Goal: Information Seeking & Learning: Learn about a topic

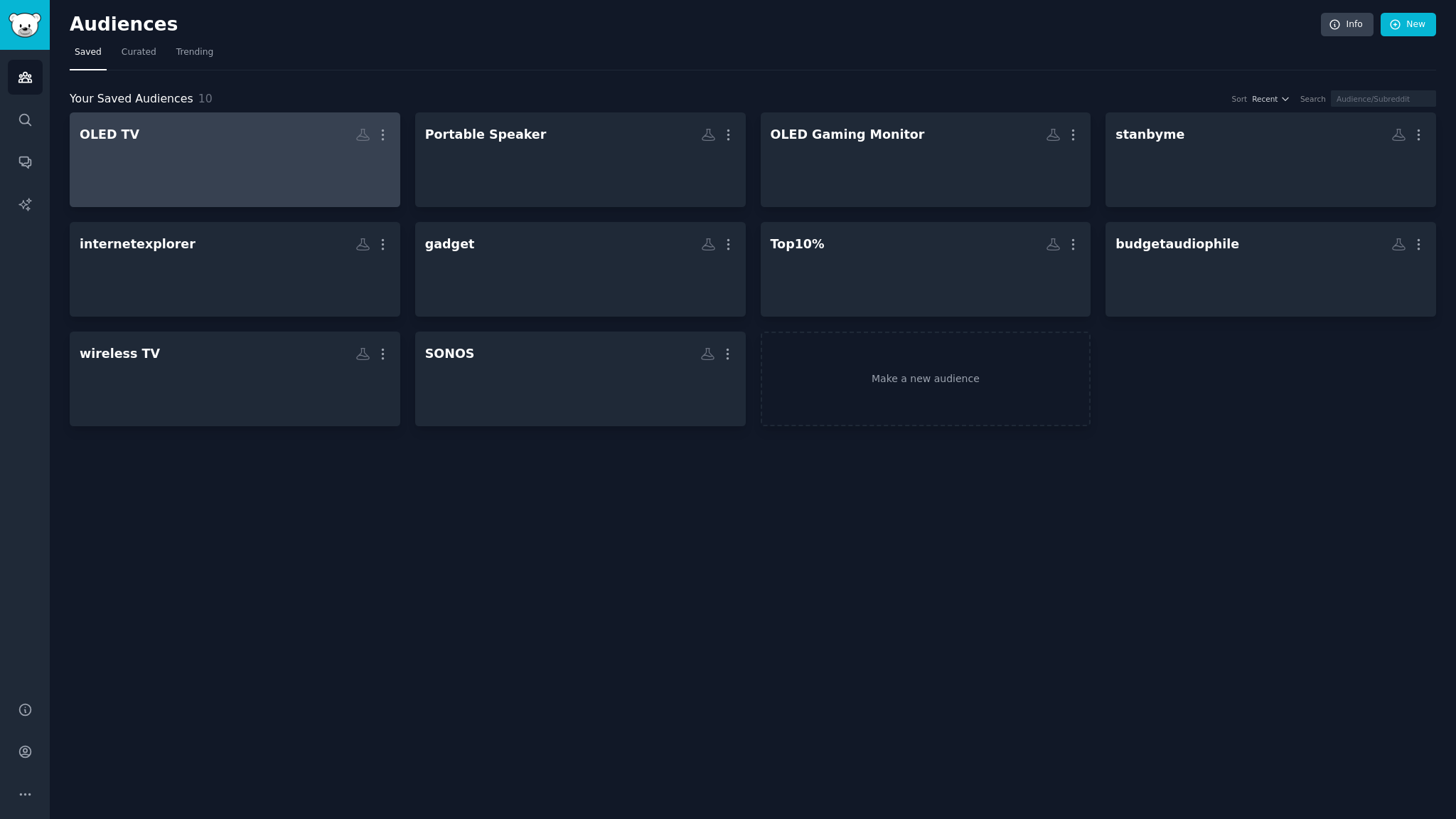
click at [230, 147] on div at bounding box center [235, 172] width 311 height 49
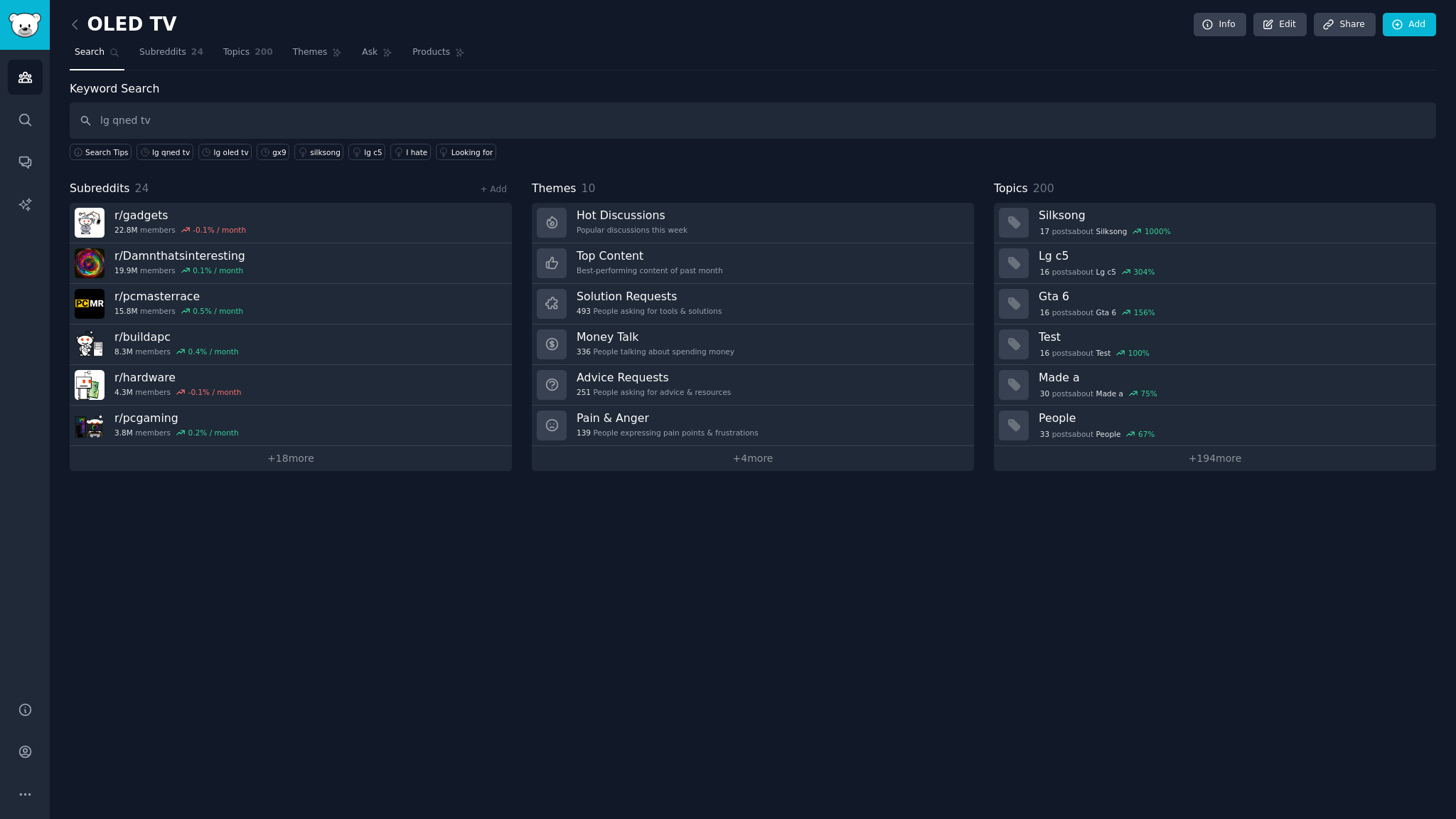
type input "lg qned tv"
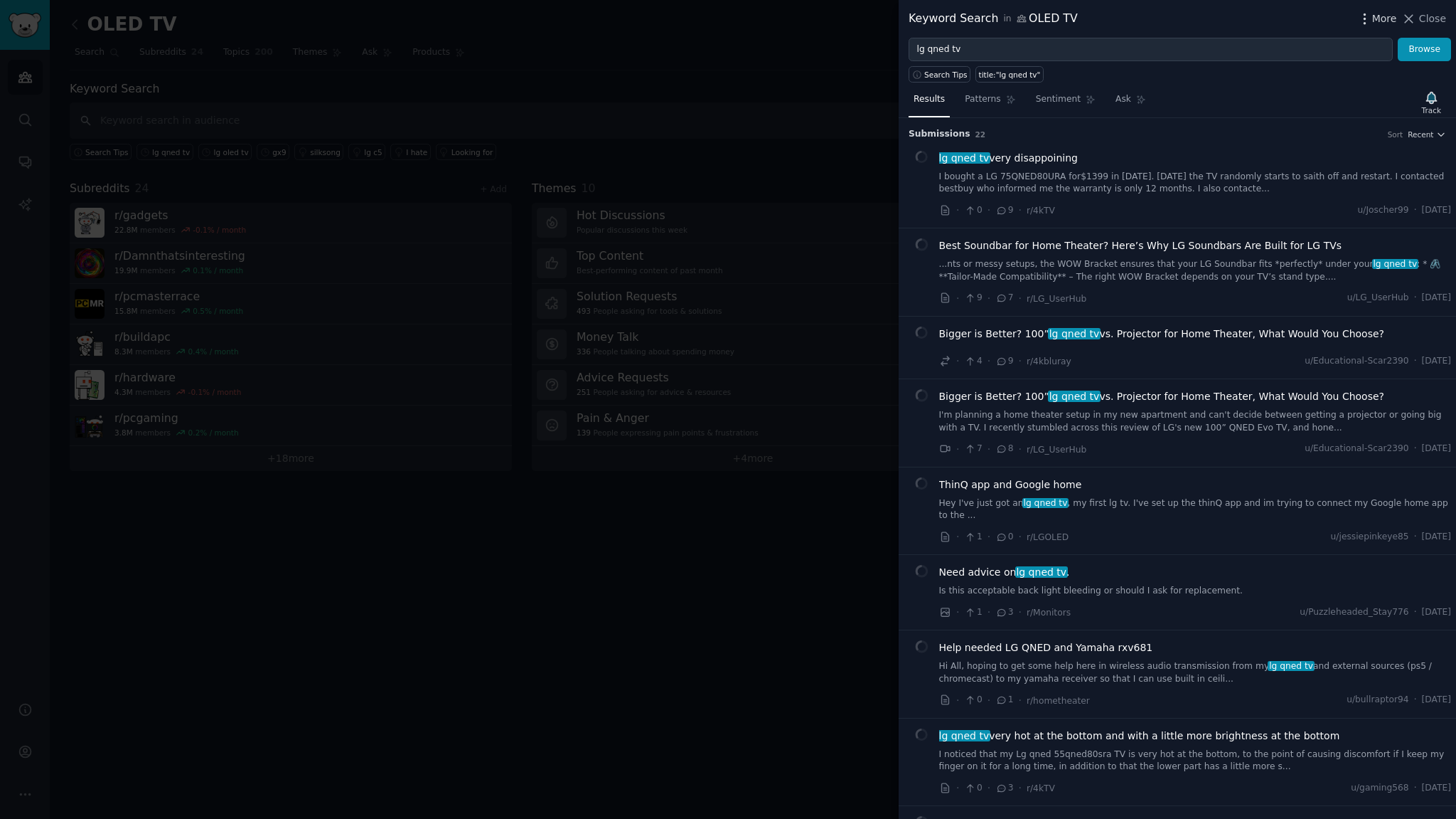
click at [1390, 20] on span "More" at bounding box center [1384, 18] width 25 height 15
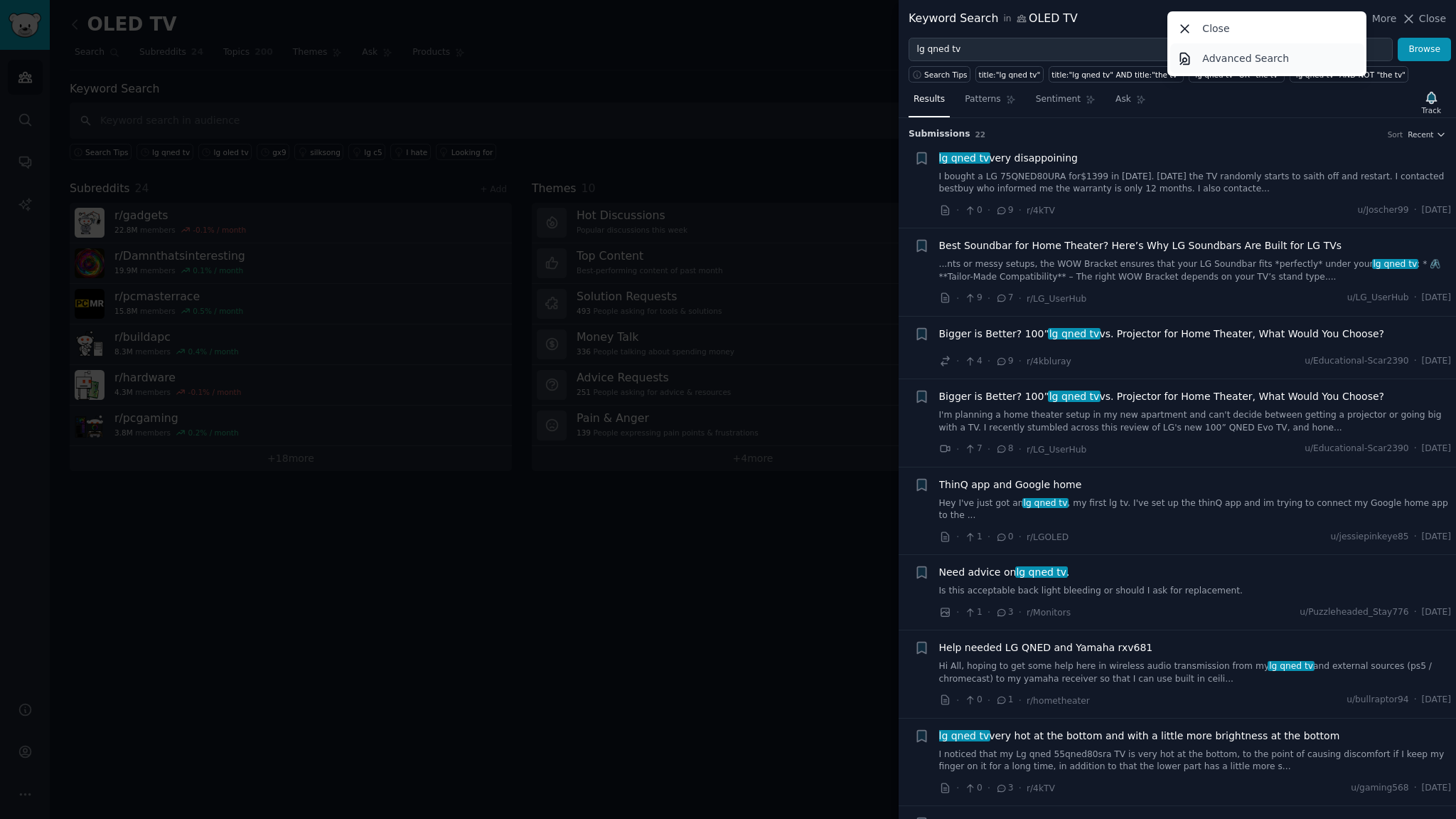
click at [1223, 60] on p "Advanced Search" at bounding box center [1246, 58] width 87 height 15
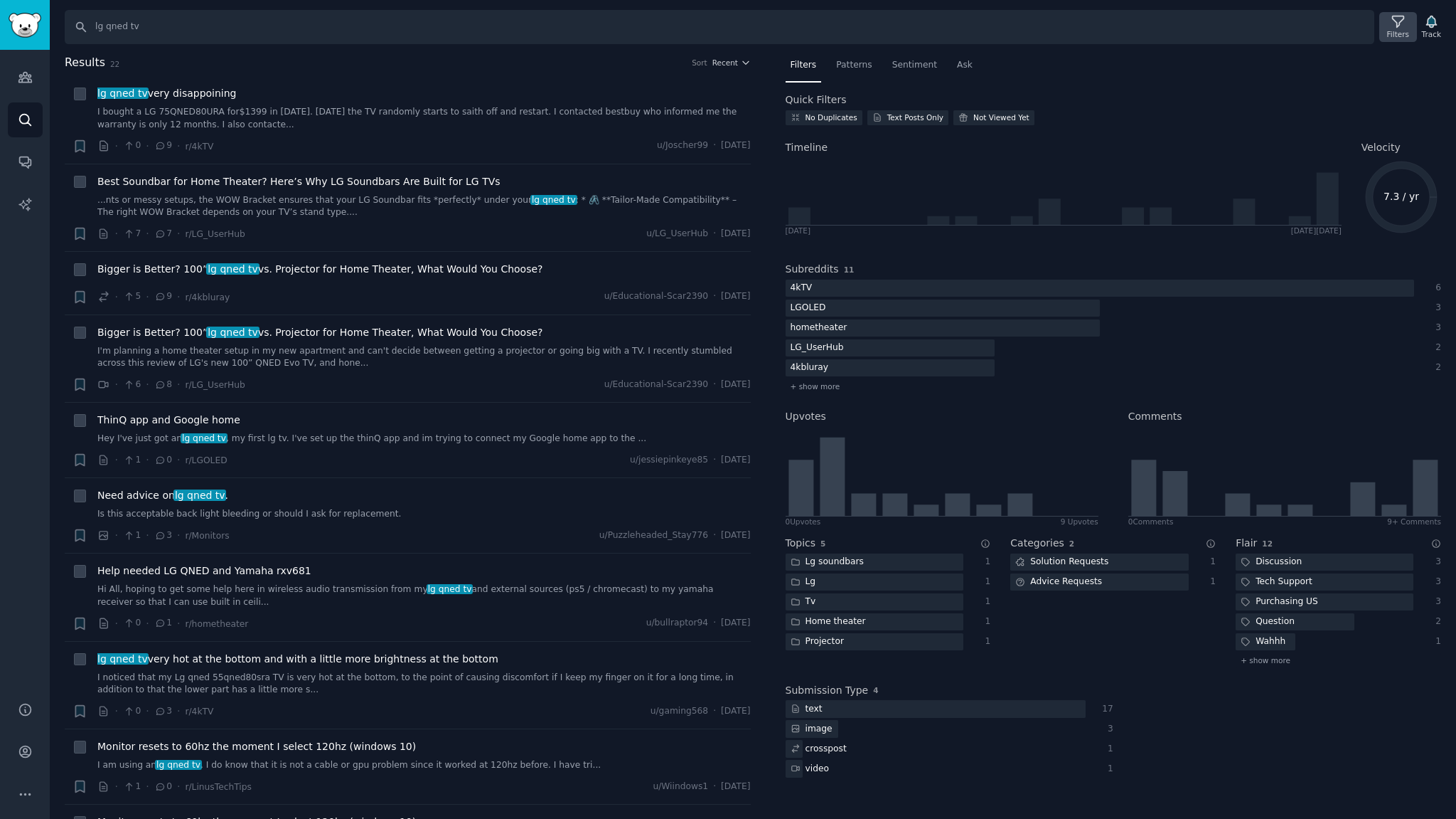
click at [1402, 14] on div "Filters" at bounding box center [1398, 26] width 37 height 29
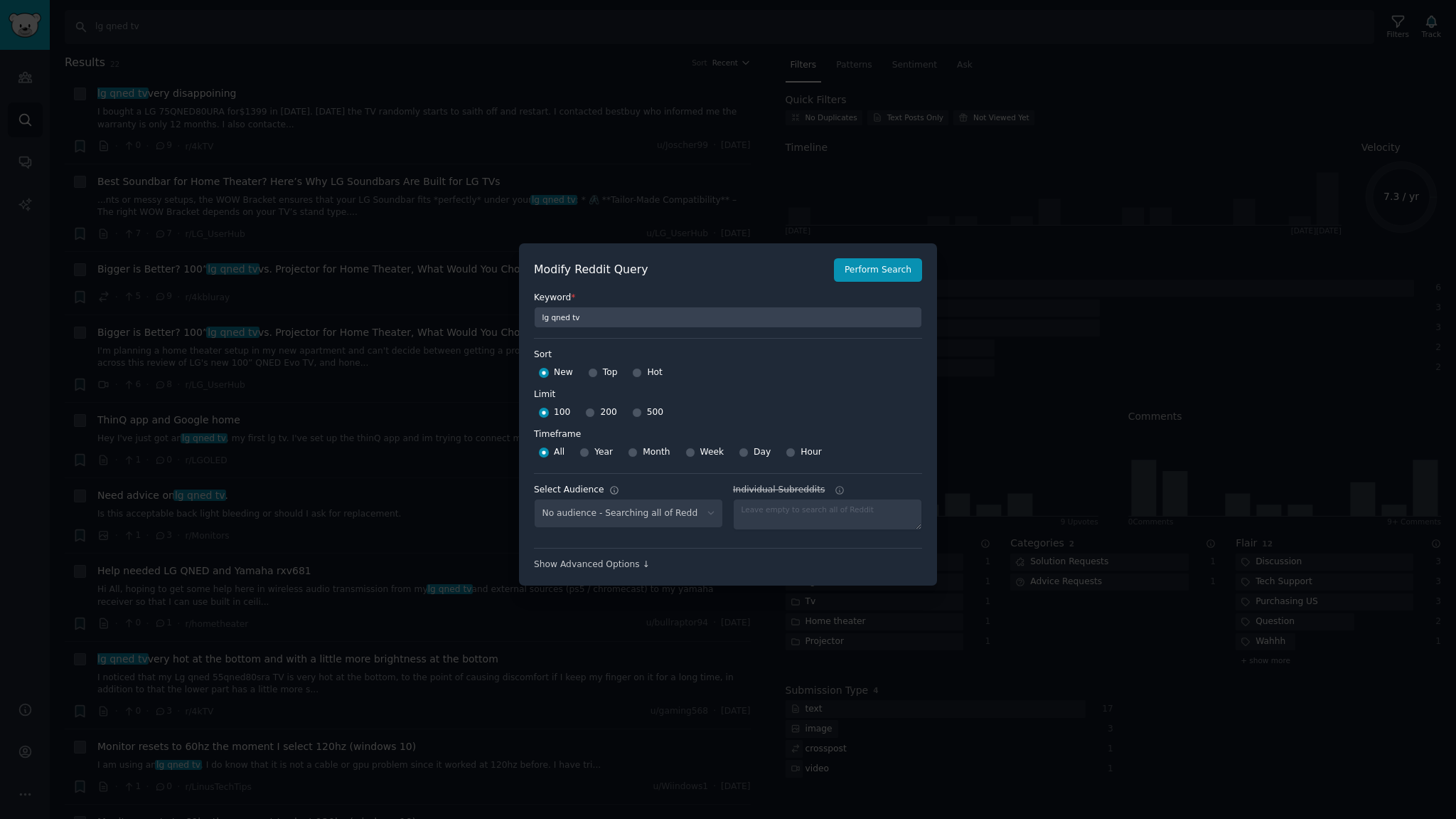
select select "c7830b3eec"
click at [632, 452] on input "Month" at bounding box center [632, 453] width 10 height 10
radio input "true"
click at [637, 413] on div "500" at bounding box center [648, 413] width 31 height 23
drag, startPoint x: 628, startPoint y: 413, endPoint x: 652, endPoint y: 404, distance: 25.6
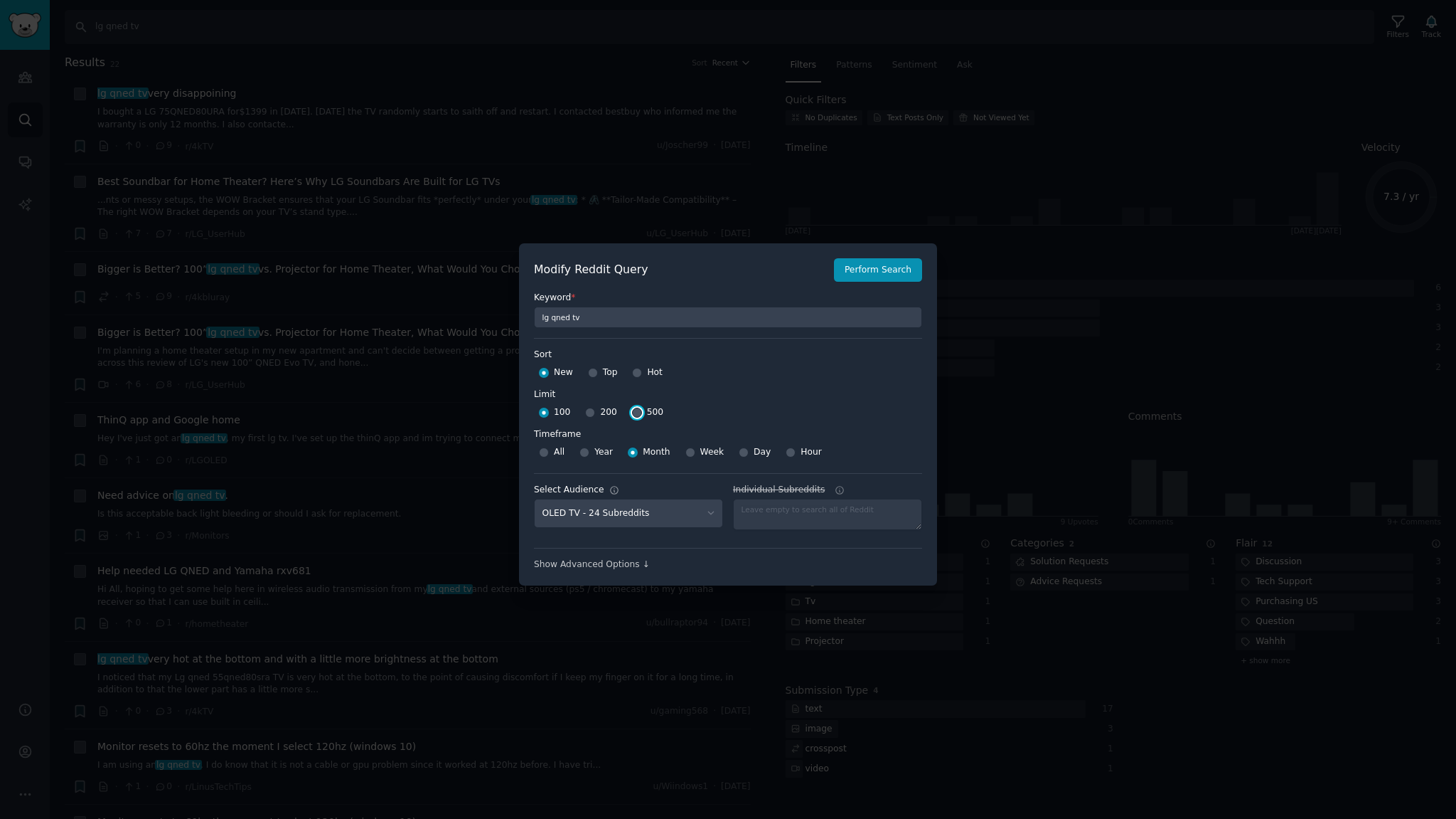
click at [632, 413] on input "500" at bounding box center [637, 413] width 10 height 10
radio input "true"
click at [896, 273] on button "Perform Search" at bounding box center [878, 270] width 88 height 24
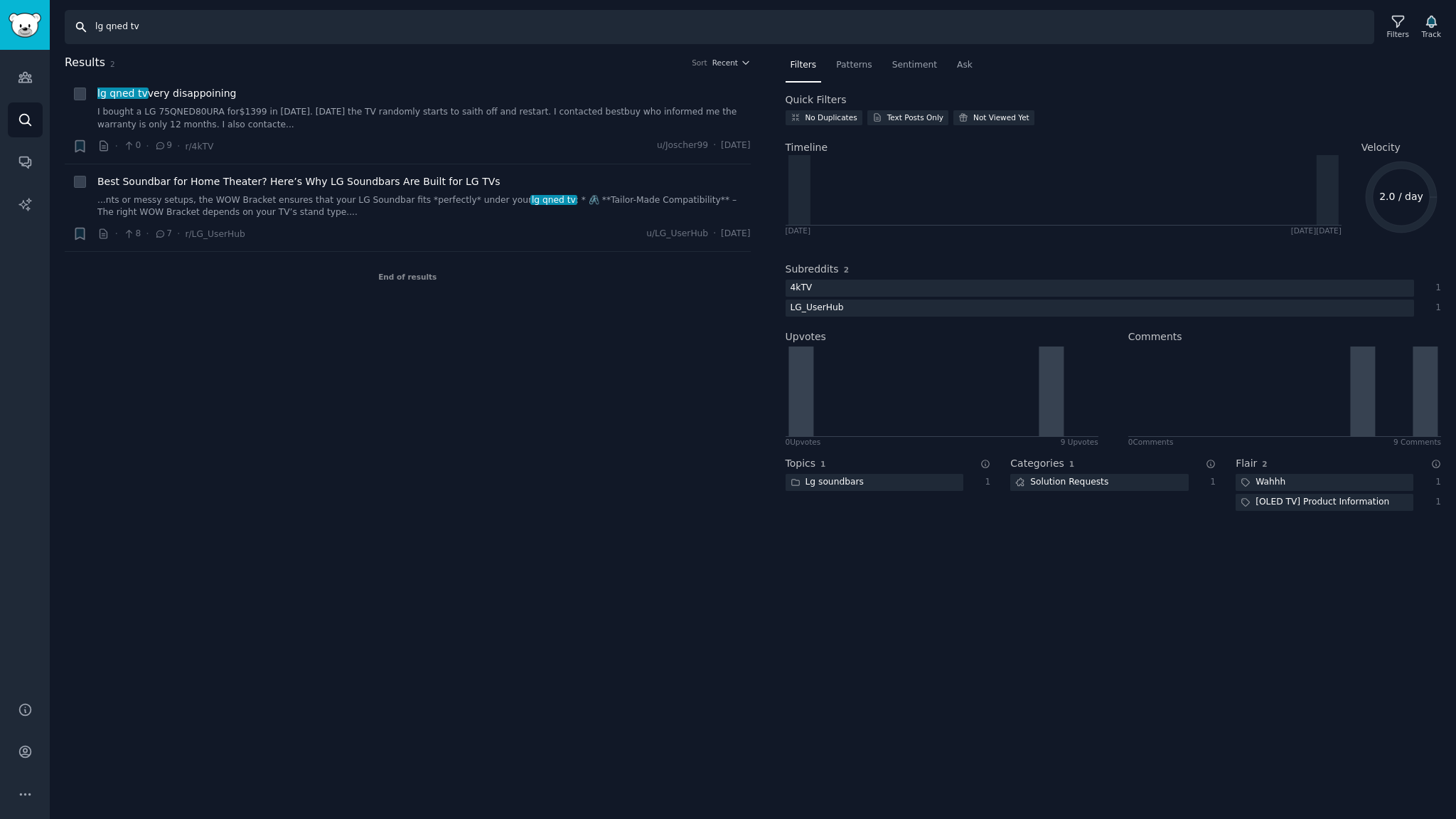
drag, startPoint x: 104, startPoint y: 25, endPoint x: 0, endPoint y: 12, distance: 104.8
click at [0, 13] on div "Advanced Search Audiences Search Conversations AI Reports Help Account More Sea…" at bounding box center [728, 410] width 1456 height 819
type input "qned tv"
click at [456, 440] on div "Results 2 Sort Recent + LG qned tv very disappoining I bought a LG 75QNED80URA …" at bounding box center [417, 291] width 706 height 474
click at [1410, 20] on div "Filters" at bounding box center [1398, 26] width 37 height 29
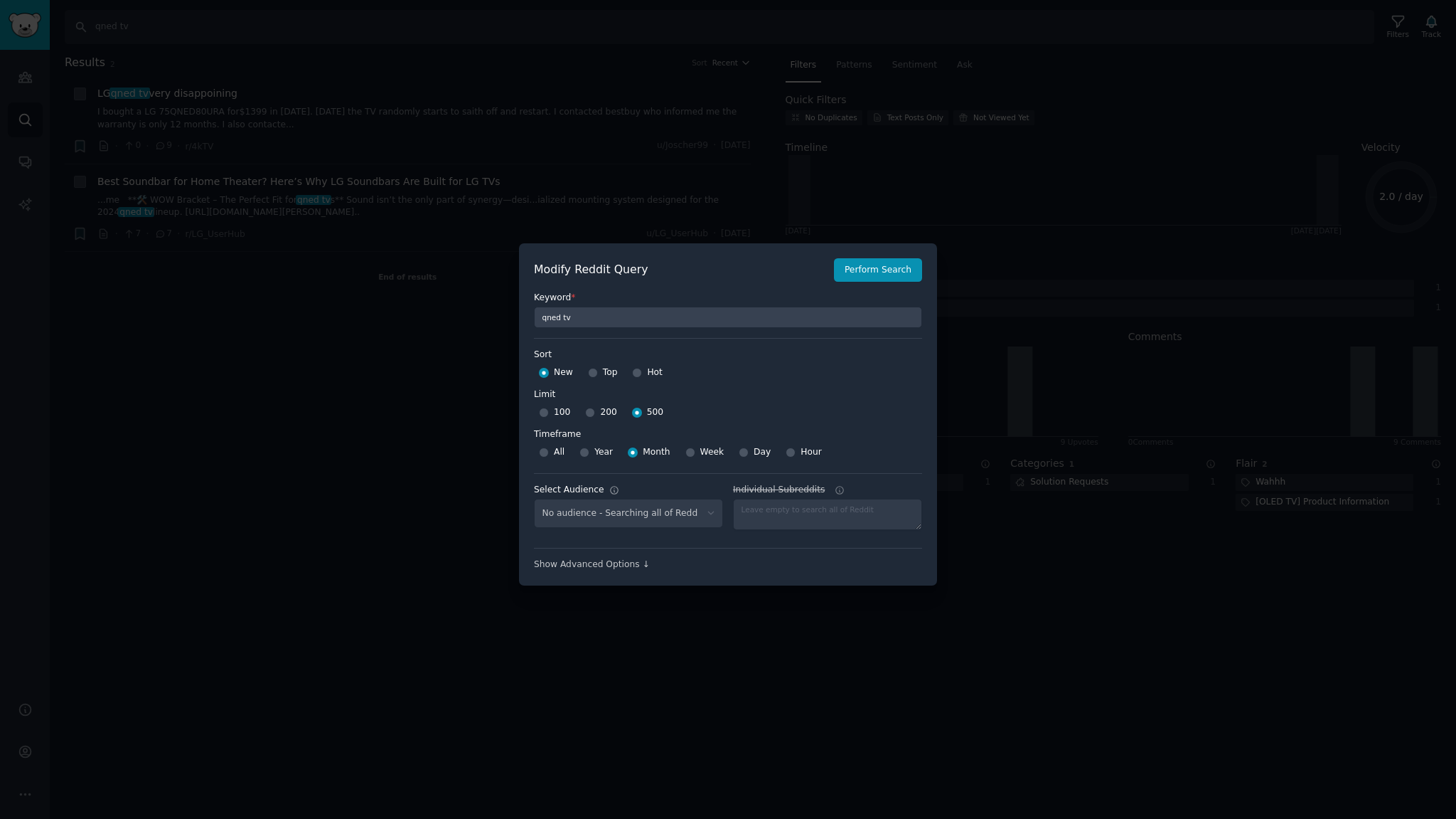
select select "c7830b3eec"
drag, startPoint x: 631, startPoint y: 319, endPoint x: 85, endPoint y: 283, distance: 547.2
click at [184, 288] on div "​ Modify Reddit Query Perform Search Keyword * qned tv Sort Sort New Top Hot Li…" at bounding box center [728, 414] width 1456 height 829
type input "qled tv"
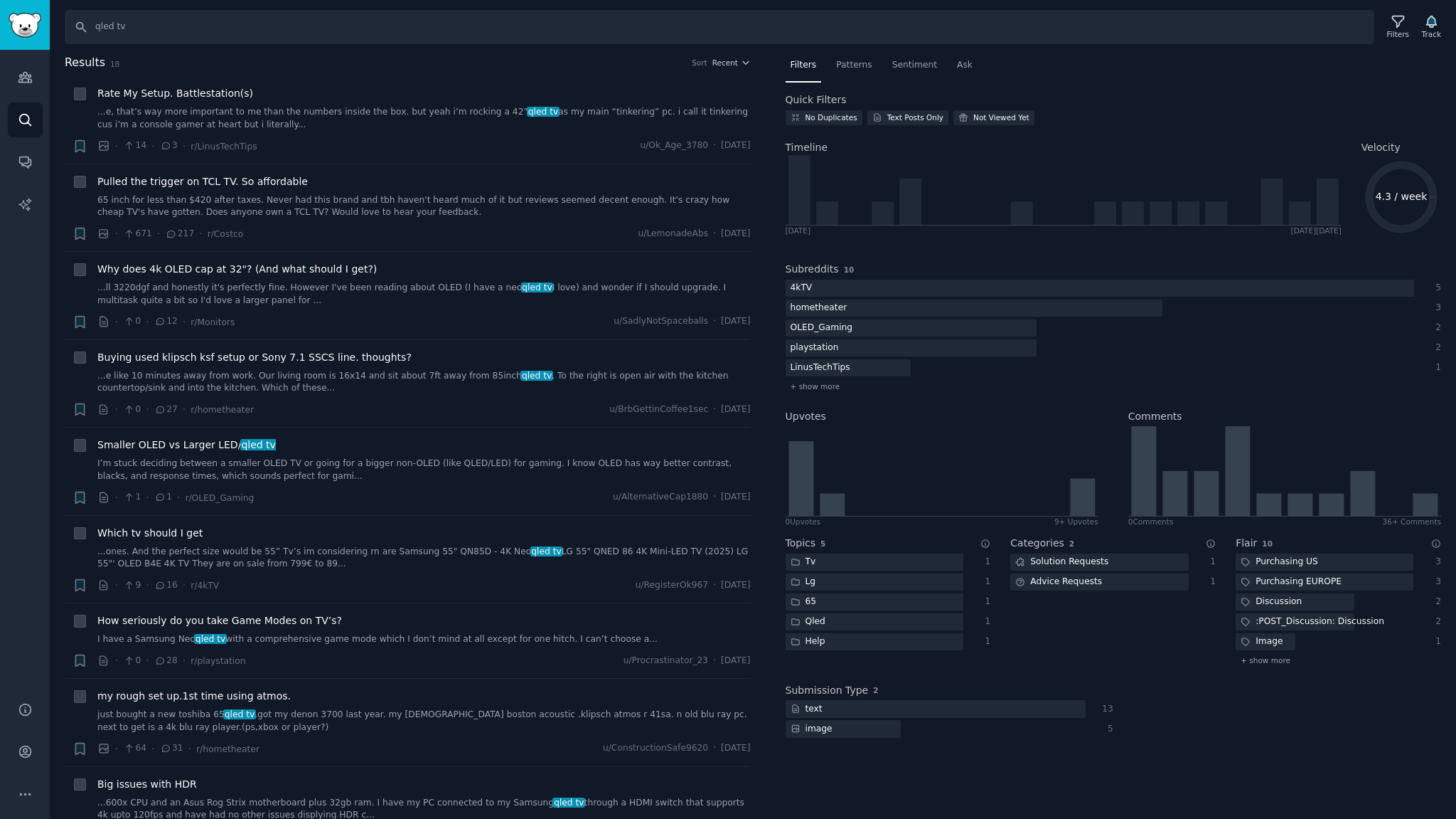
click at [1206, 69] on nav "Filters Patterns Sentiment Ask" at bounding box center [1114, 69] width 656 height 29
click at [1395, 29] on div "Filters" at bounding box center [1399, 34] width 22 height 10
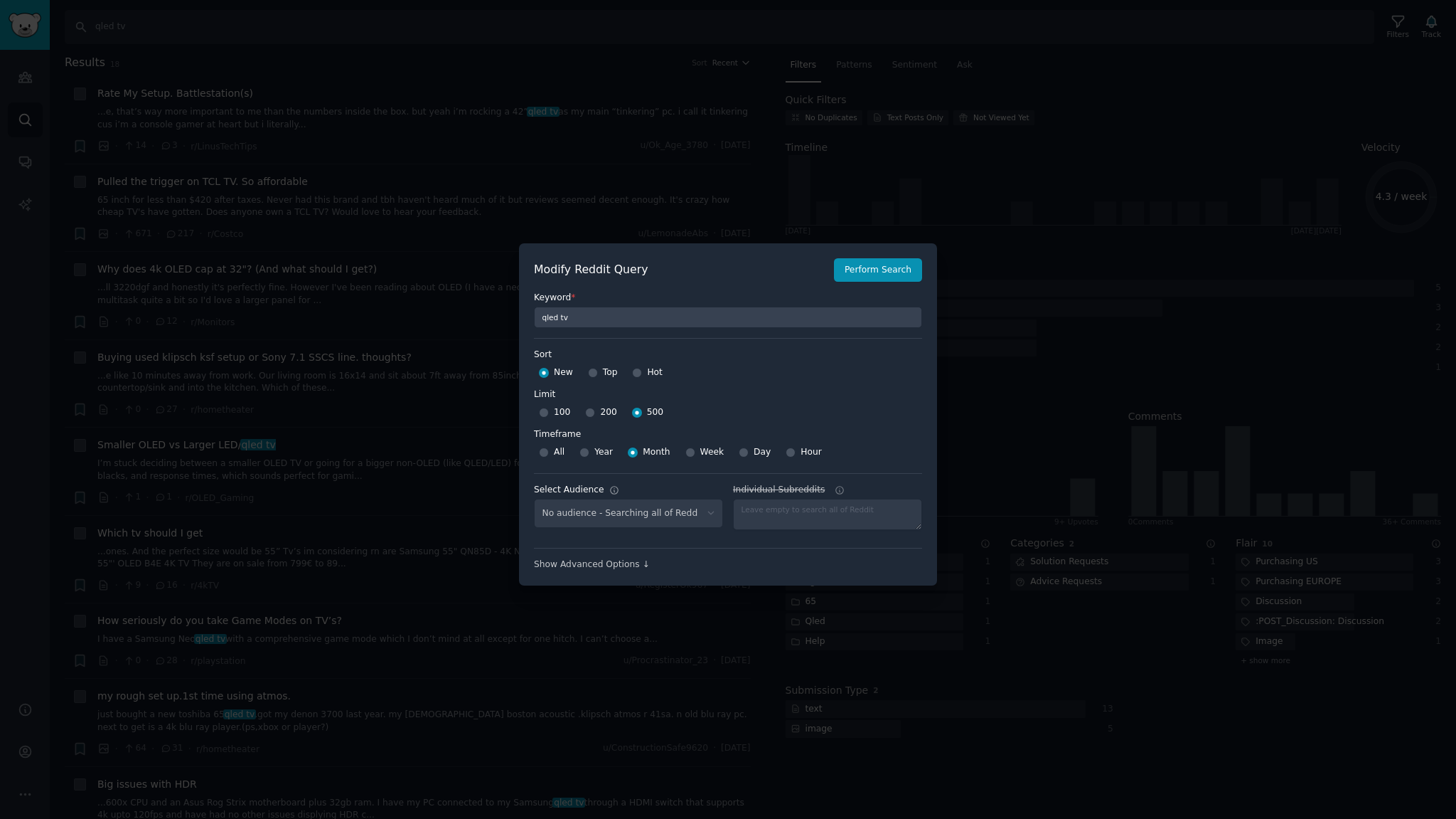
select select "c7830b3eec"
click at [603, 512] on select "No audience - Searching all of Reddit stanbyme - 35 Subreddits internetexplorer…" at bounding box center [628, 513] width 189 height 29
select select
click at [534, 499] on select "No audience - Searching all of Reddit stanbyme - 35 Subreddits internetexplorer…" at bounding box center [628, 513] width 189 height 29
click at [876, 280] on button "Perform Search" at bounding box center [878, 270] width 88 height 24
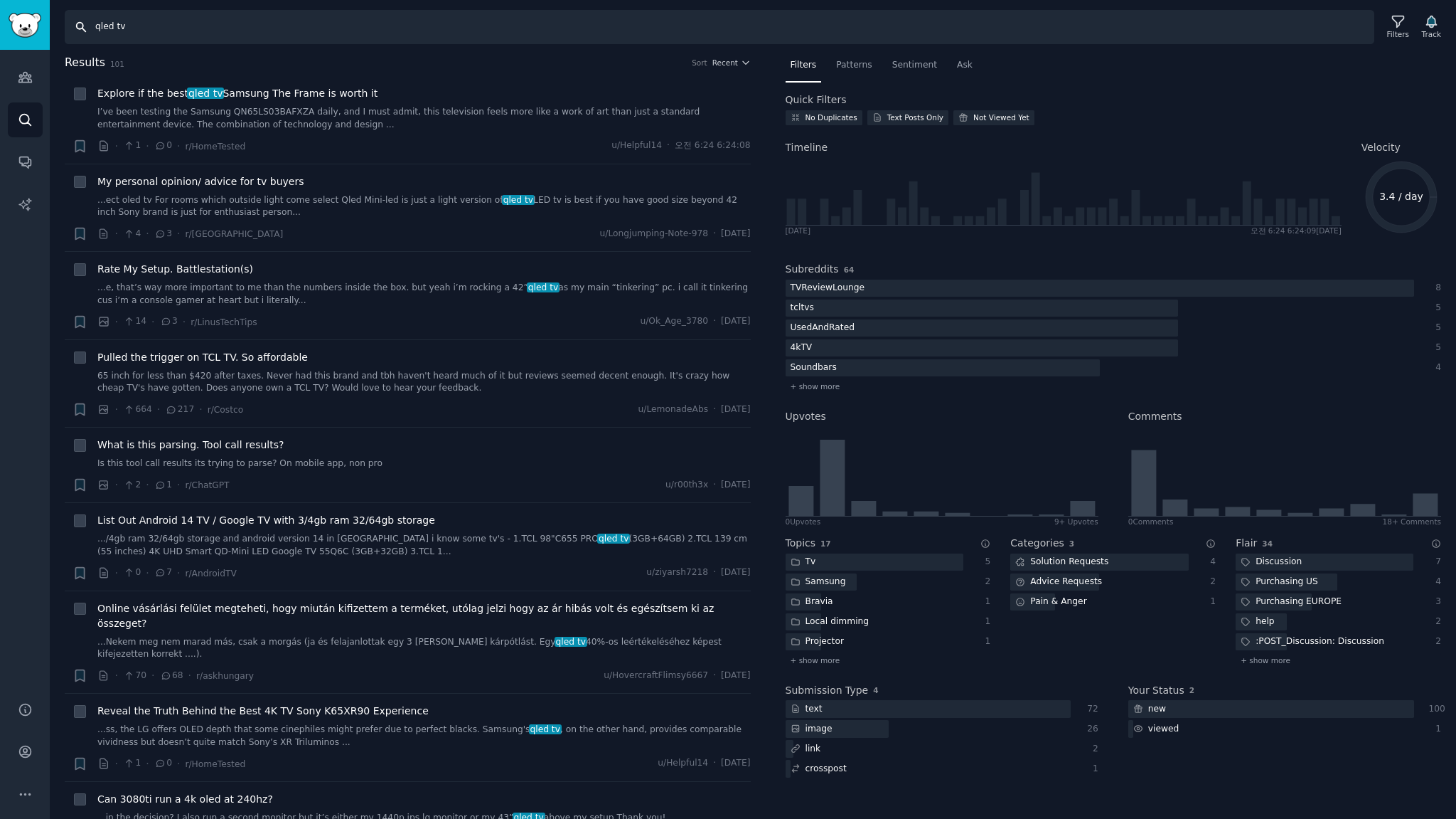
drag, startPoint x: 145, startPoint y: 29, endPoint x: 0, endPoint y: -12, distance: 150.7
click at [0, 0] on html "Advanced Search Audiences Search Conversations AI Reports Help Account More Sea…" at bounding box center [728, 410] width 1456 height 819
type input "qned tv"
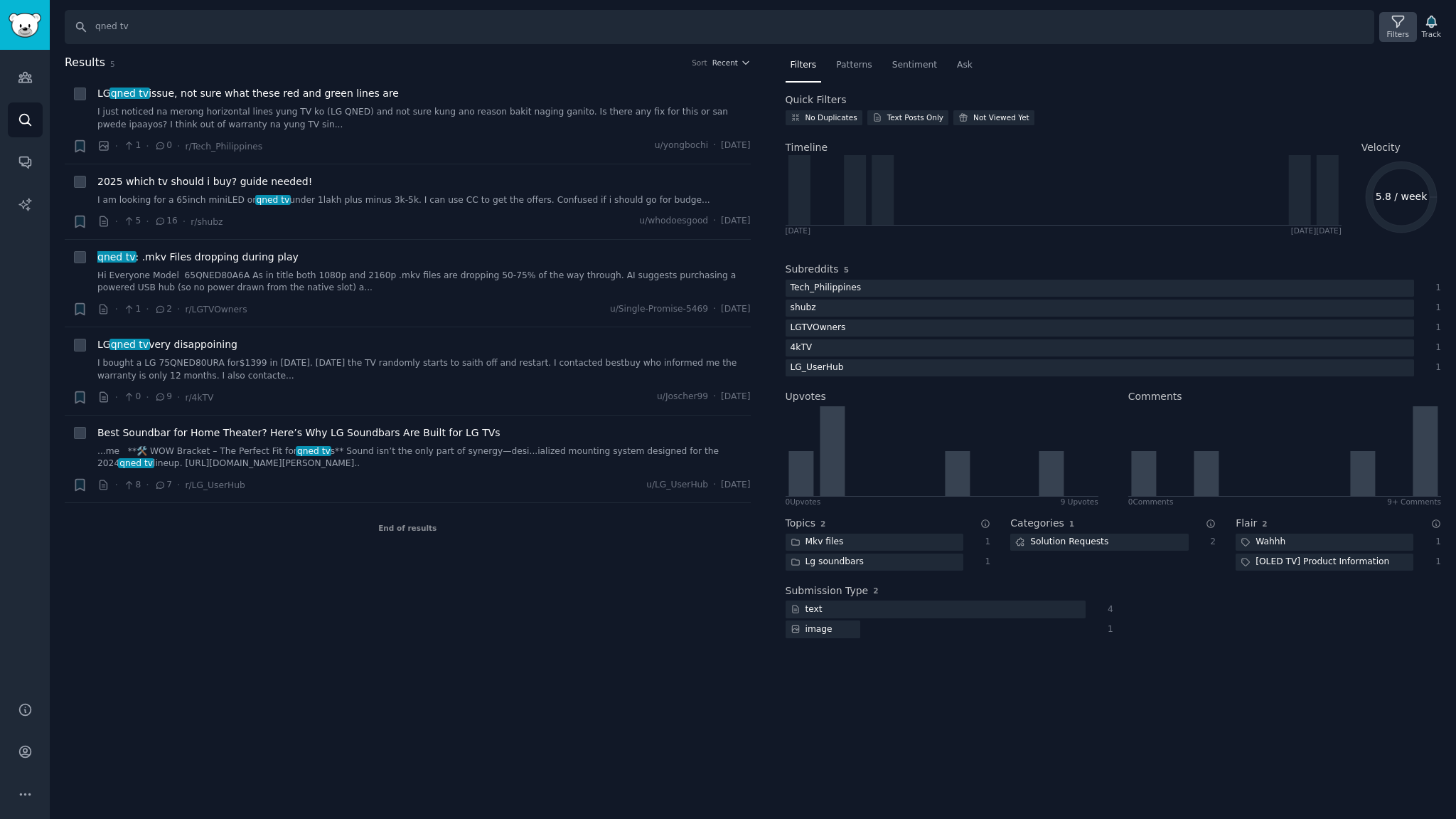
click at [1397, 17] on icon at bounding box center [1398, 22] width 15 height 15
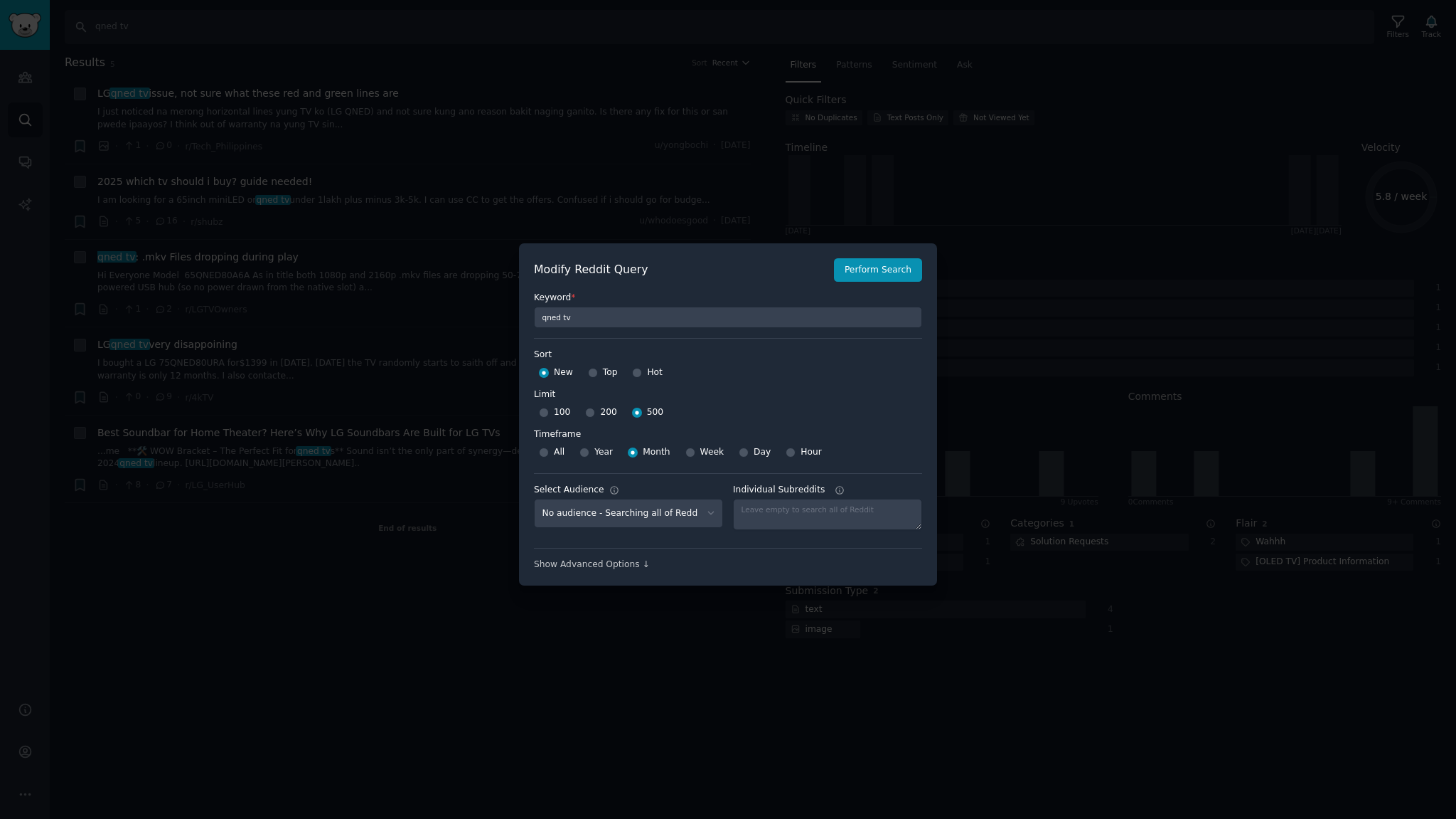
click at [594, 453] on span "Year" at bounding box center [603, 453] width 18 height 13
click at [589, 453] on input "Year" at bounding box center [585, 453] width 10 height 10
radio input "true"
click at [883, 268] on button "Perform Search" at bounding box center [878, 270] width 88 height 24
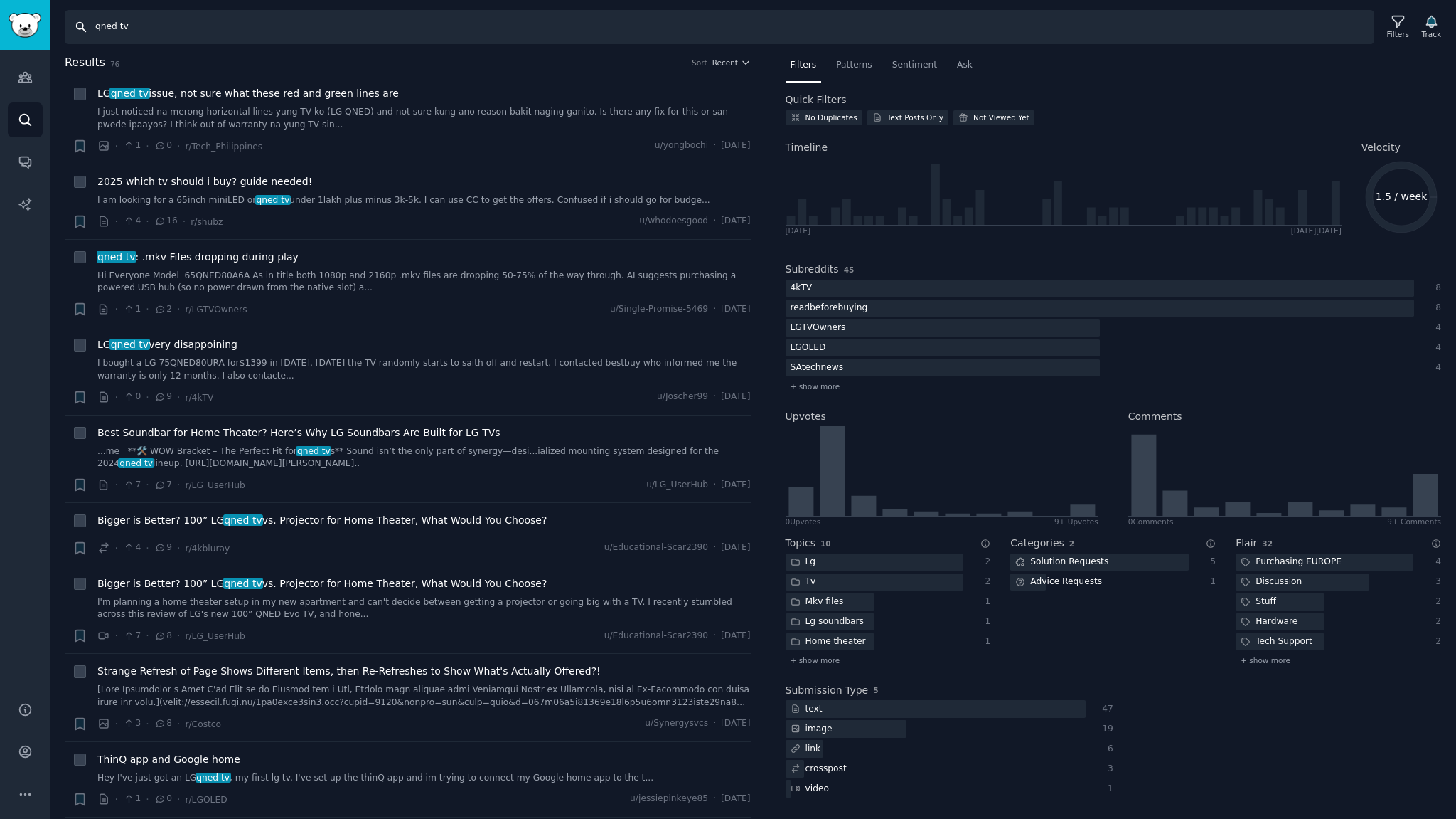
drag, startPoint x: 164, startPoint y: 25, endPoint x: 0, endPoint y: 18, distance: 164.1
click at [0, 19] on div "Advanced Search Audiences Search Conversations AI Reports Help Account More Sea…" at bounding box center [728, 410] width 1456 height 819
type input "qled tv"
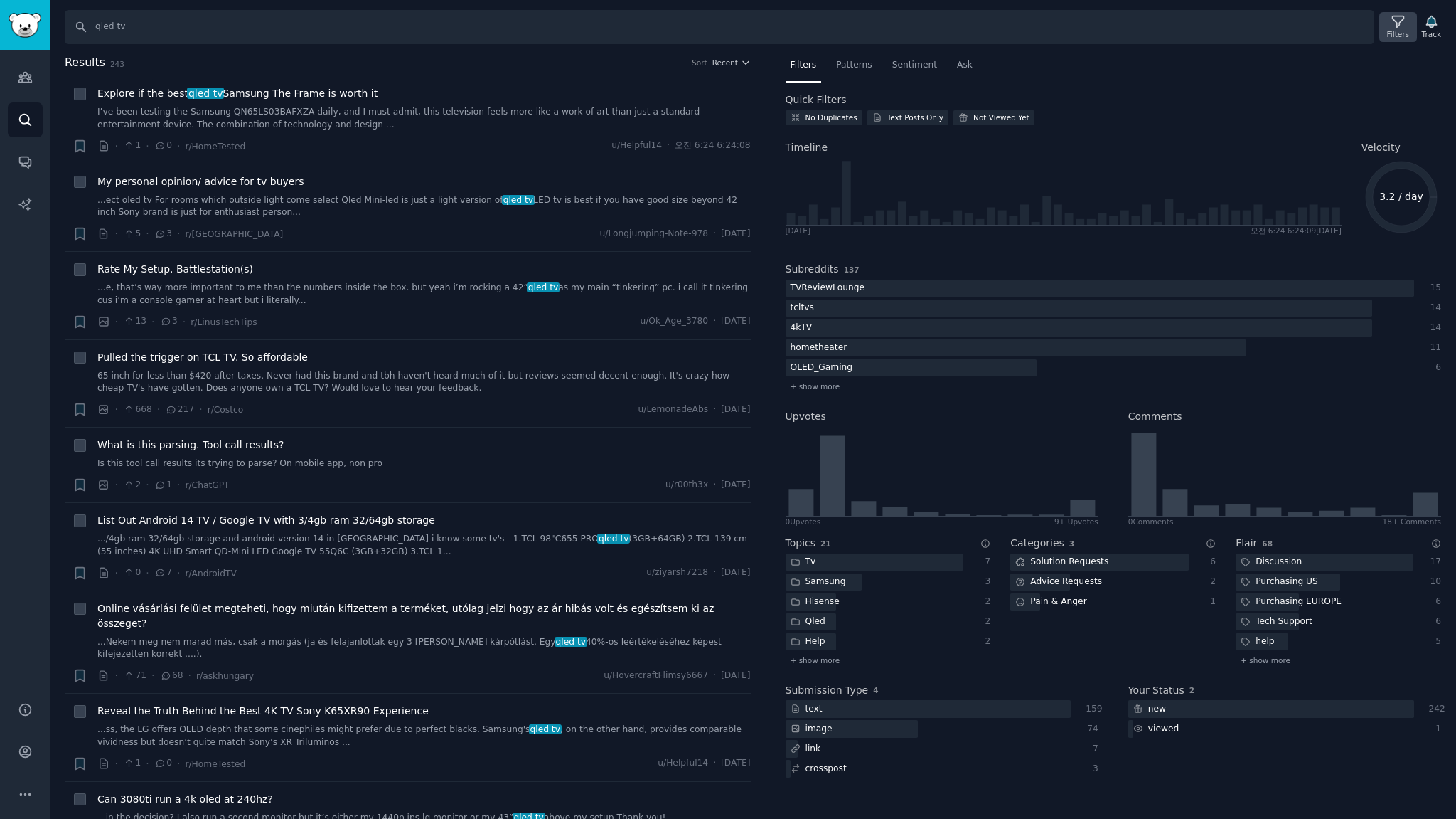
click at [1406, 26] on icon at bounding box center [1398, 22] width 15 height 15
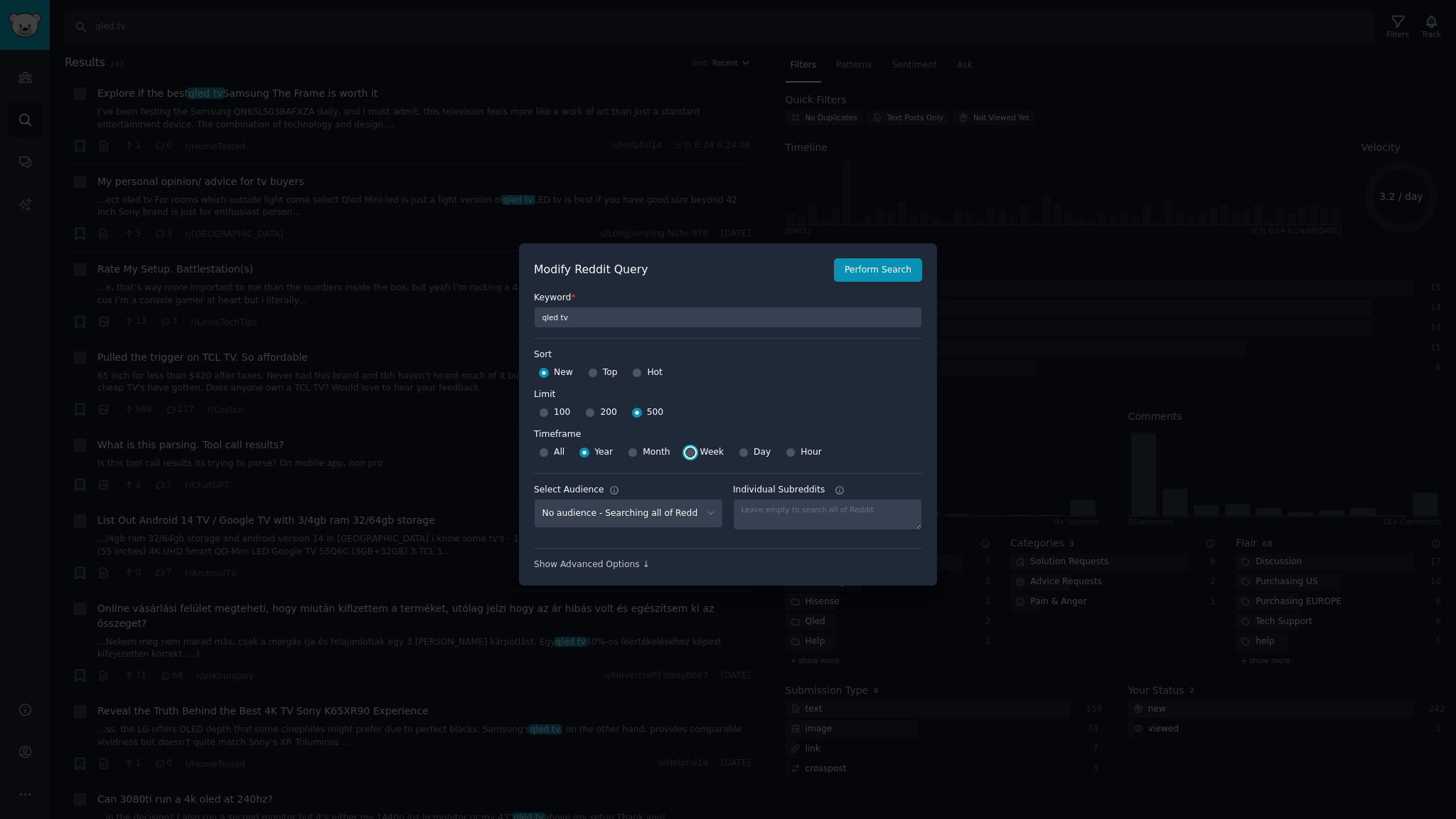
drag, startPoint x: 686, startPoint y: 448, endPoint x: 734, endPoint y: 399, distance: 68.6
click at [686, 448] on input "Week" at bounding box center [691, 453] width 10 height 10
radio input "true"
click at [890, 265] on button "Perform Search" at bounding box center [878, 270] width 88 height 24
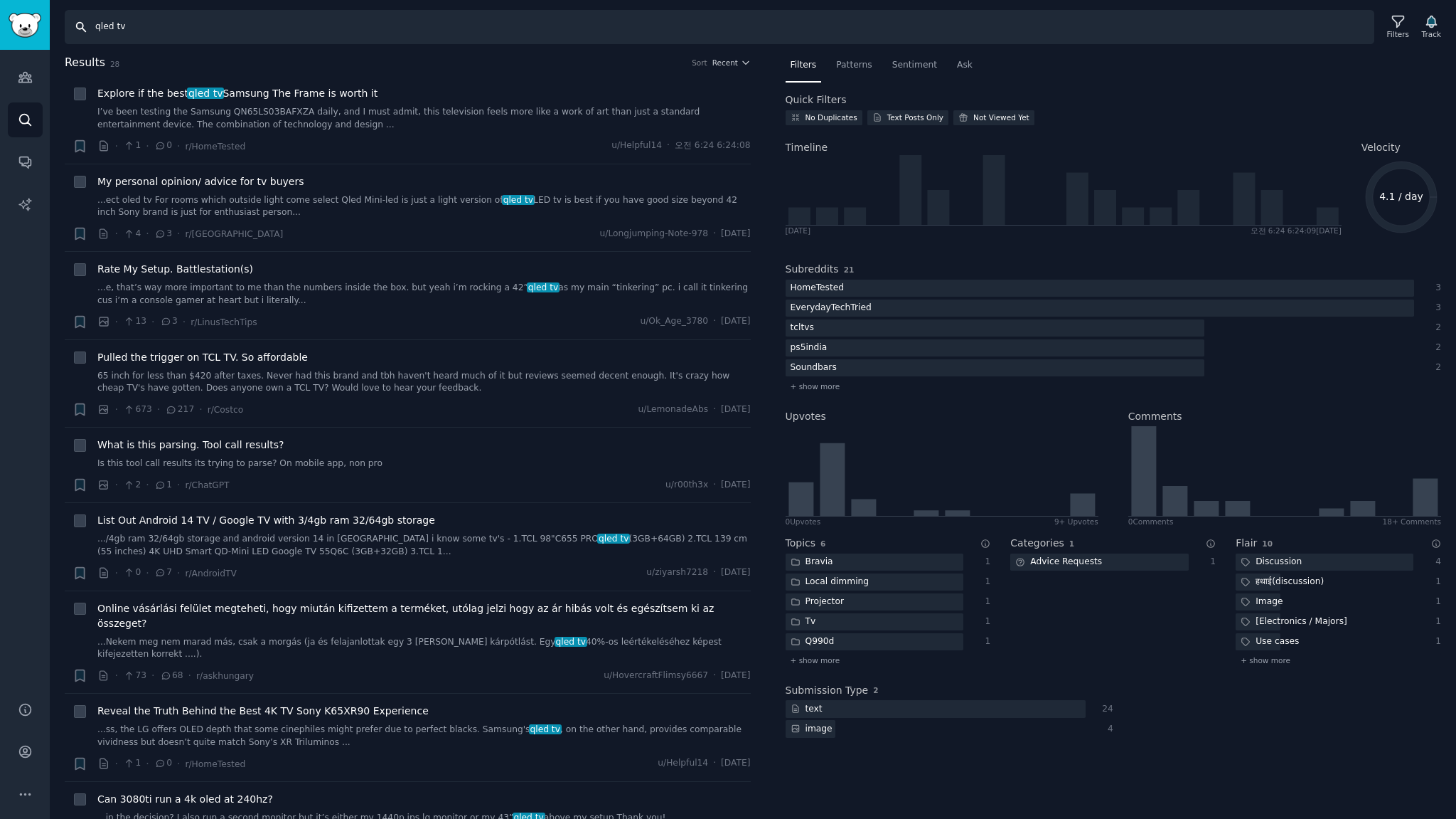
drag, startPoint x: 175, startPoint y: 22, endPoint x: 0, endPoint y: -29, distance: 182.3
click at [0, 0] on html "Advanced Search Audiences Search Conversations AI Reports Help Account More Sea…" at bounding box center [728, 410] width 1456 height 819
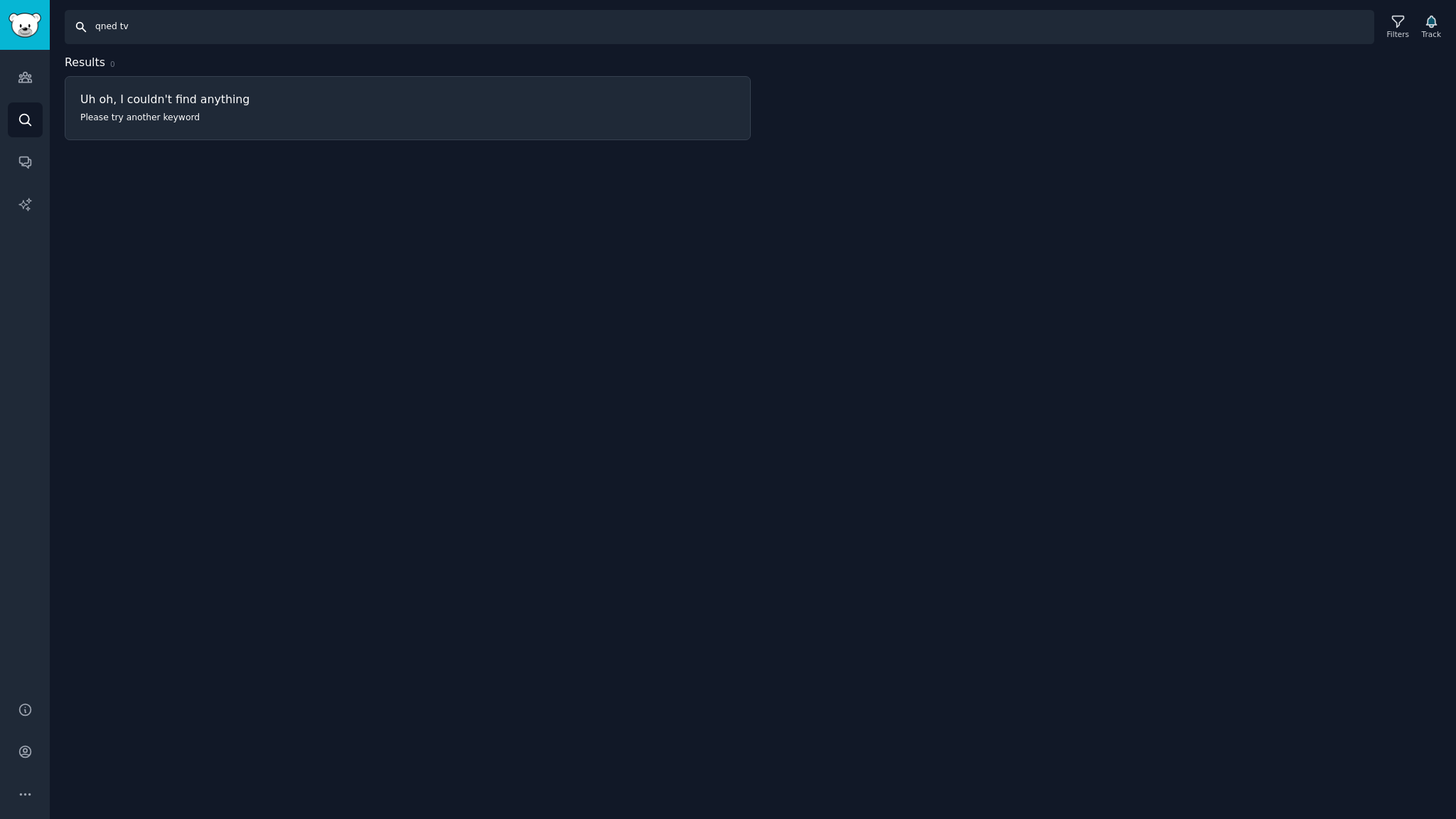
click at [155, 25] on input "qned tv" at bounding box center [719, 26] width 1309 height 34
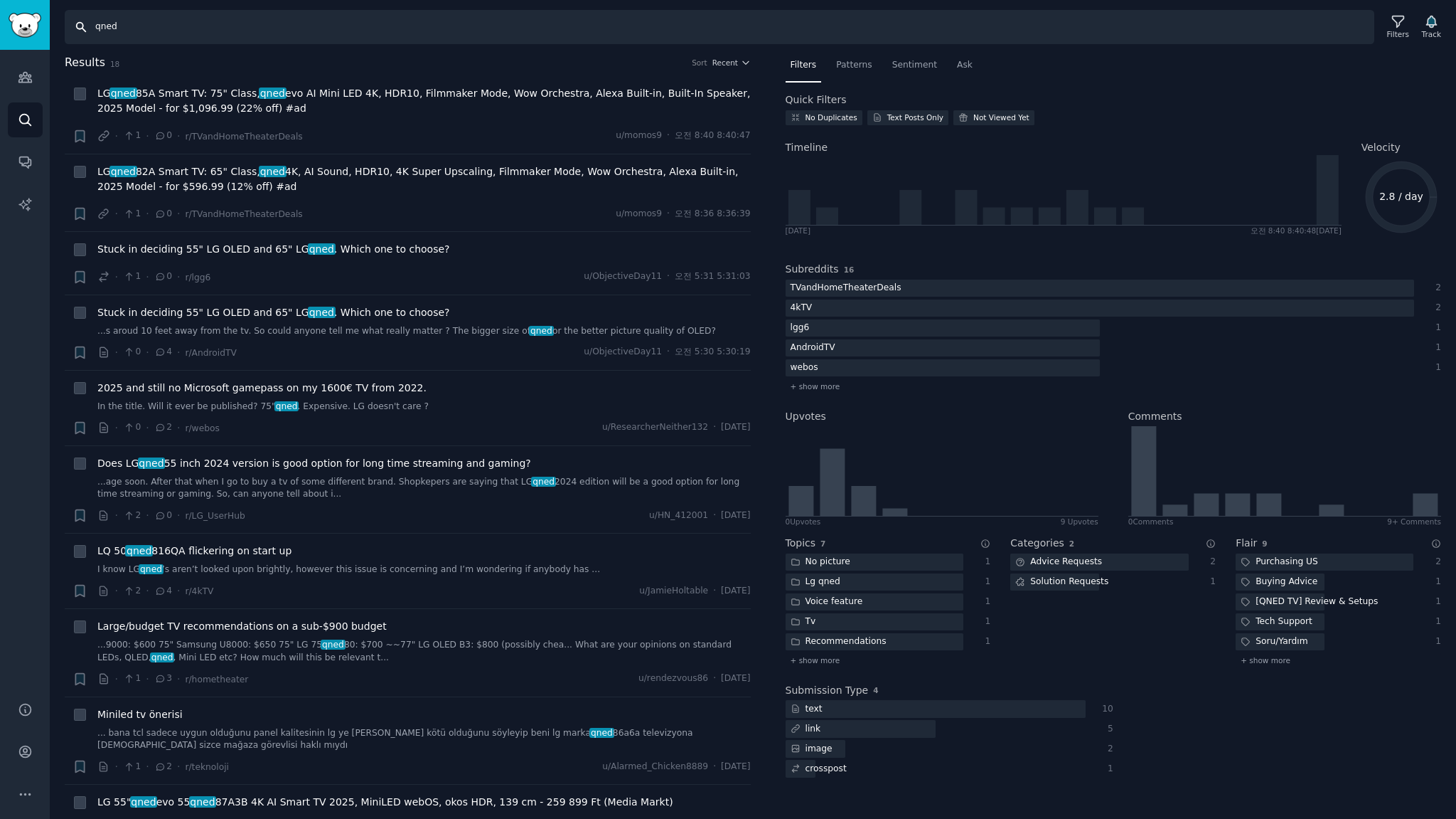
drag, startPoint x: 156, startPoint y: 23, endPoint x: 0, endPoint y: -9, distance: 159.2
click at [0, 0] on html "Advanced Search Audiences Search Conversations AI Reports Help Account More Sea…" at bounding box center [728, 410] width 1456 height 819
type input "qled"
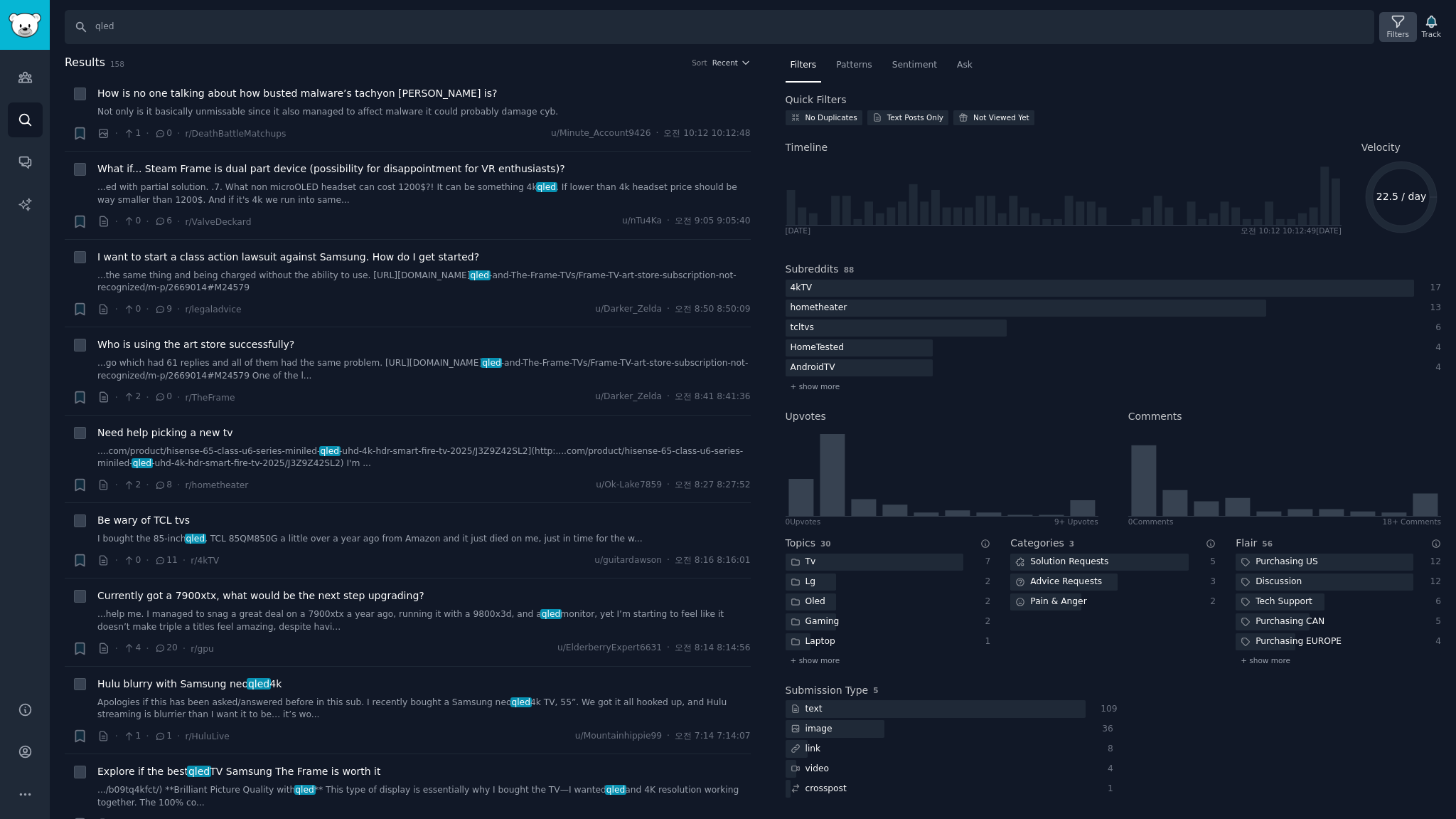
click at [1402, 29] on div "Filters" at bounding box center [1399, 34] width 22 height 10
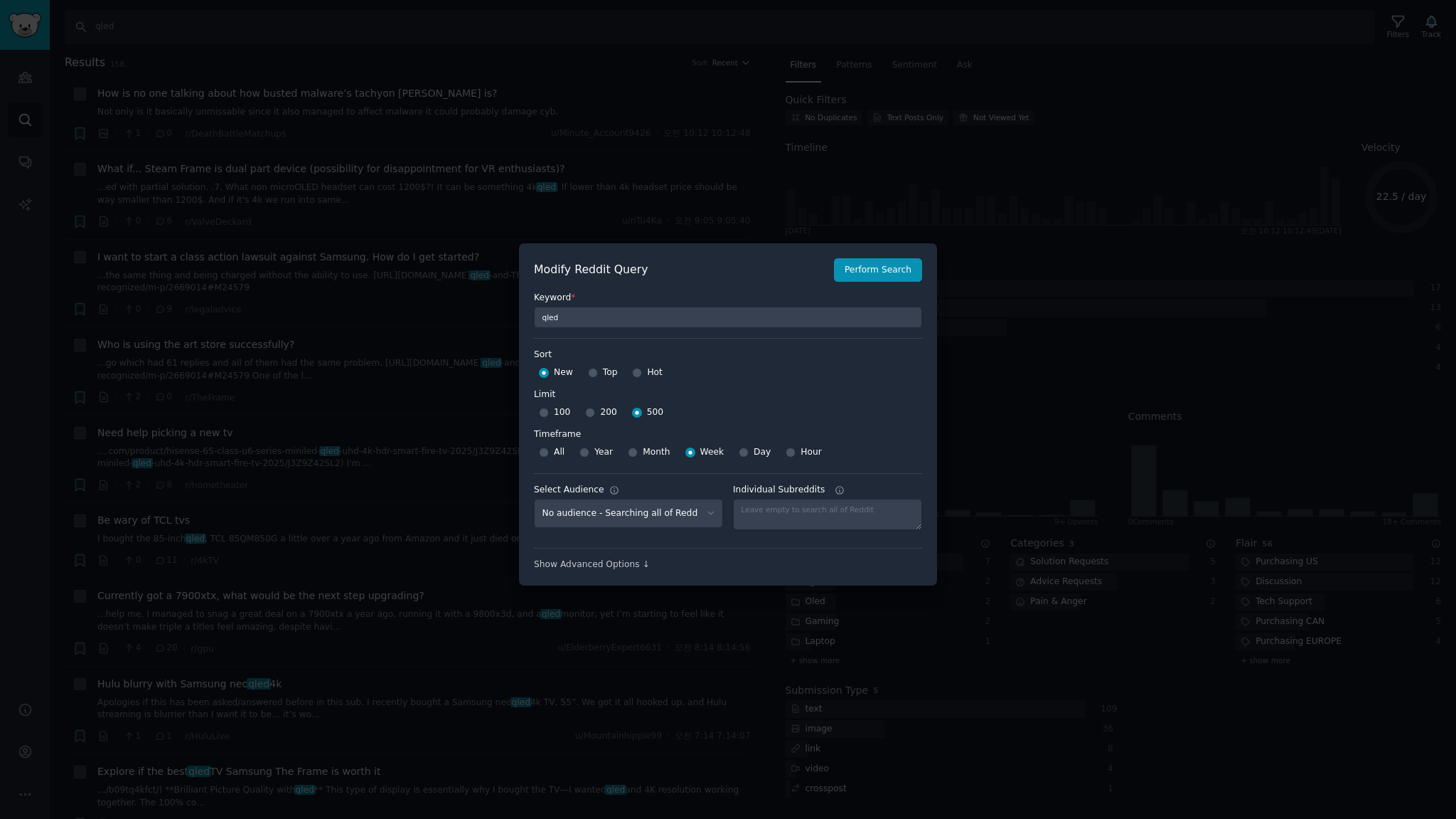
drag, startPoint x: 638, startPoint y: 450, endPoint x: 668, endPoint y: 444, distance: 30.6
click at [643, 450] on span "Month" at bounding box center [656, 453] width 27 height 13
click at [638, 450] on input "Month" at bounding box center [632, 453] width 10 height 10
radio input "true"
click at [866, 268] on button "Perform Search" at bounding box center [878, 270] width 88 height 24
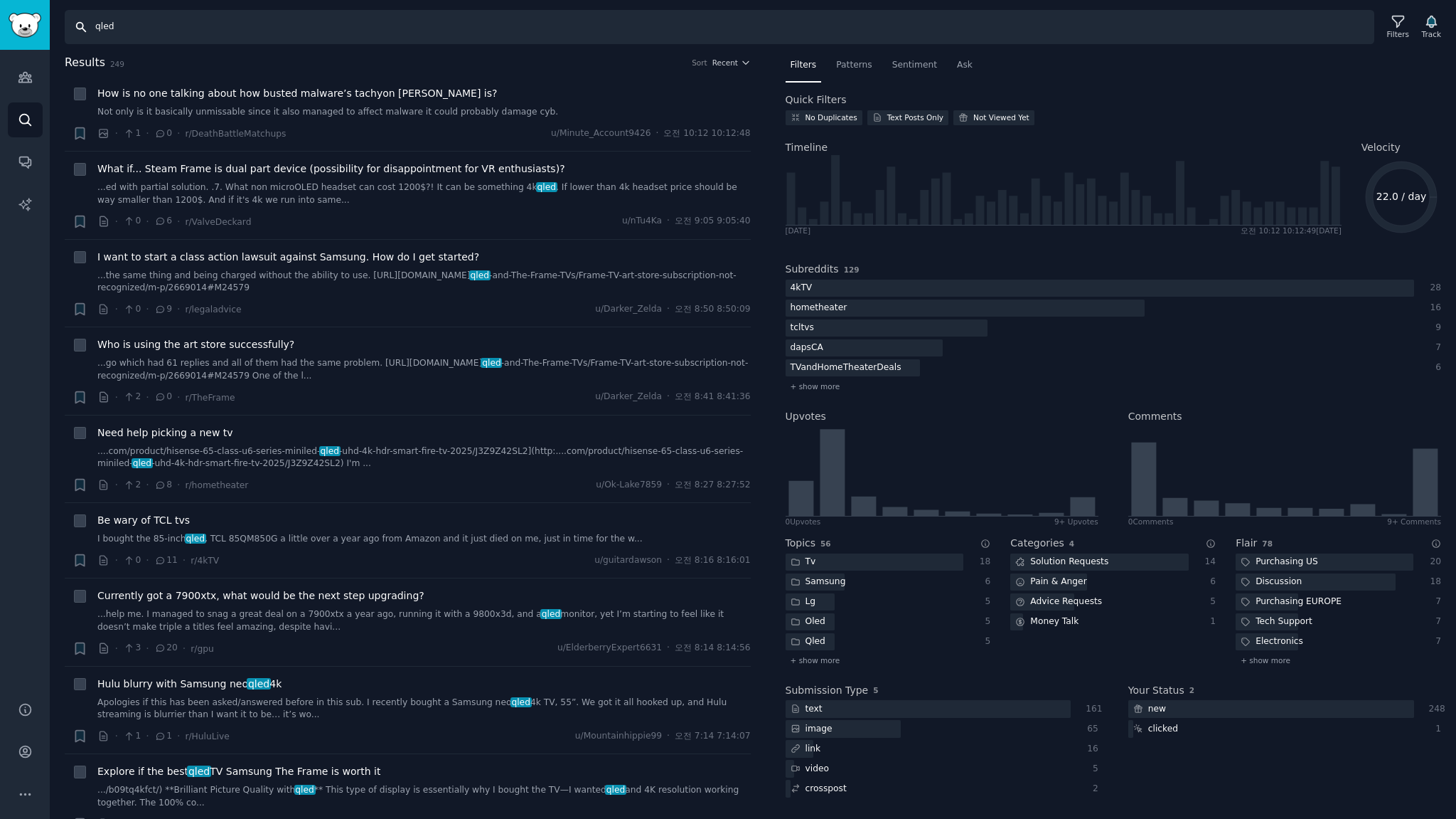
drag, startPoint x: 204, startPoint y: 27, endPoint x: 0, endPoint y: -1, distance: 205.9
click at [0, 0] on html "Advanced Search Audiences Search Conversations AI Reports Help Account More Sea…" at bounding box center [728, 410] width 1456 height 819
type input "qned"
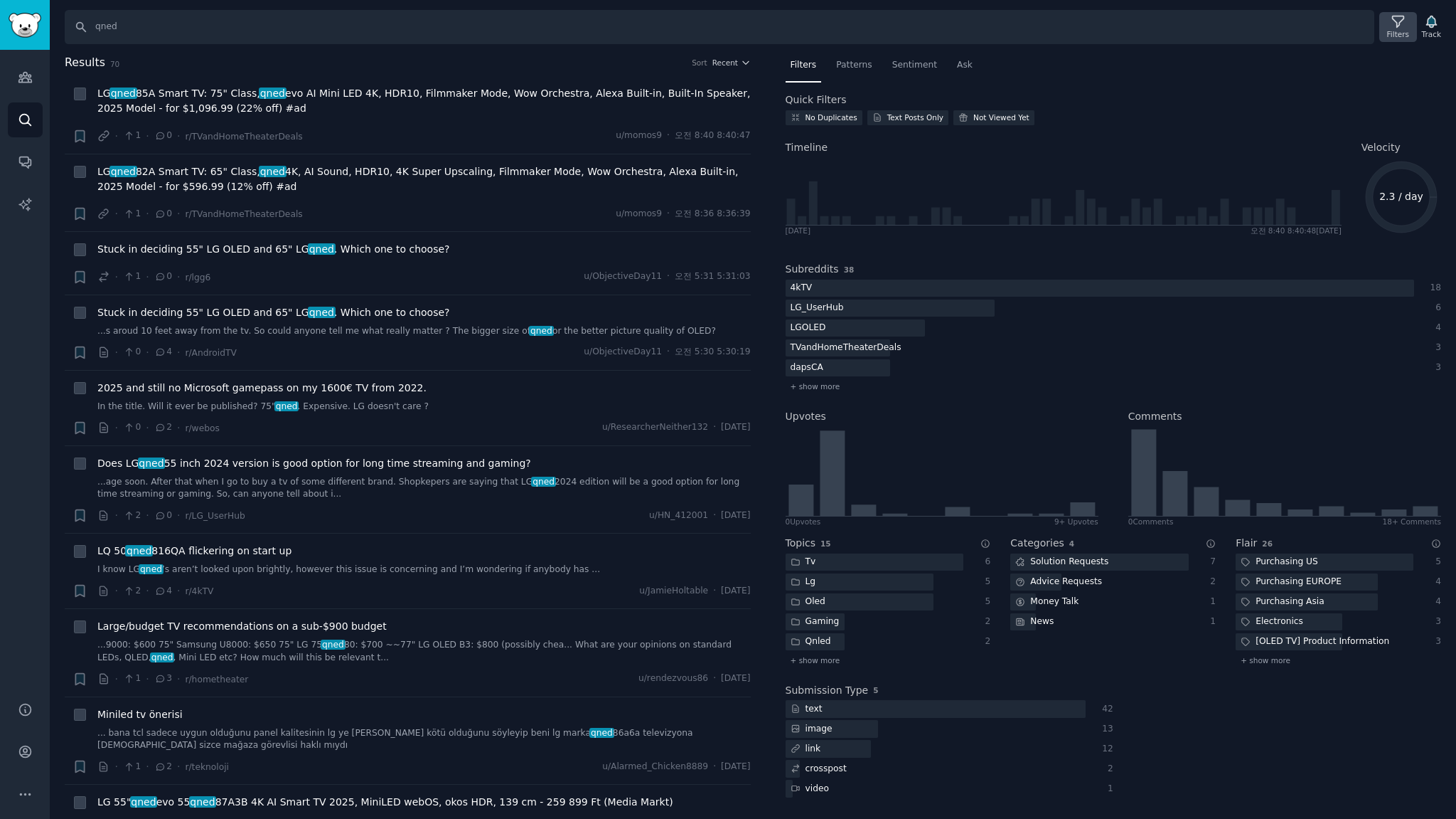
click at [1396, 21] on icon at bounding box center [1398, 22] width 15 height 15
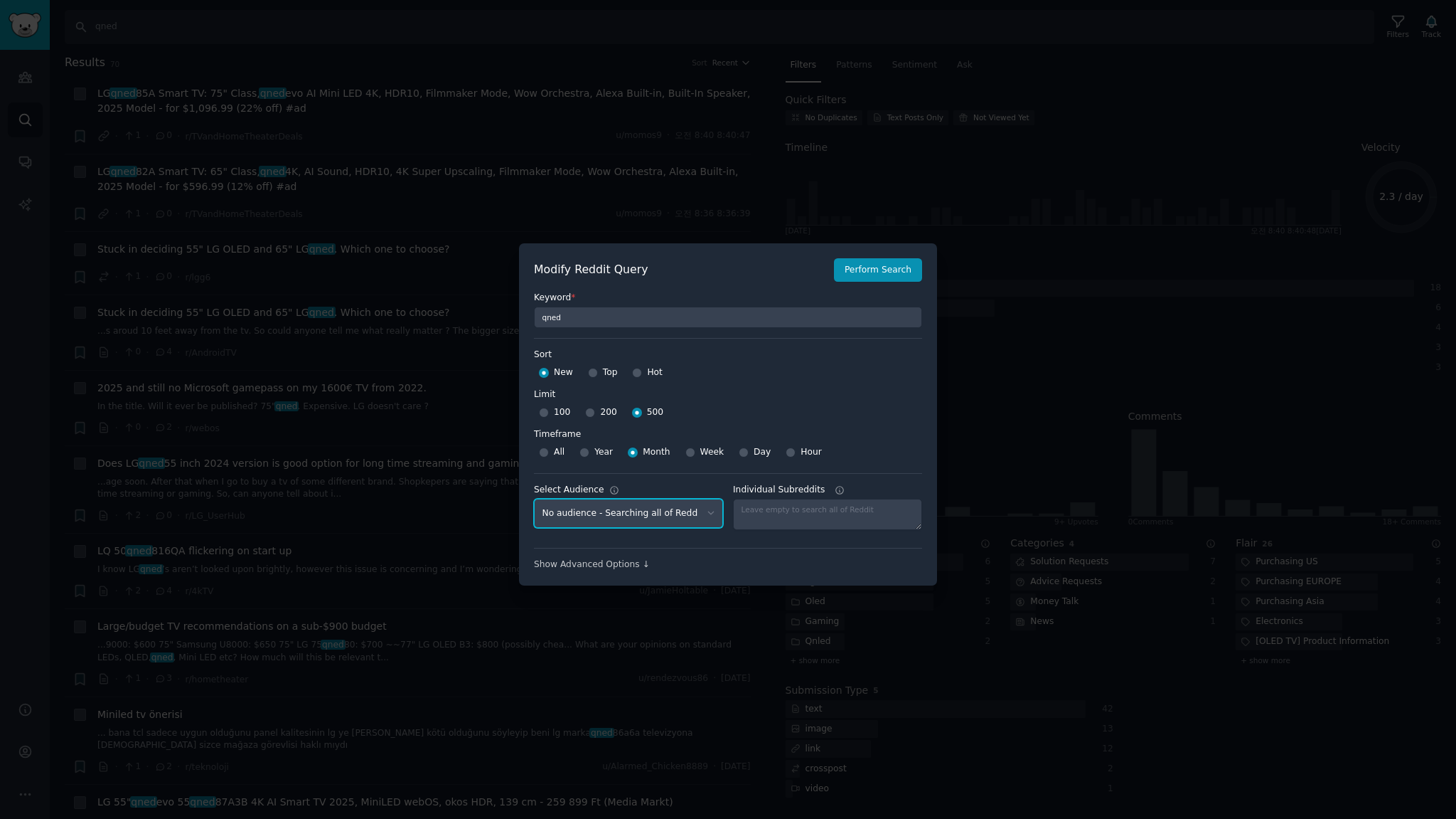
click at [674, 511] on select "No audience - Searching all of Reddit stanbyme - 35 Subreddits internetexplorer…" at bounding box center [628, 513] width 189 height 29
select select "c7830b3eec"
click at [534, 499] on select "No audience - Searching all of Reddit stanbyme - 35 Subreddits internetexplorer…" at bounding box center [628, 513] width 189 height 29
click at [871, 276] on button "Perform Search" at bounding box center [878, 270] width 88 height 24
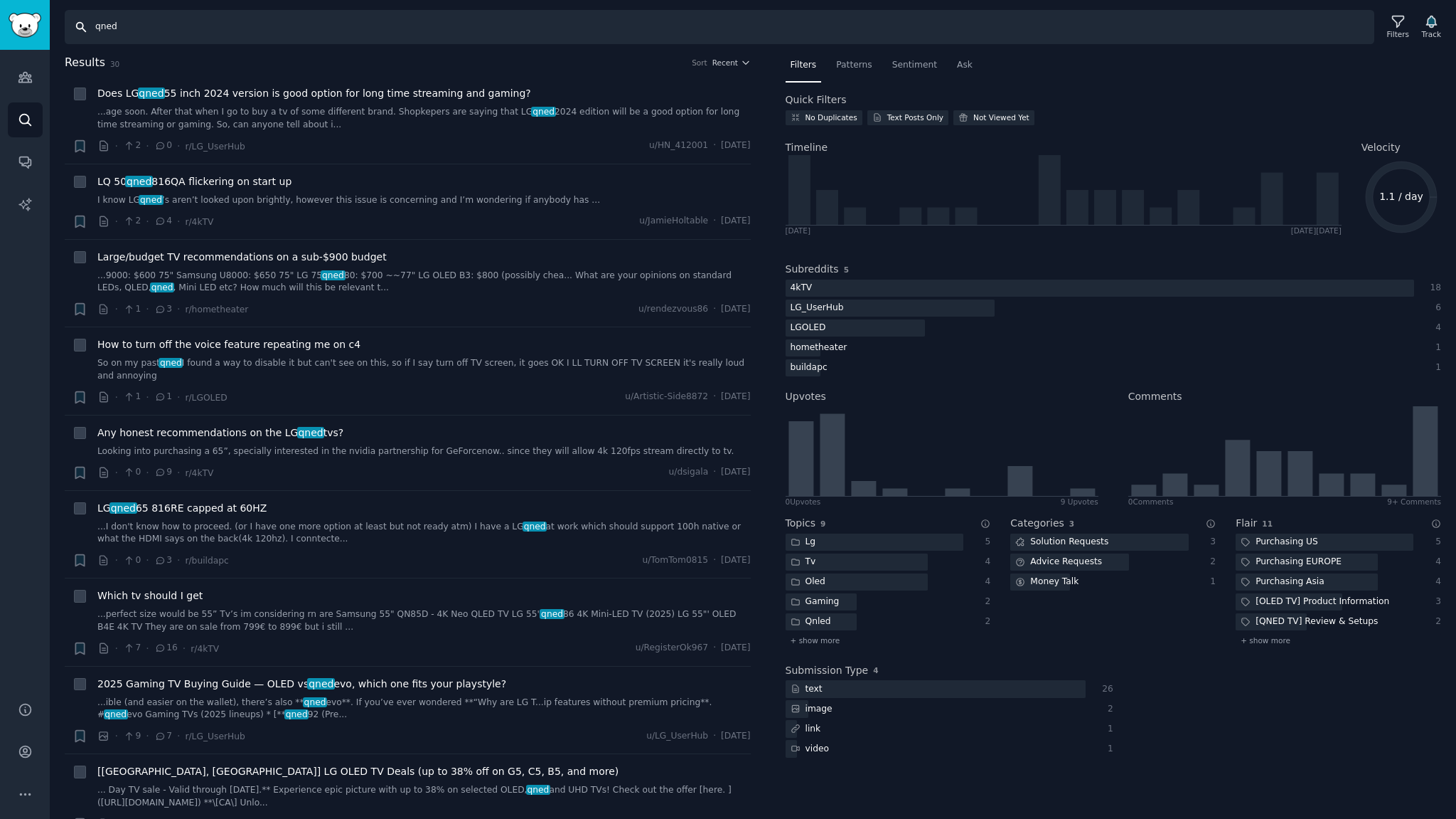
drag, startPoint x: 200, startPoint y: 31, endPoint x: 0, endPoint y: 17, distance: 200.5
click at [0, 25] on div "Advanced Search Audiences Search Conversations AI Reports Help Account More Sea…" at bounding box center [728, 410] width 1456 height 819
type input "qled"
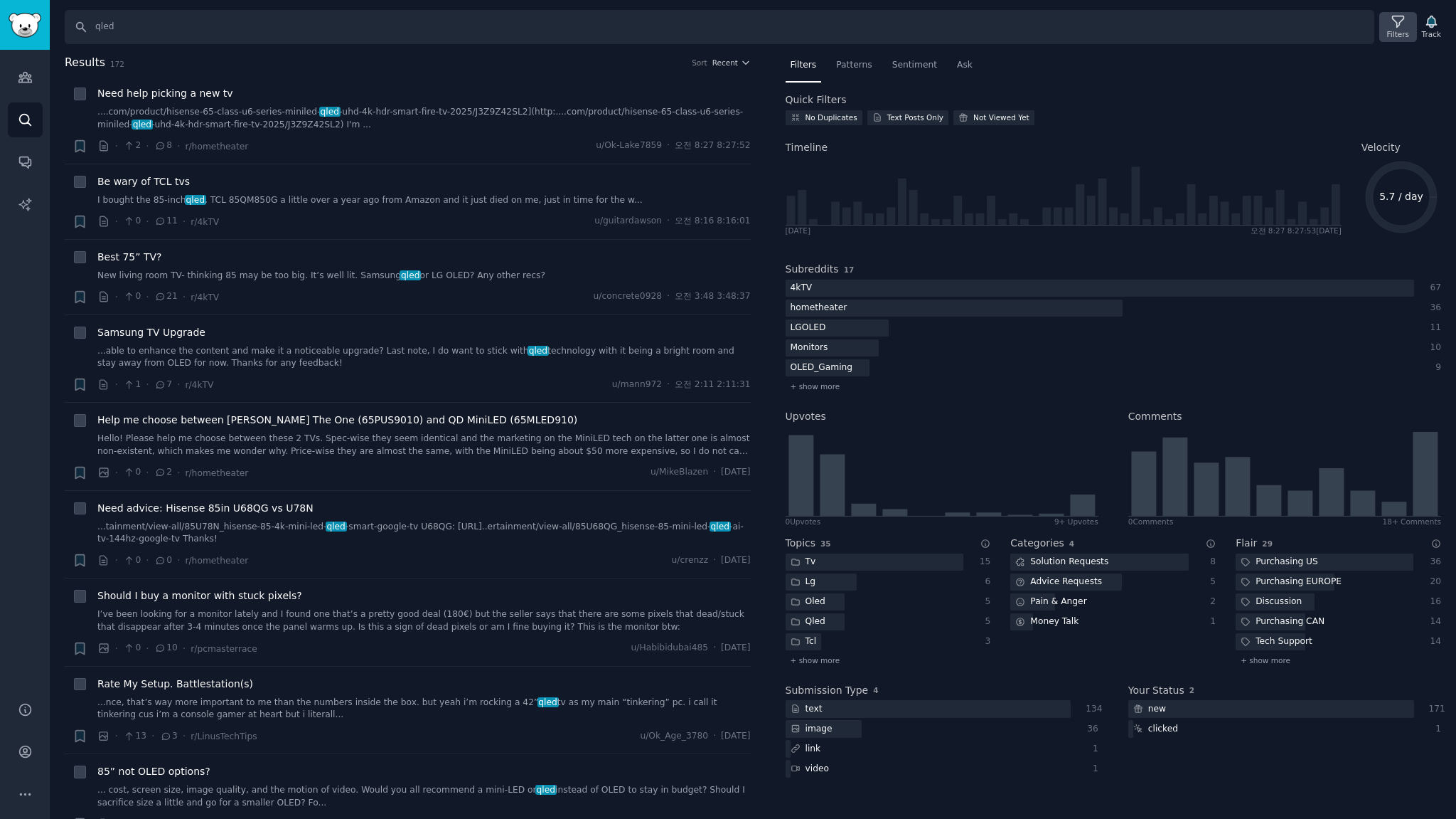
click at [1398, 23] on icon at bounding box center [1398, 22] width 15 height 15
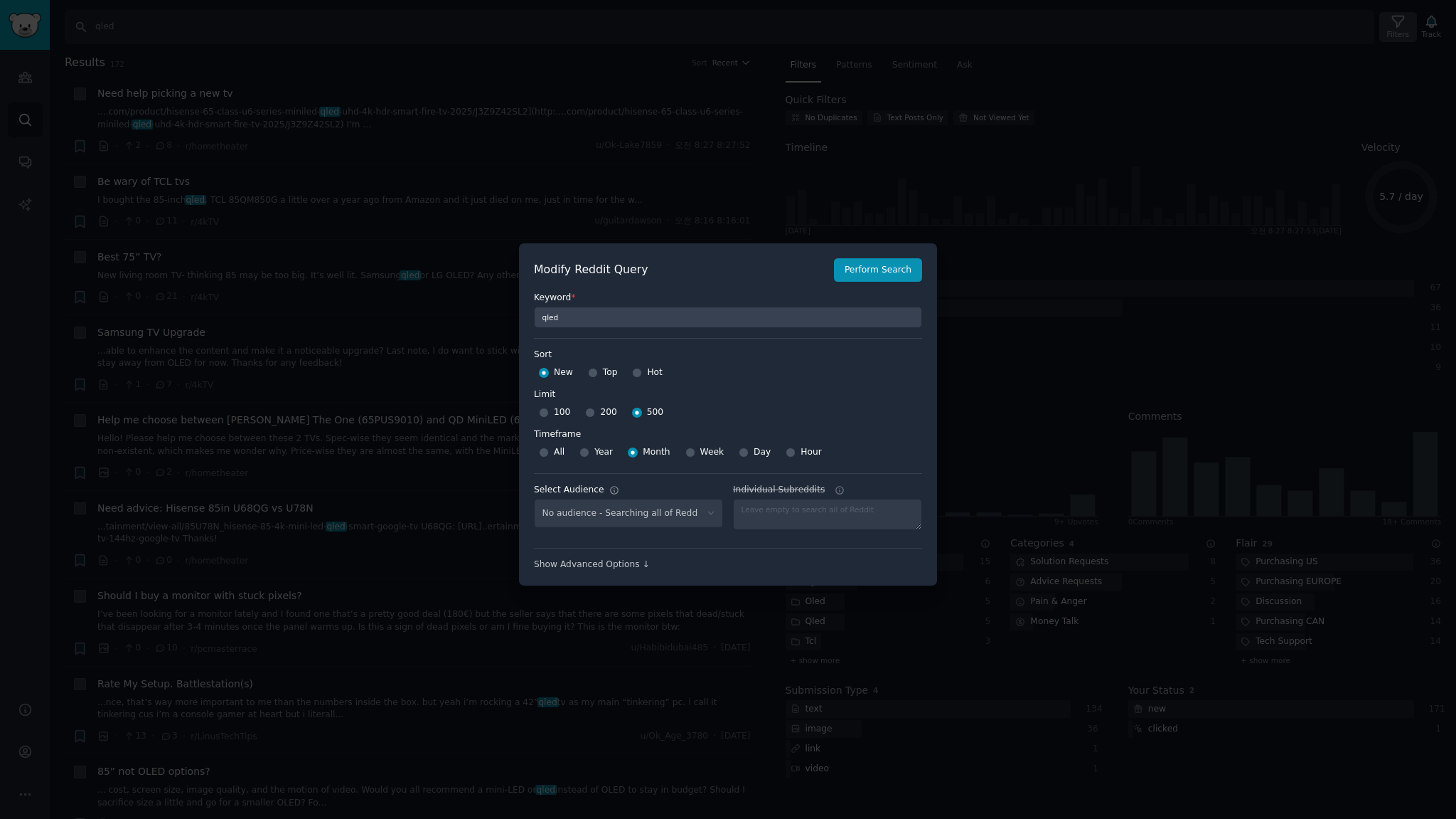
select select "c7830b3eec"
click at [894, 104] on div at bounding box center [728, 410] width 1456 height 819
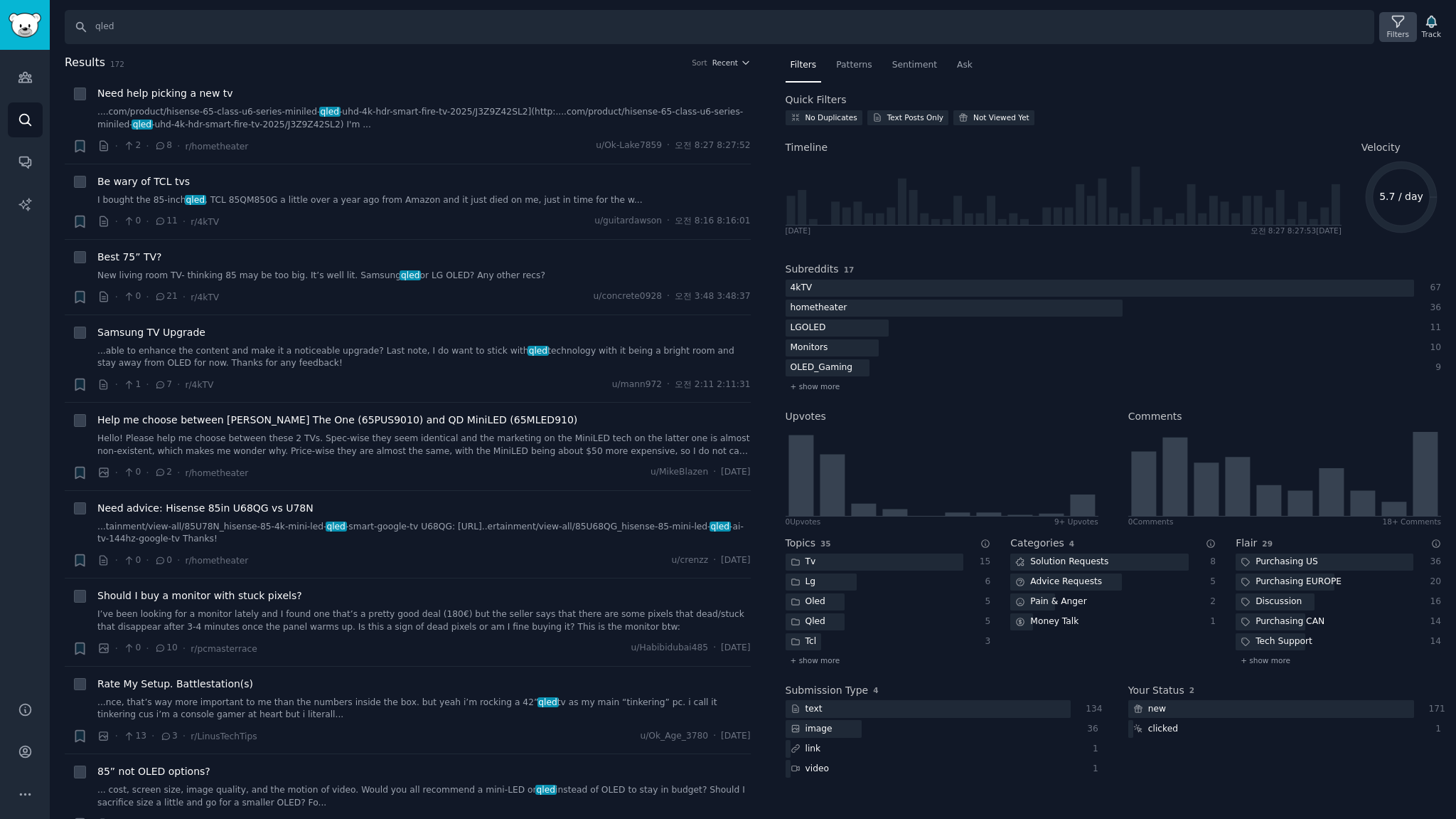
click at [1406, 27] on icon at bounding box center [1398, 22] width 15 height 15
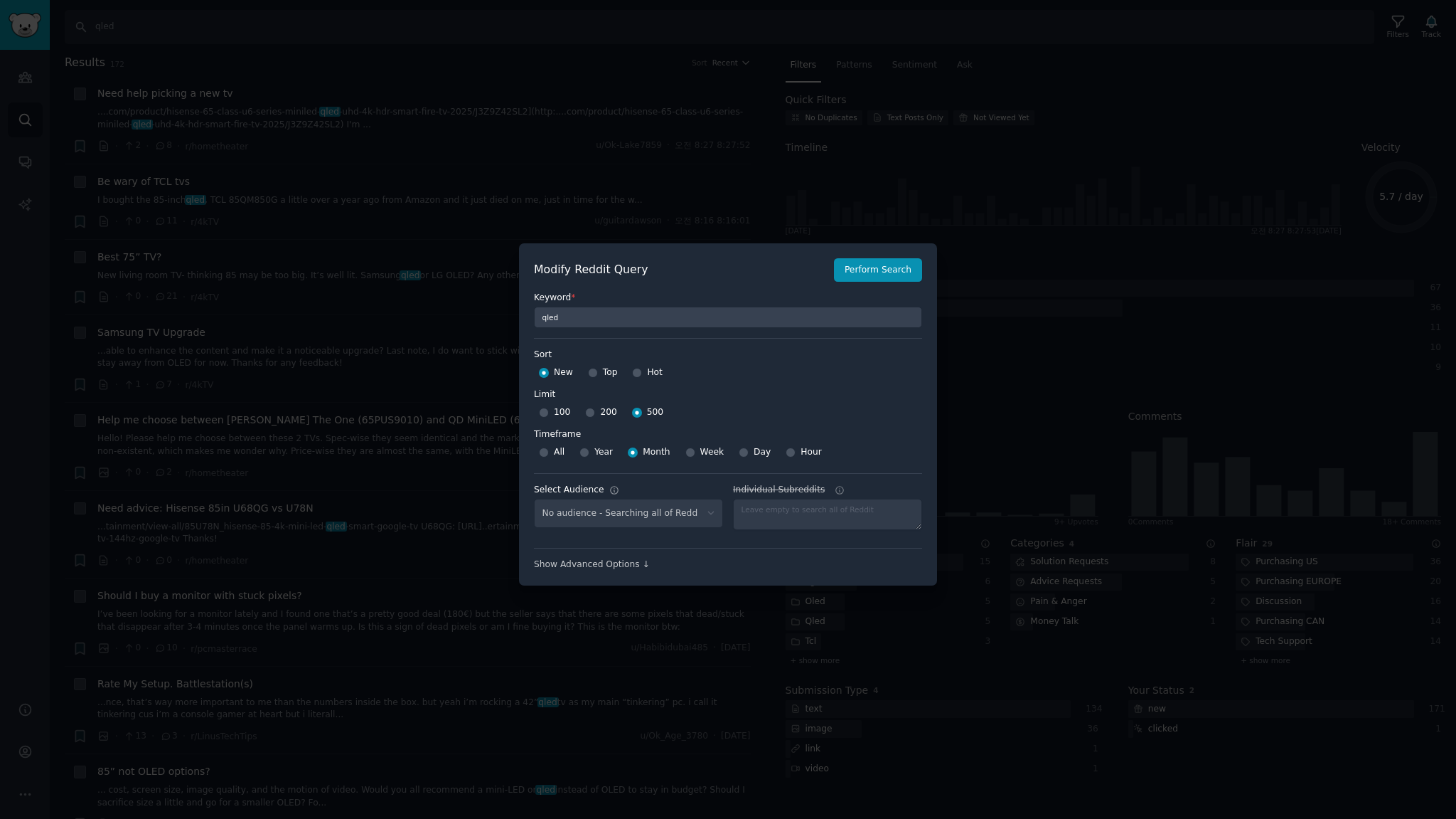
select select "c7830b3eec"
click at [584, 452] on input "Year" at bounding box center [585, 453] width 10 height 10
radio input "true"
click at [867, 282] on div "Modify Reddit Query Perform Search Keyword * qled Sort Sort New Top Hot Limit L…" at bounding box center [727, 414] width 388 height 313
click at [862, 273] on button "Perform Search" at bounding box center [878, 270] width 88 height 24
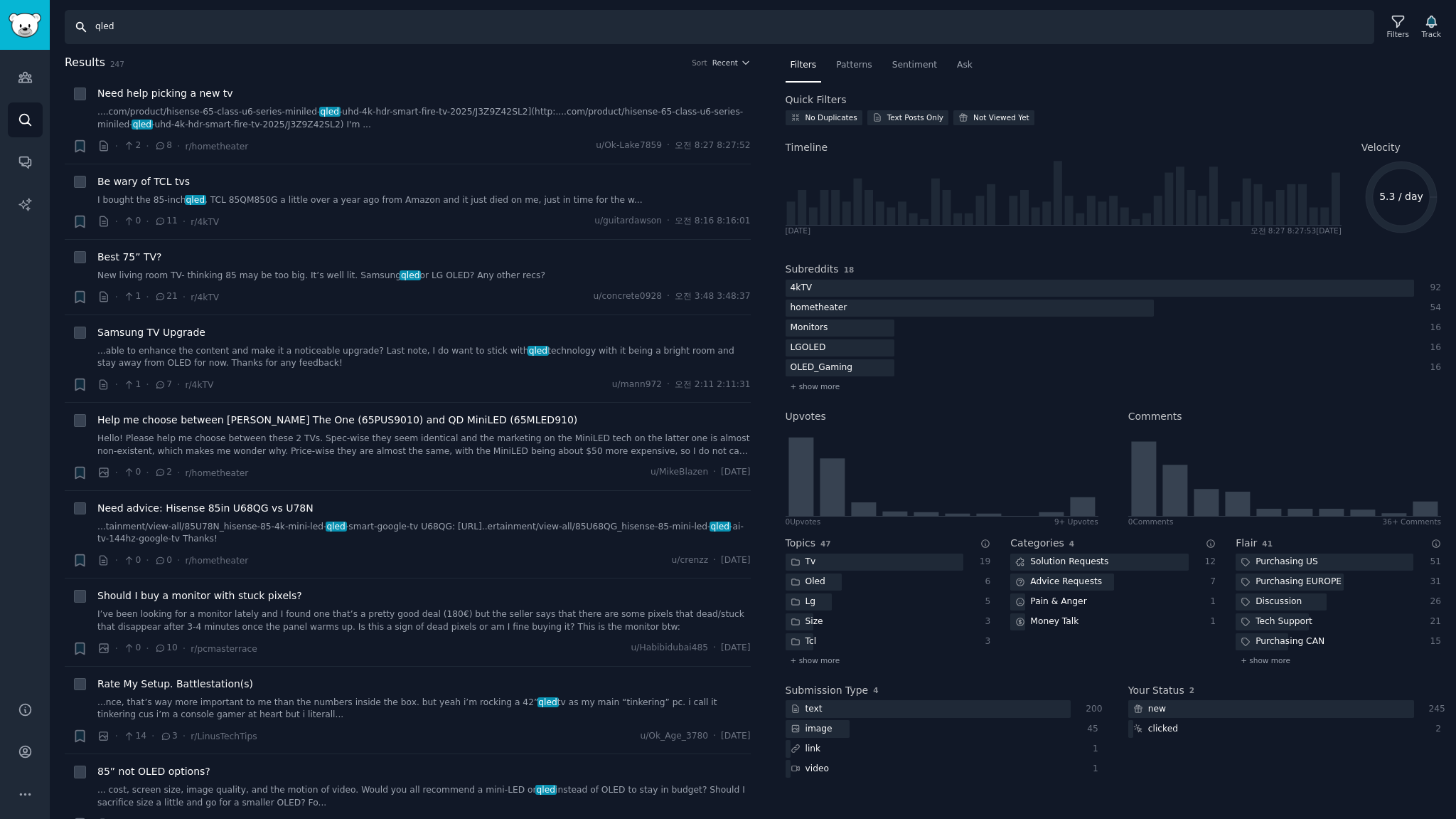
drag, startPoint x: 162, startPoint y: 37, endPoint x: 0, endPoint y: 6, distance: 164.9
click at [0, 9] on div "Audiences Audiences Search Conversations AI Reports Help Account More Search ql…" at bounding box center [728, 410] width 1456 height 819
type input "qned"
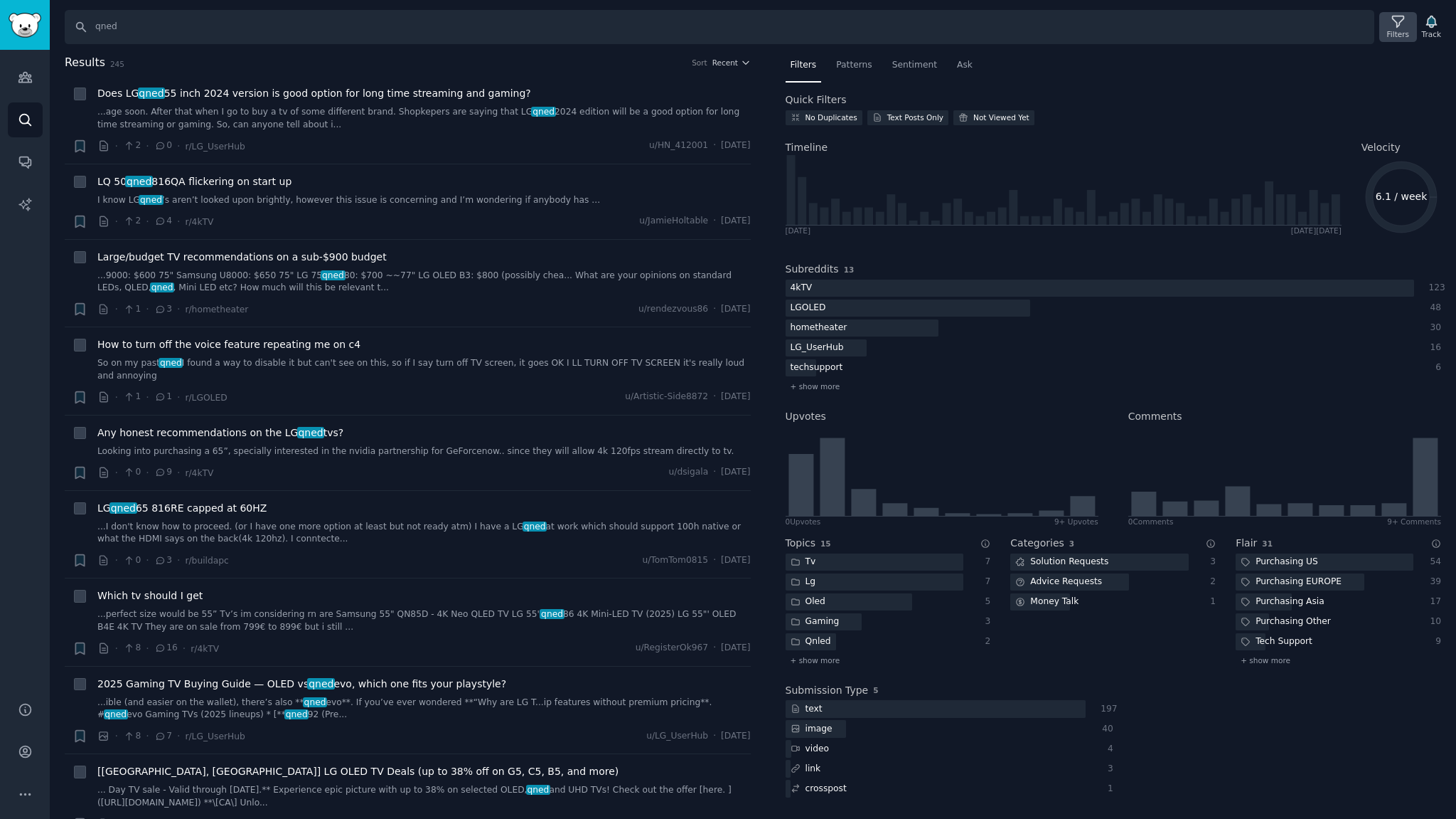
click at [1401, 22] on icon at bounding box center [1398, 22] width 15 height 15
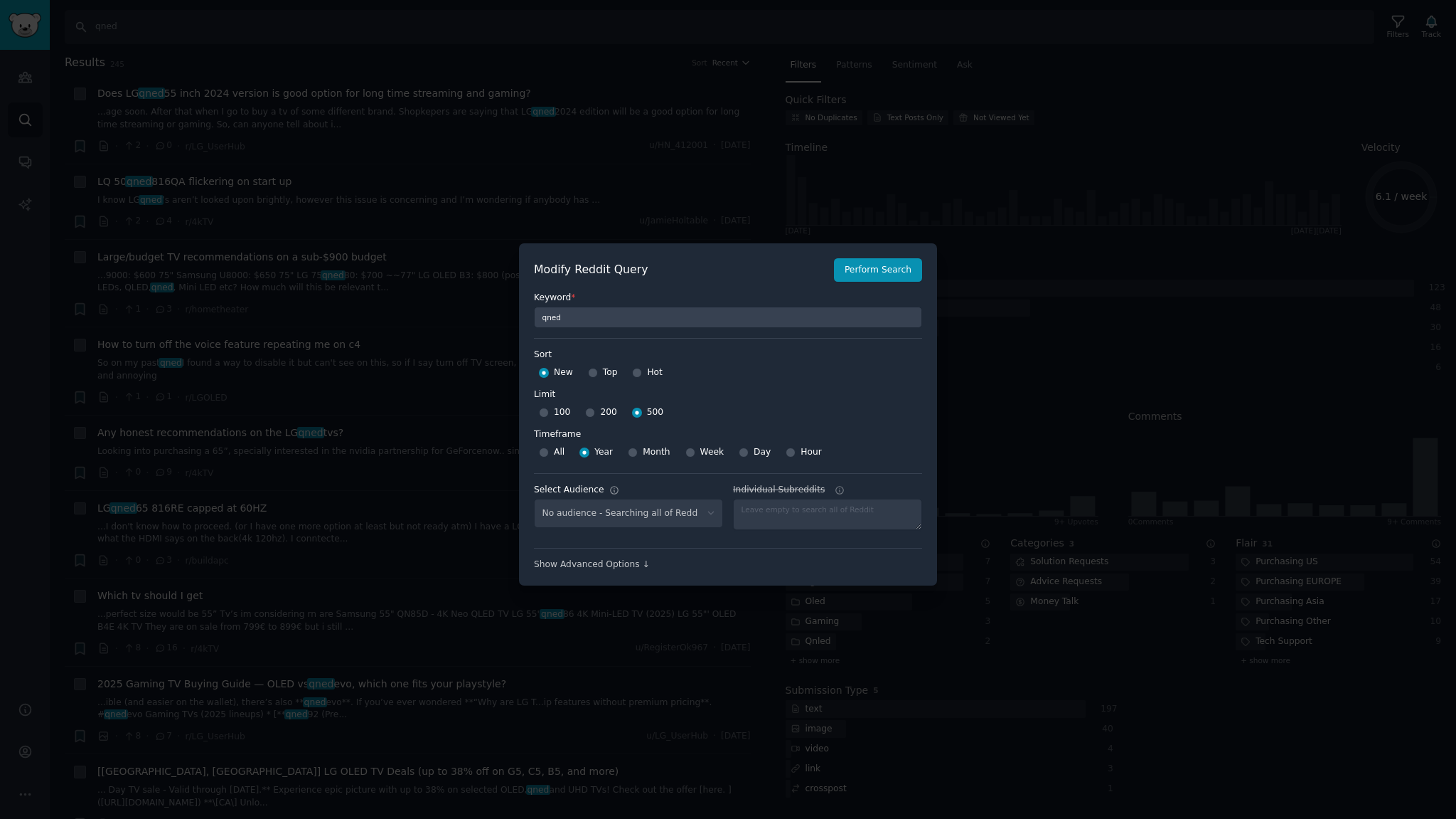
select select "c7830b3eec"
click at [539, 450] on input "All" at bounding box center [544, 453] width 10 height 10
radio input "true"
click at [888, 275] on button "Perform Search" at bounding box center [878, 270] width 88 height 24
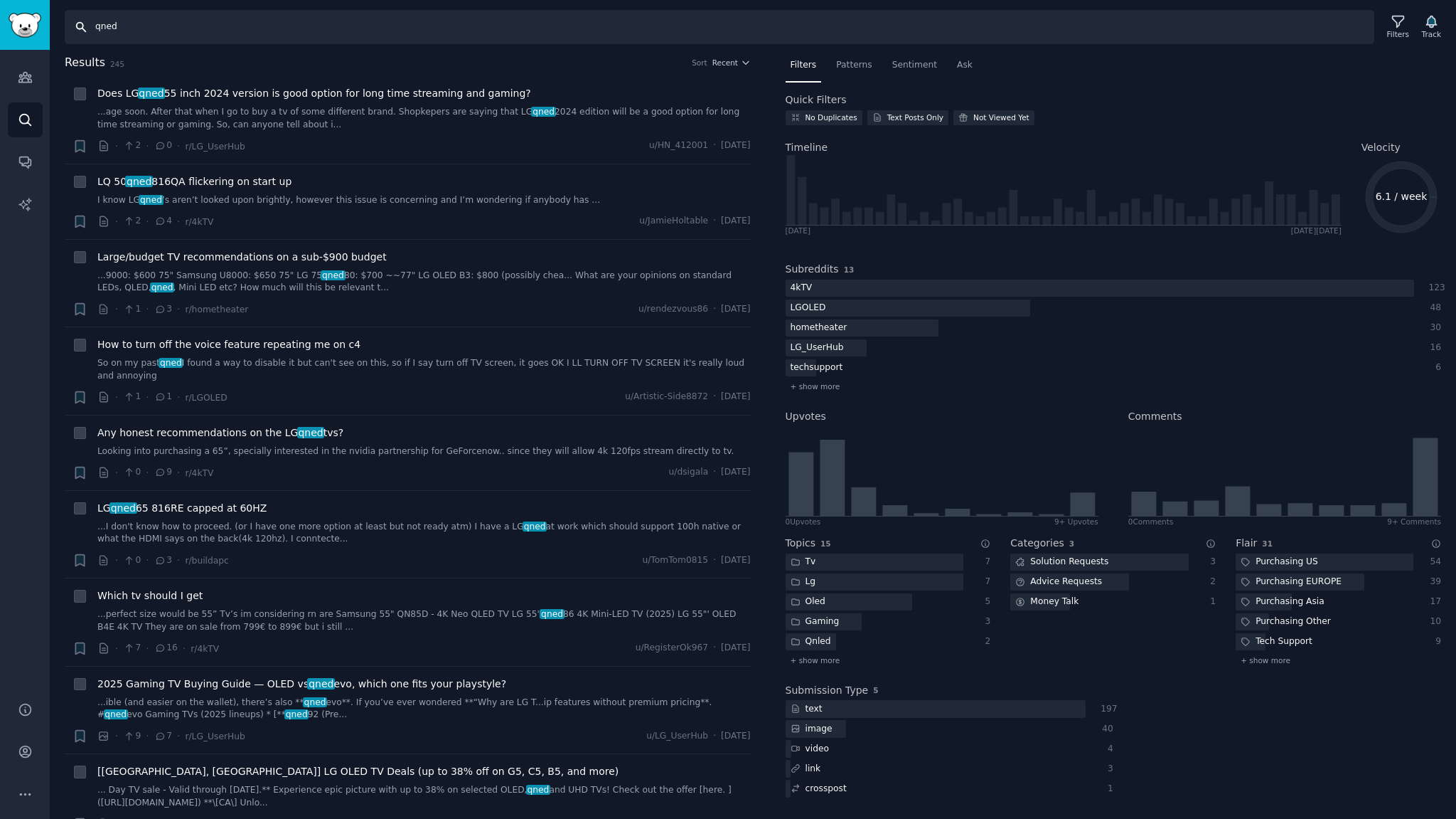
drag, startPoint x: 257, startPoint y: 23, endPoint x: 0, endPoint y: -10, distance: 259.1
click at [0, 0] on html "Audiences Audiences Search Conversations AI Reports Help Account More Search qn…" at bounding box center [728, 410] width 1456 height 819
type input "qled"
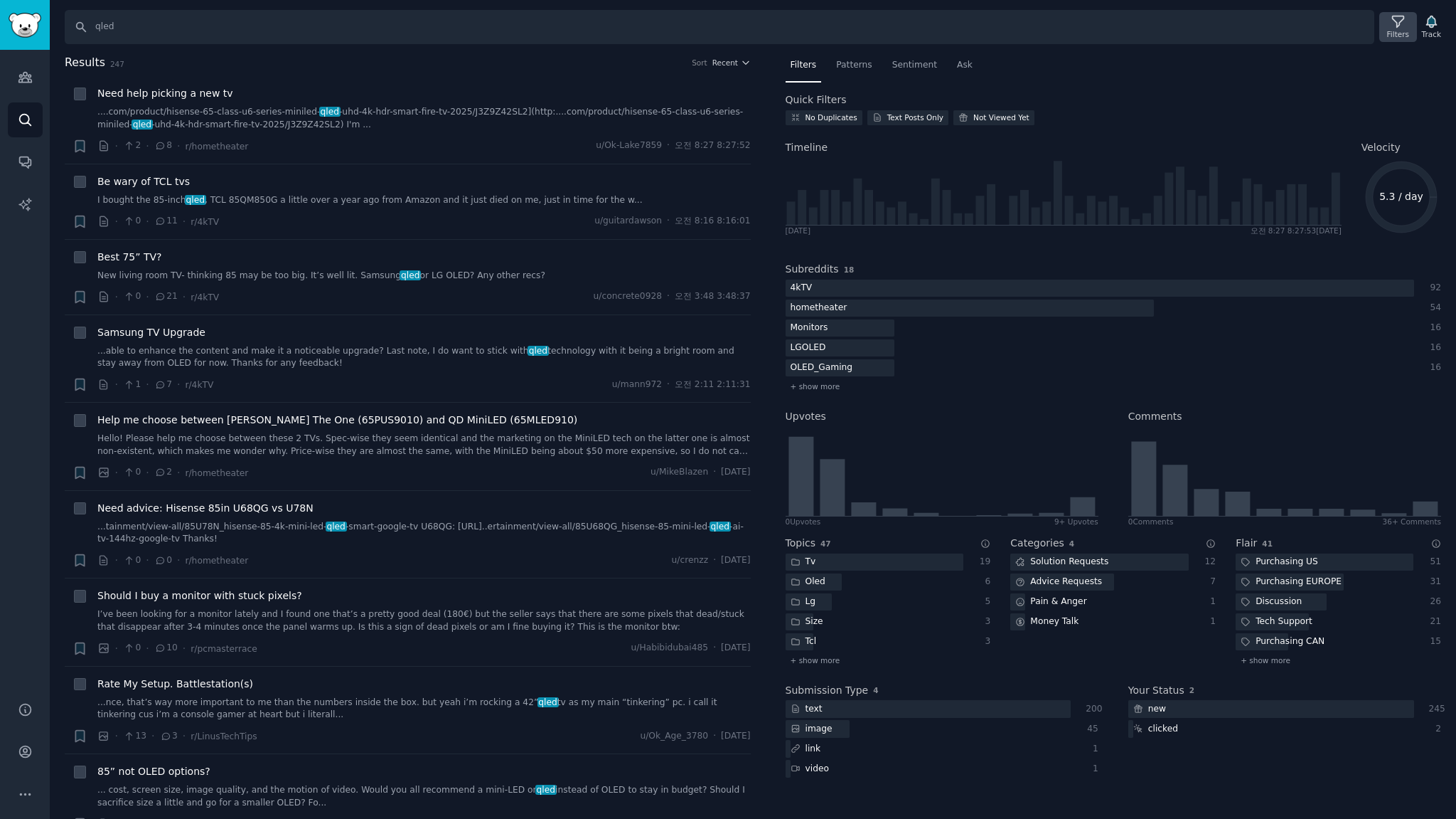
click at [1406, 26] on icon at bounding box center [1398, 22] width 15 height 15
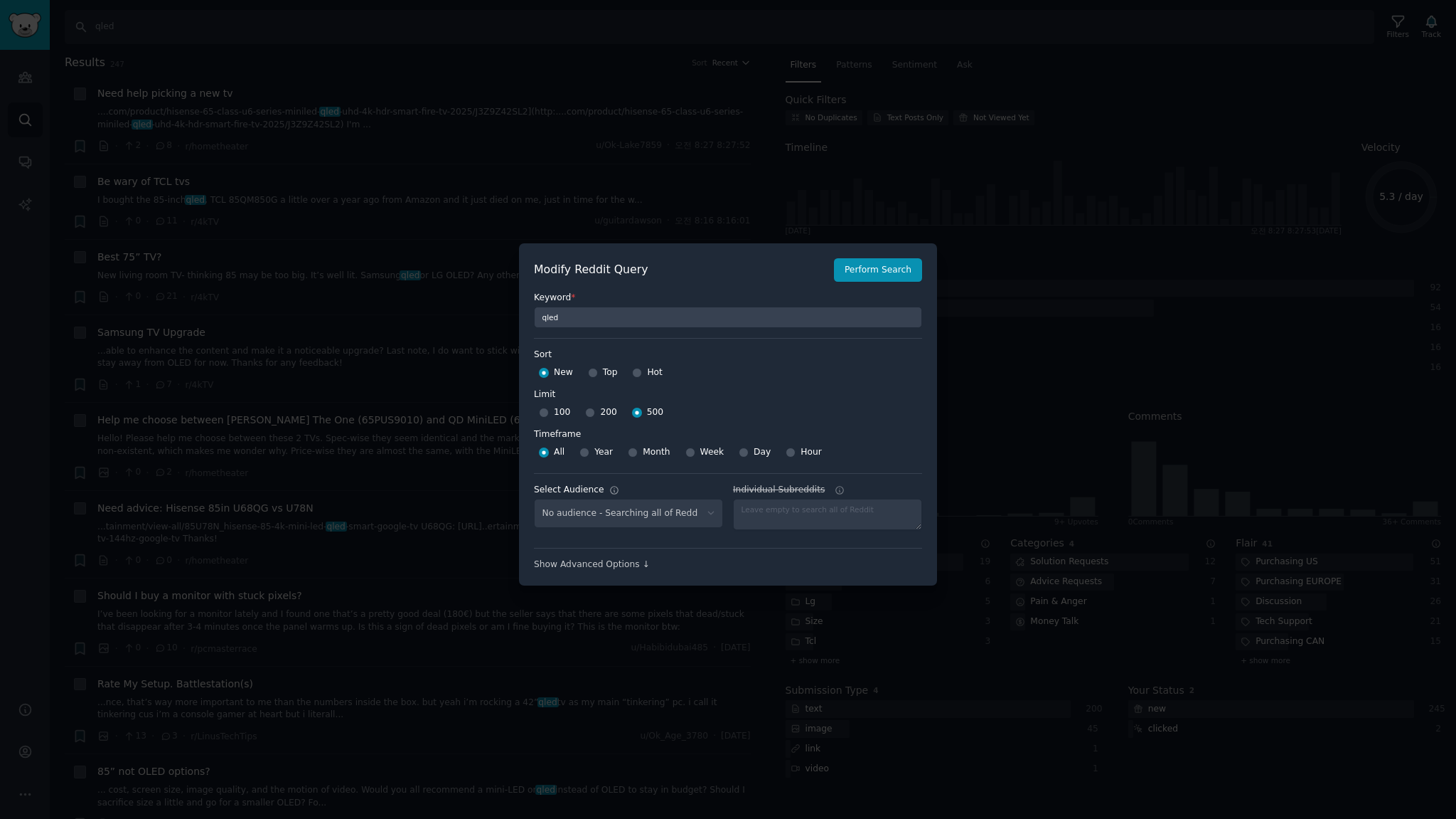
select select "c7830b3eec"
click at [632, 453] on input "Month" at bounding box center [632, 453] width 10 height 10
radio input "true"
click at [885, 283] on div "Keyword * qled" at bounding box center [727, 305] width 388 height 46
click at [881, 272] on button "Perform Search" at bounding box center [878, 270] width 88 height 24
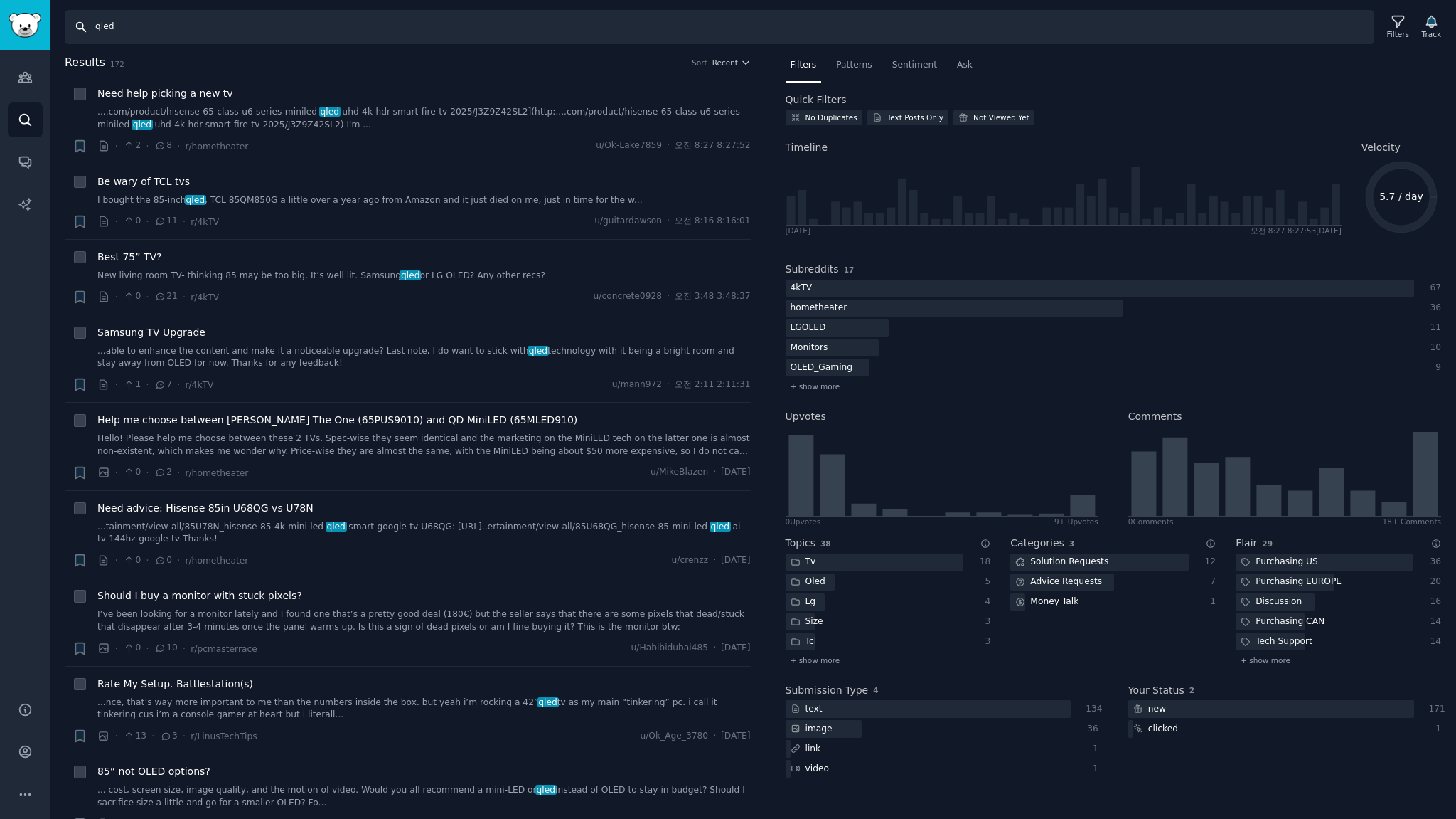
drag, startPoint x: 146, startPoint y: 31, endPoint x: 0, endPoint y: -2, distance: 149.7
click at [0, 0] on html "Audiences Audiences Search Conversations AI Reports Help Account More Search ql…" at bounding box center [728, 410] width 1456 height 819
drag, startPoint x: 245, startPoint y: 17, endPoint x: 264, endPoint y: 25, distance: 20.6
click at [245, 17] on input "qled" at bounding box center [719, 26] width 1309 height 34
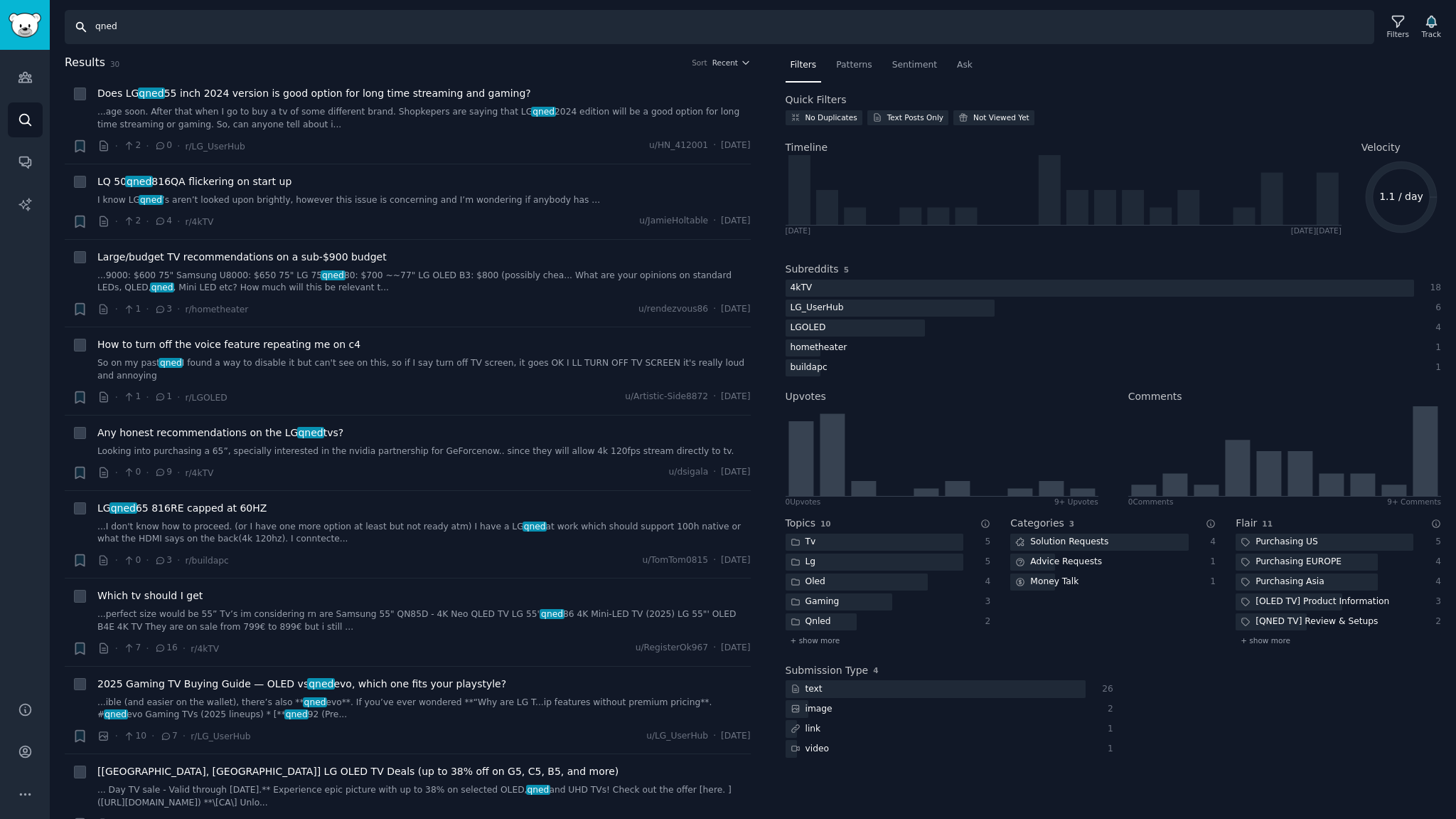
drag, startPoint x: 0, startPoint y: 2, endPoint x: 0, endPoint y: -6, distance: 8.0
click at [0, 0] on html "Audiences Audiences Search Conversations AI Reports Help Account More Search qn…" at bounding box center [728, 410] width 1456 height 819
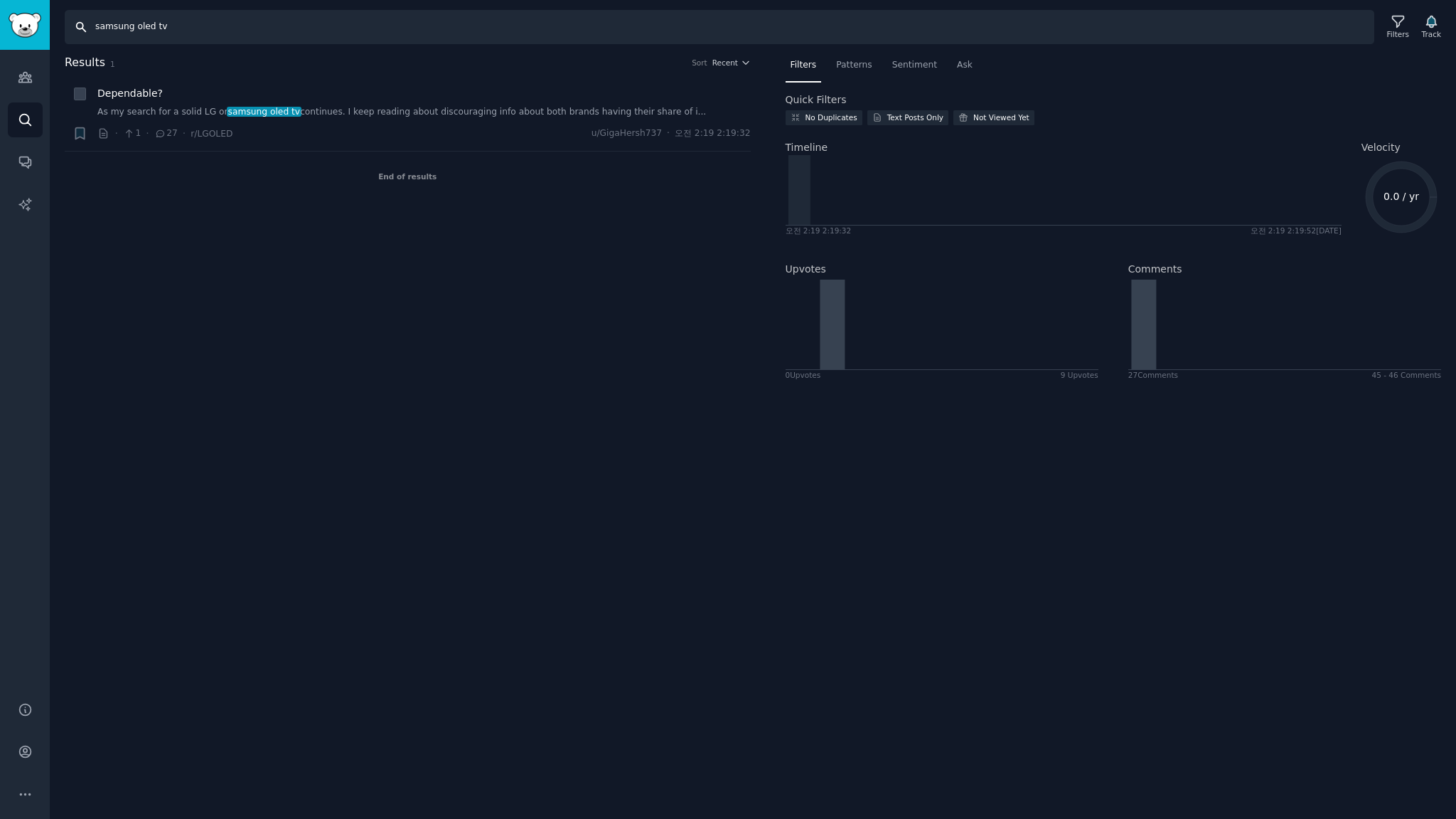
drag, startPoint x: 206, startPoint y: 25, endPoint x: 460, endPoint y: 69, distance: 257.8
click at [297, 29] on input "samsung oled tv" at bounding box center [719, 26] width 1309 height 34
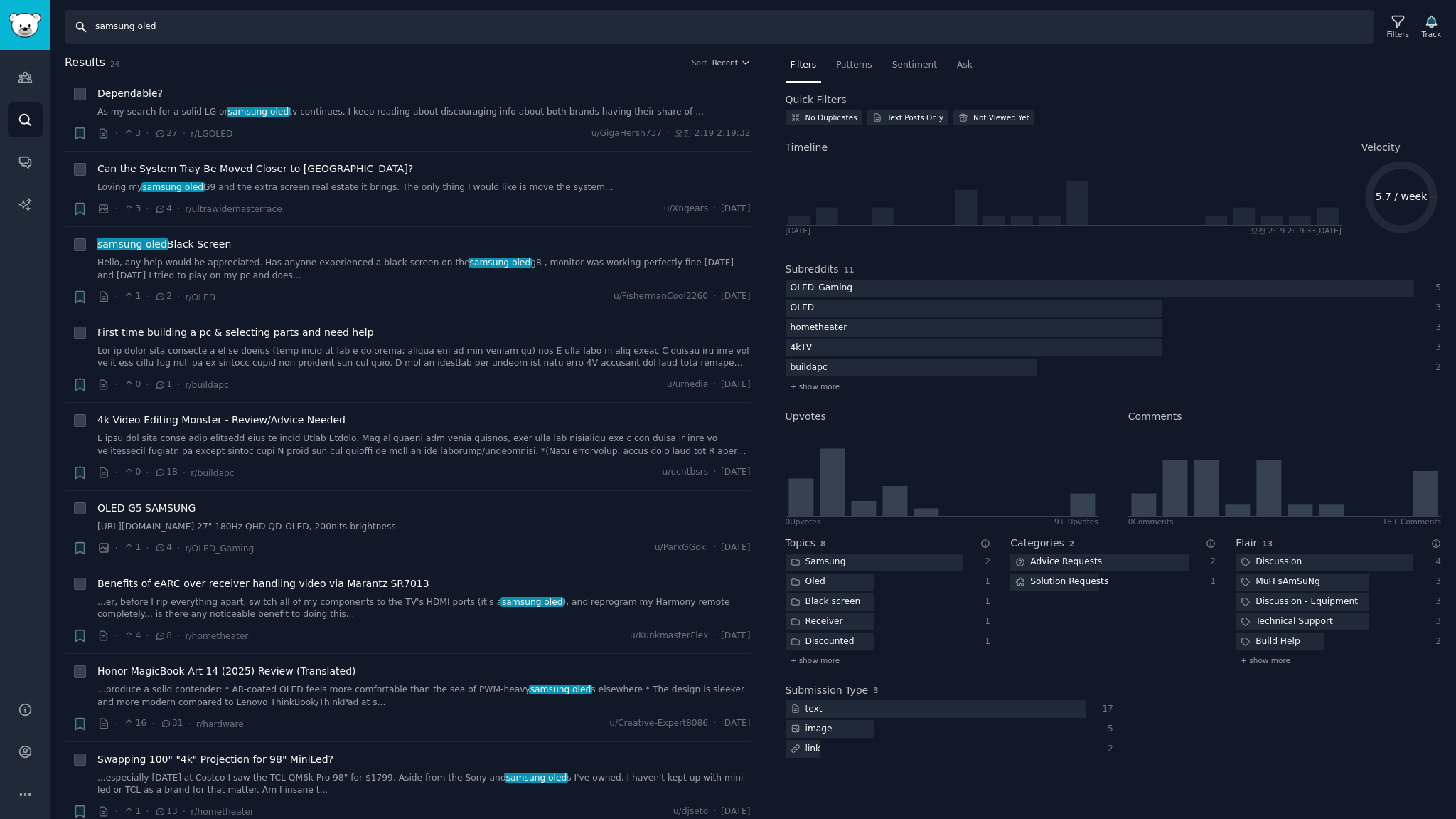
drag, startPoint x: 174, startPoint y: 25, endPoint x: 0, endPoint y: -6, distance: 176.7
click at [0, 0] on html "Audiences Audiences Search Conversations AI Reports Help Account More Search sa…" at bounding box center [728, 410] width 1456 height 819
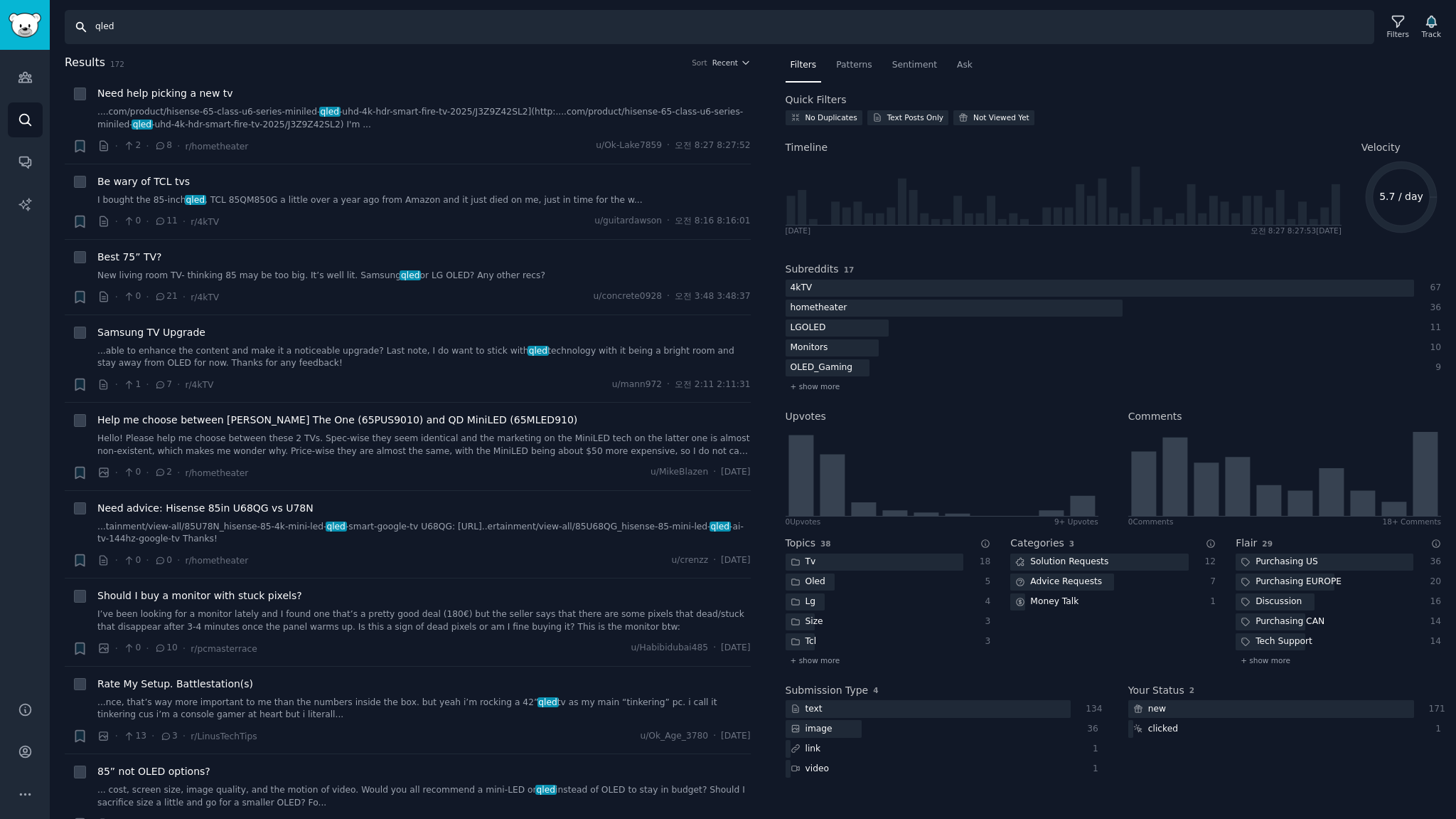
drag, startPoint x: 209, startPoint y: 22, endPoint x: 0, endPoint y: -49, distance: 220.7
click at [0, 0] on html "Audiences Audiences Search Conversations AI Reports Help Account More Search ql…" at bounding box center [728, 410] width 1456 height 819
type input "samsung oled"
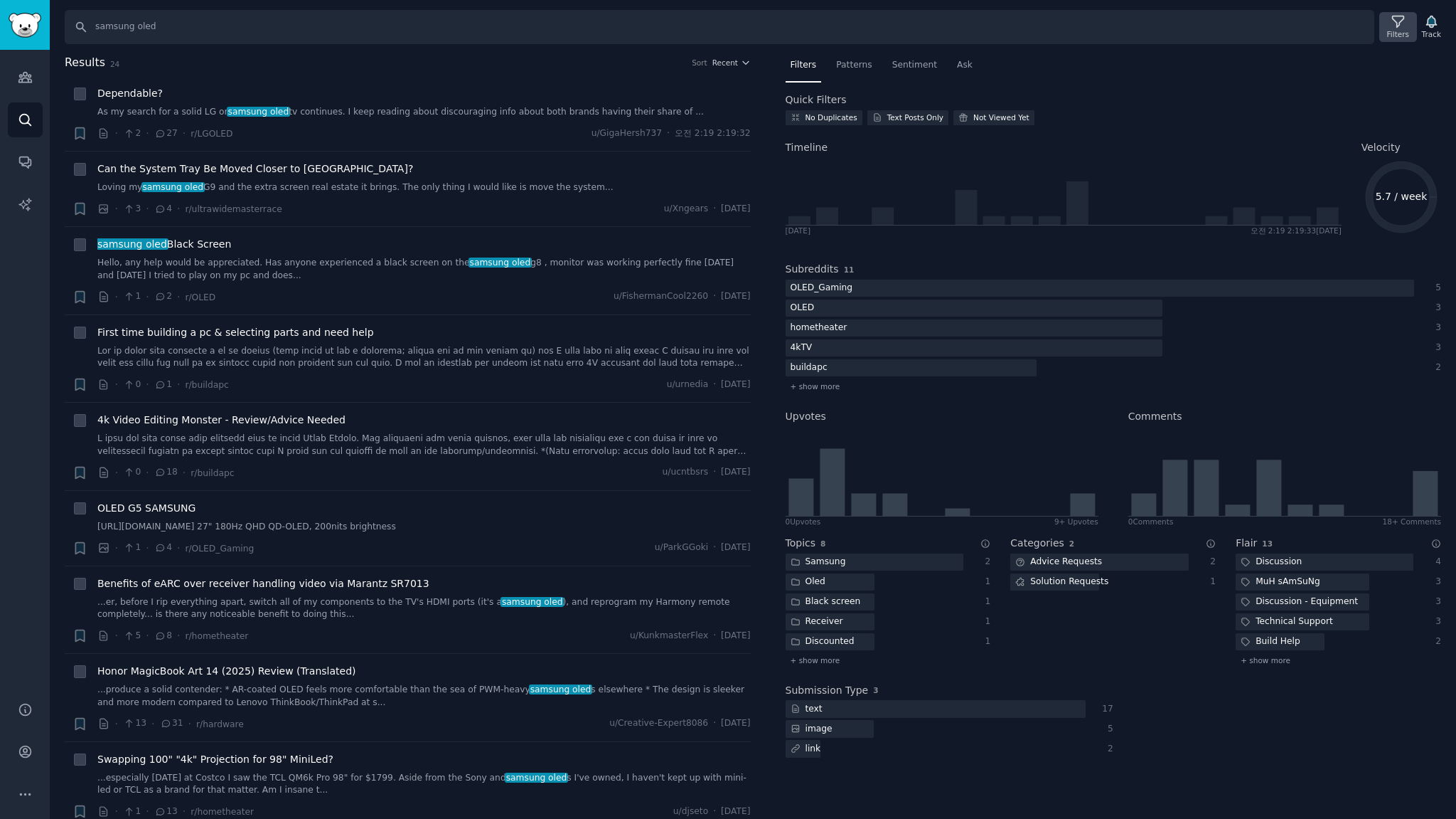
click at [1402, 29] on div "Filters" at bounding box center [1399, 34] width 22 height 10
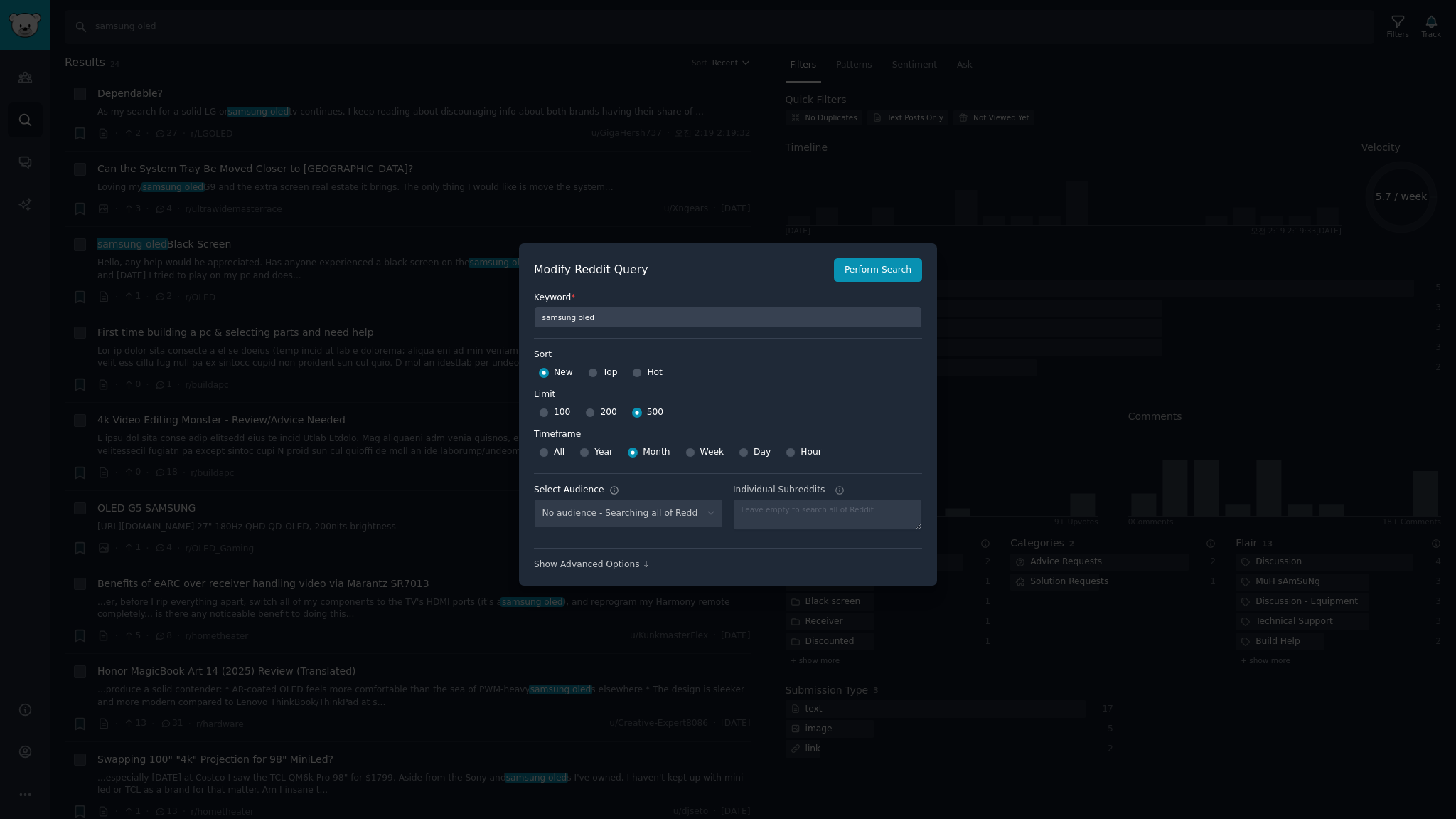
select select "c7830b3eec"
drag, startPoint x: 896, startPoint y: 268, endPoint x: 871, endPoint y: 257, distance: 27.3
click at [895, 268] on button "Perform Search" at bounding box center [878, 270] width 88 height 24
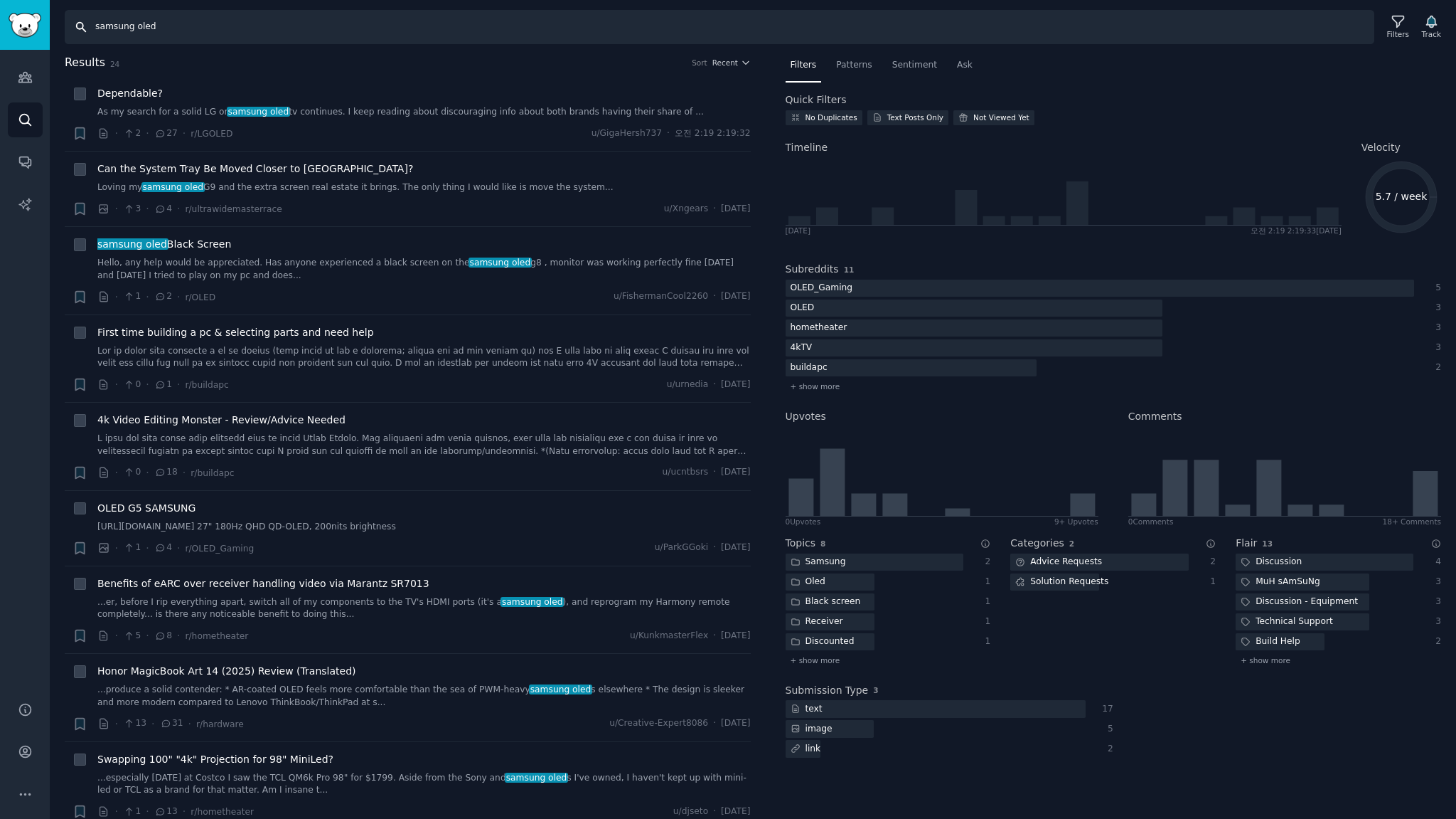
drag, startPoint x: 191, startPoint y: 29, endPoint x: 0, endPoint y: 14, distance: 191.6
click at [0, 15] on div "Audiences Audiences Search Conversations AI Reports Help Account More Search sa…" at bounding box center [728, 410] width 1456 height 819
type input "j"
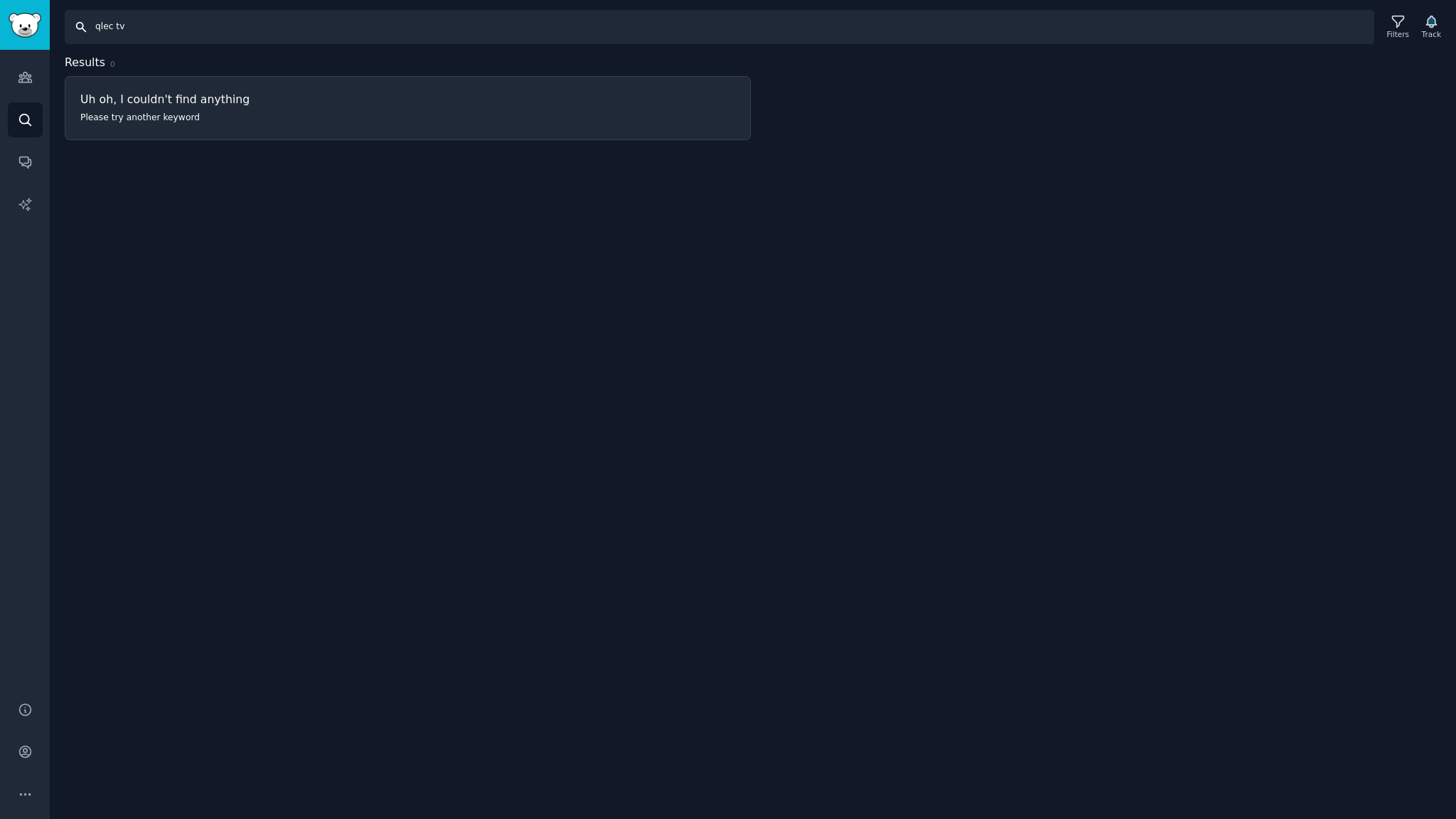
click at [111, 29] on input "qlec tv" at bounding box center [719, 26] width 1309 height 34
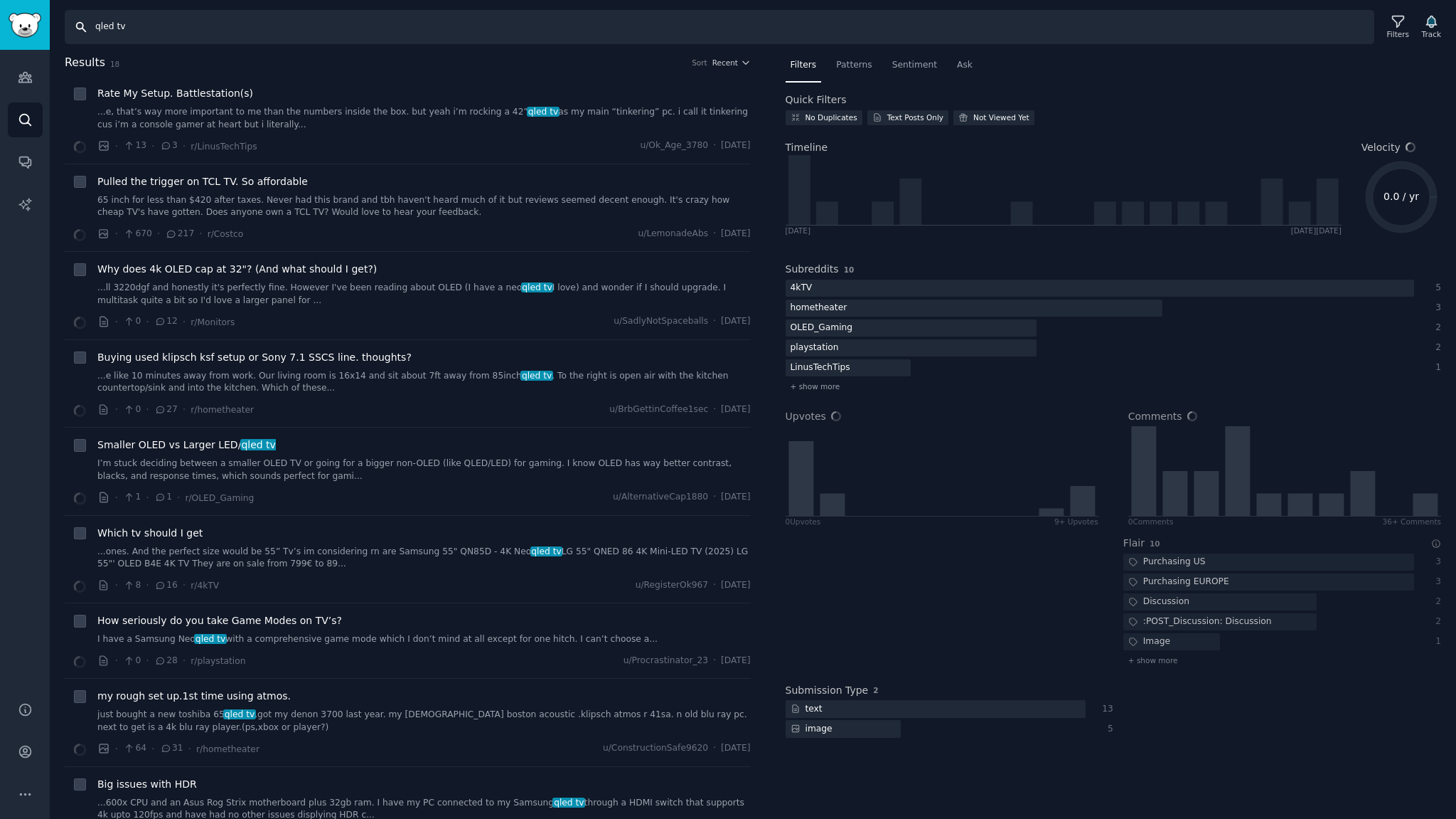
drag, startPoint x: 112, startPoint y: 25, endPoint x: 0, endPoint y: 20, distance: 112.1
click at [0, 20] on div "Audiences Audiences Search Conversations AI Reports Help Account More Search ql…" at bounding box center [728, 410] width 1456 height 819
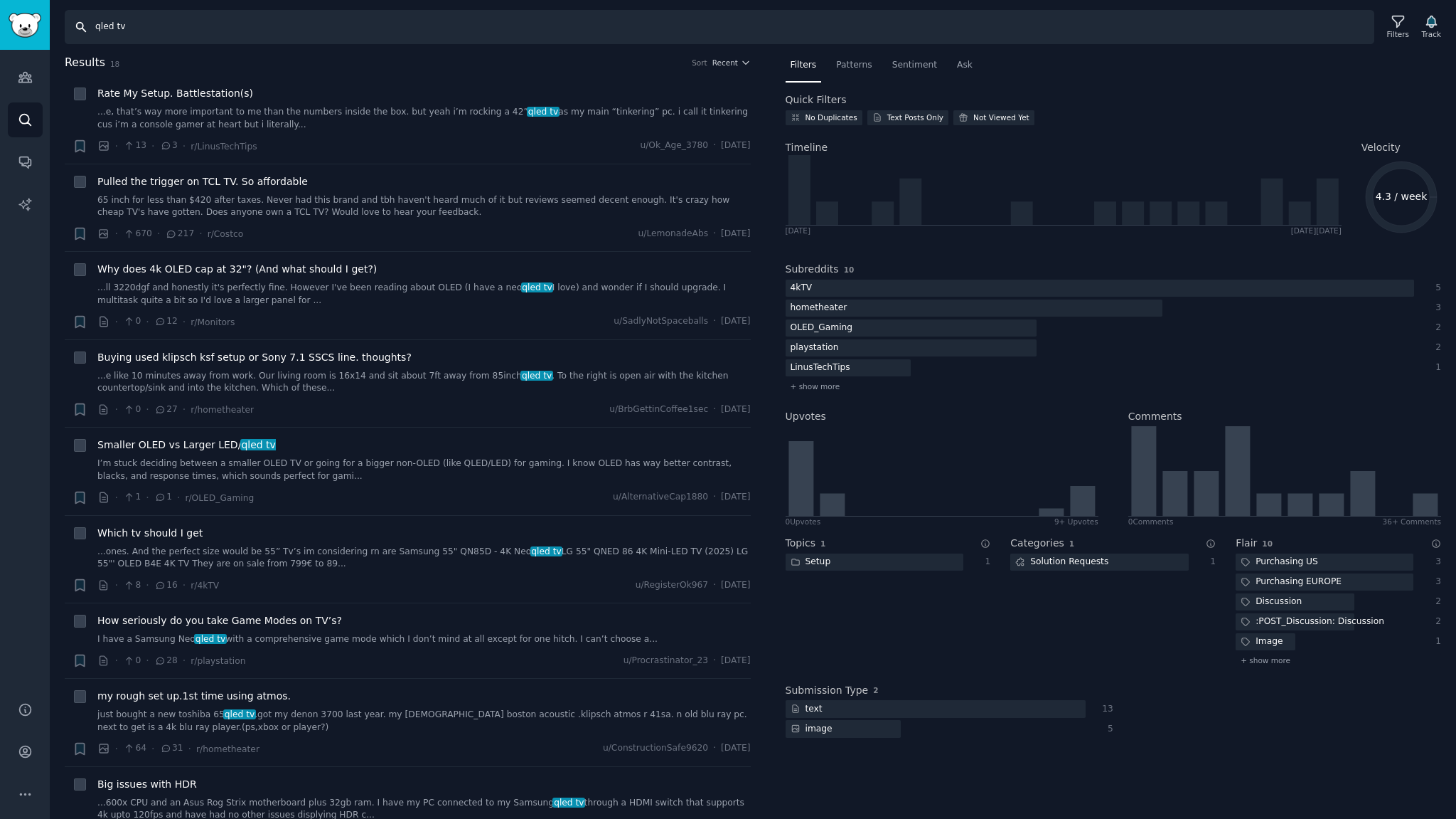
click at [151, 23] on input "qled tv" at bounding box center [719, 26] width 1309 height 34
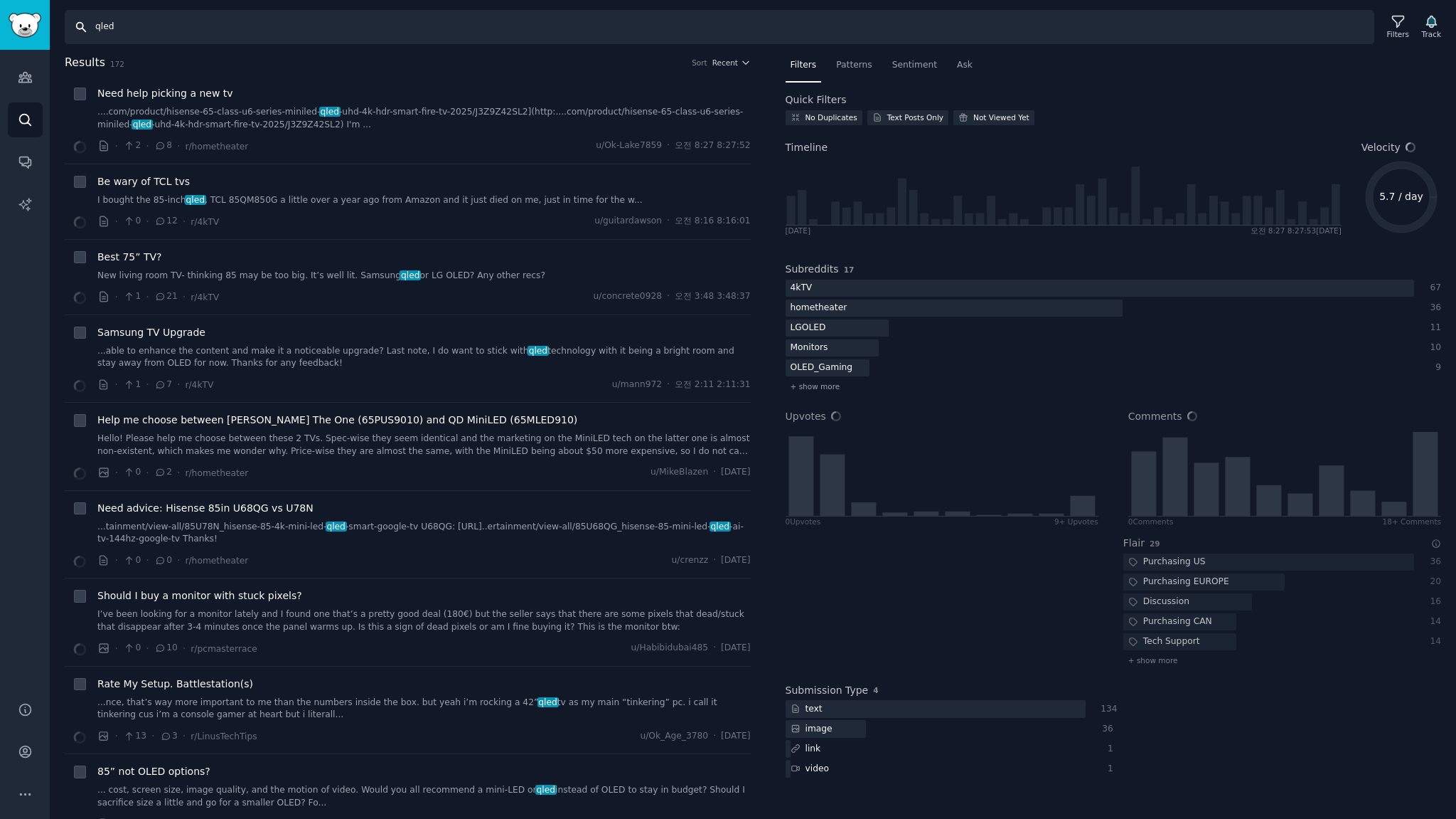
drag, startPoint x: 148, startPoint y: 29, endPoint x: 0, endPoint y: 2, distance: 150.4
click at [0, 2] on div "Audiences Audiences Search Conversations AI Reports Help Account More Search ql…" at bounding box center [728, 410] width 1456 height 819
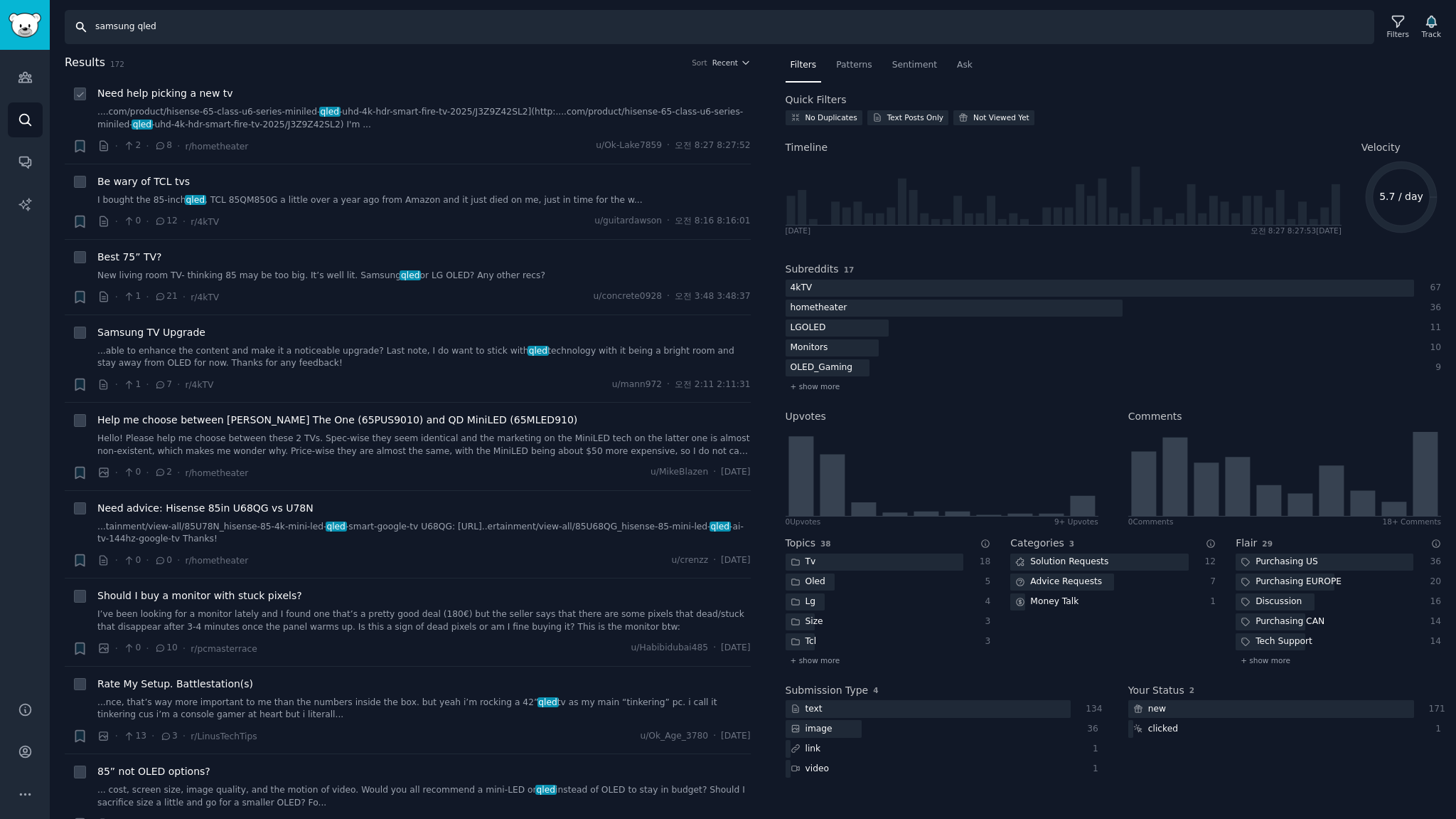
type input "samsung qled"
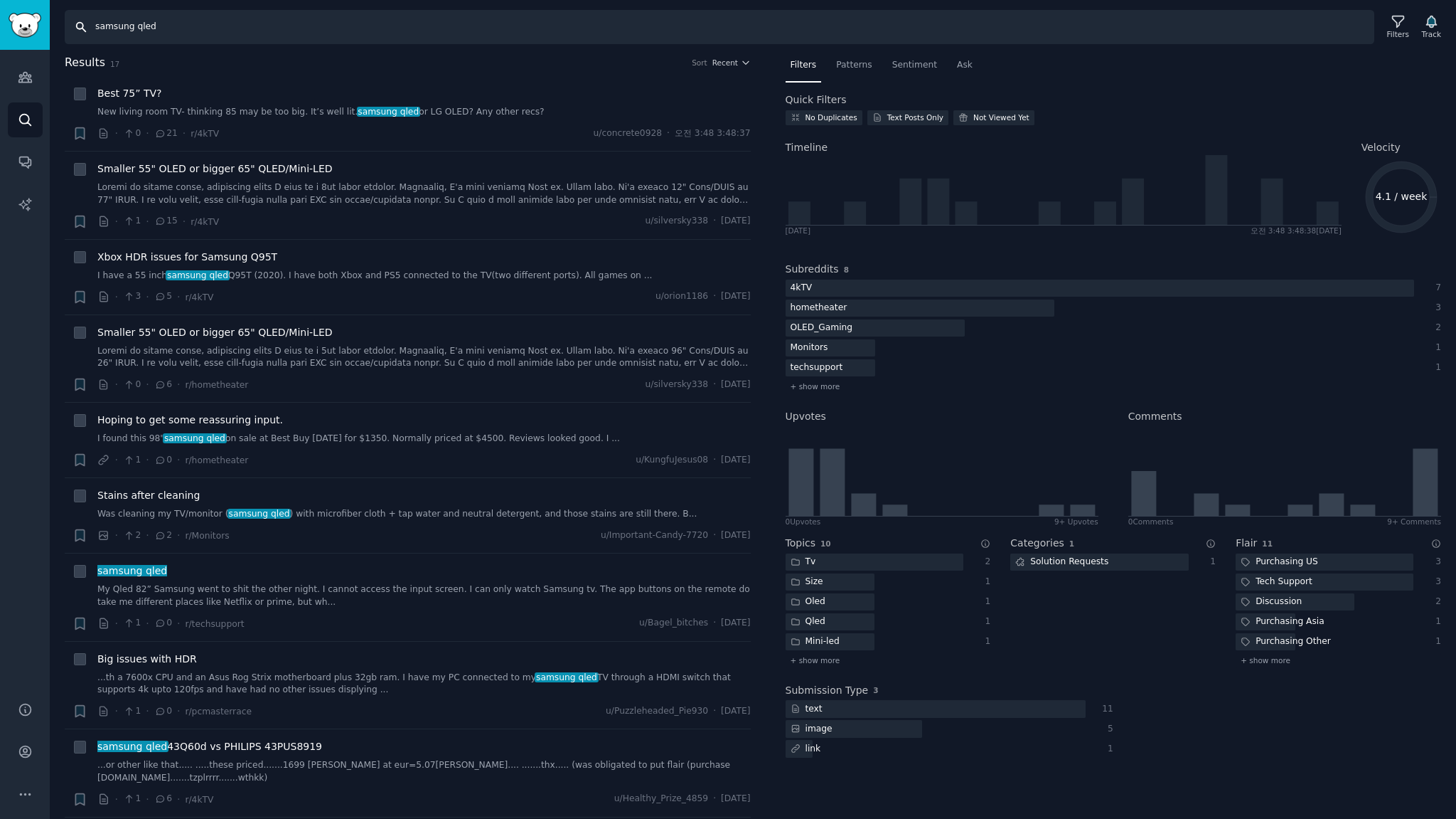
drag, startPoint x: 190, startPoint y: 26, endPoint x: 0, endPoint y: 14, distance: 190.4
click at [0, 14] on div "Audiences Audiences Search Conversations AI Reports Help Account More Search sa…" at bounding box center [728, 410] width 1456 height 819
click at [205, 26] on input "samsung qled" at bounding box center [719, 26] width 1309 height 34
drag, startPoint x: 198, startPoint y: 29, endPoint x: 135, endPoint y: 25, distance: 63.1
click at [135, 25] on input "samsung qled" at bounding box center [719, 26] width 1309 height 34
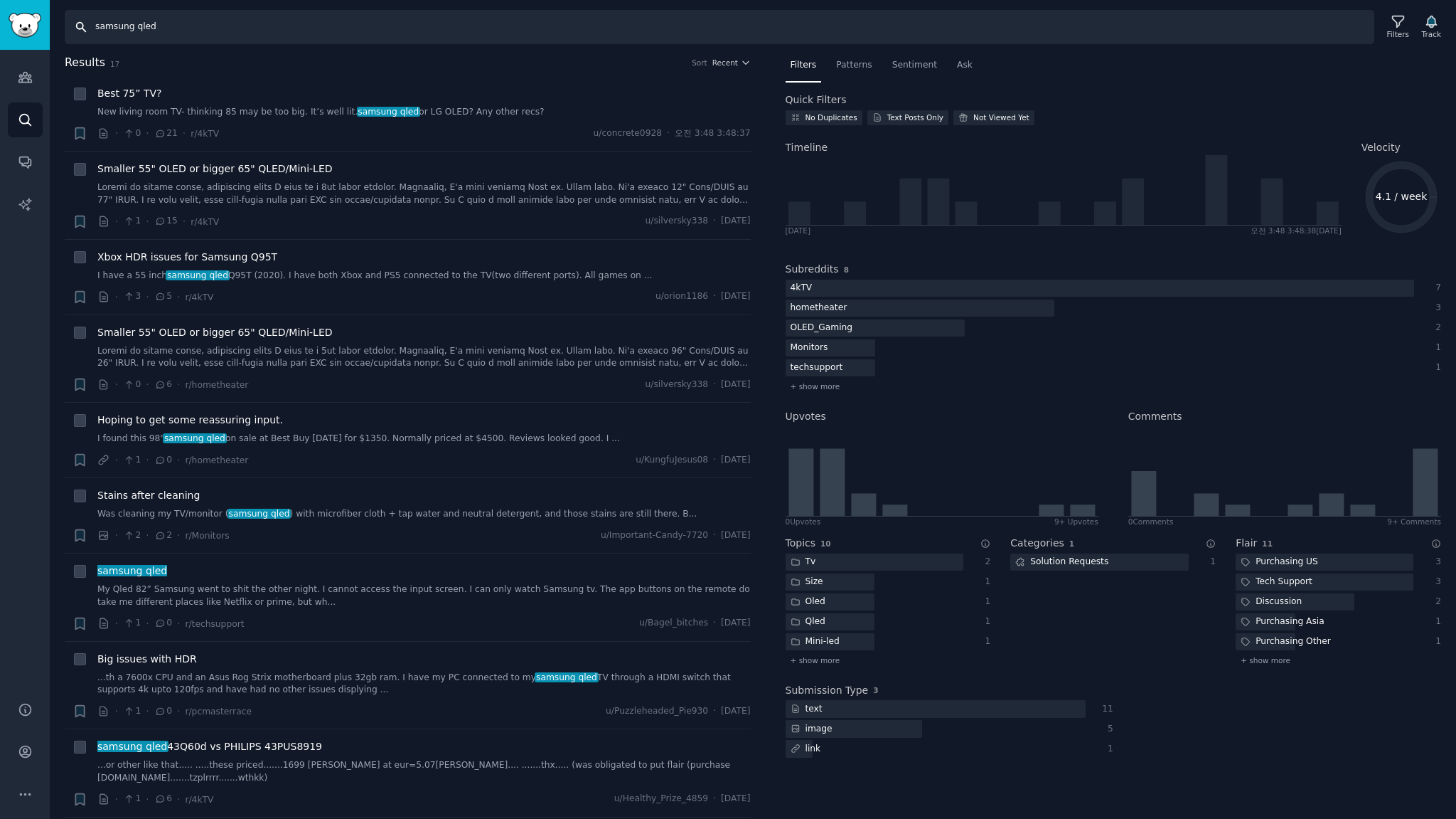
click at [221, 25] on input "samsung qled" at bounding box center [719, 26] width 1309 height 34
click at [222, 25] on input "samsung qled" at bounding box center [719, 26] width 1309 height 34
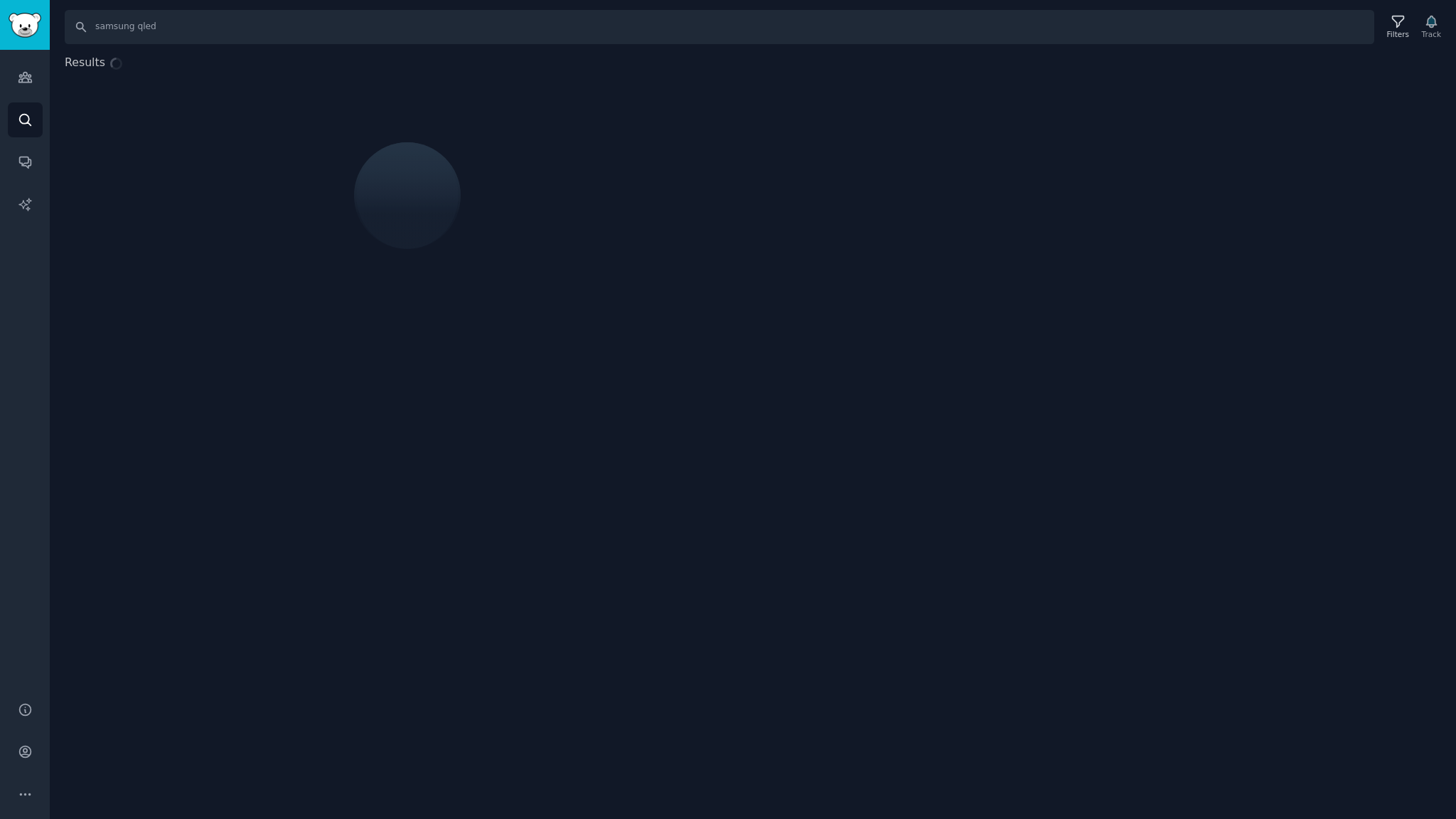
click at [0, 3] on div "Audiences Search Conversations AI Reports Help Account More Search samsung qled…" at bounding box center [728, 410] width 1456 height 819
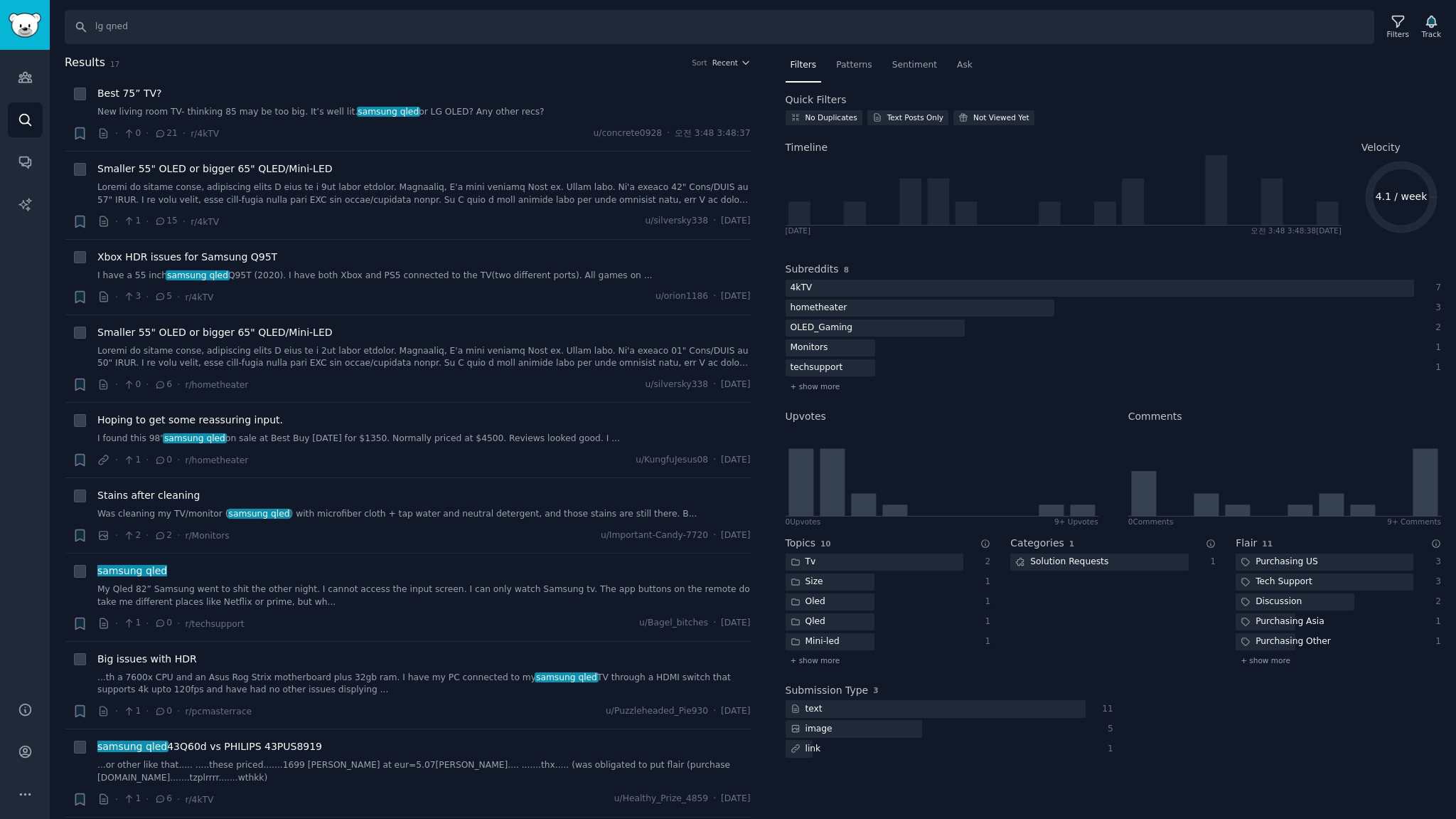
type input "lg qned"
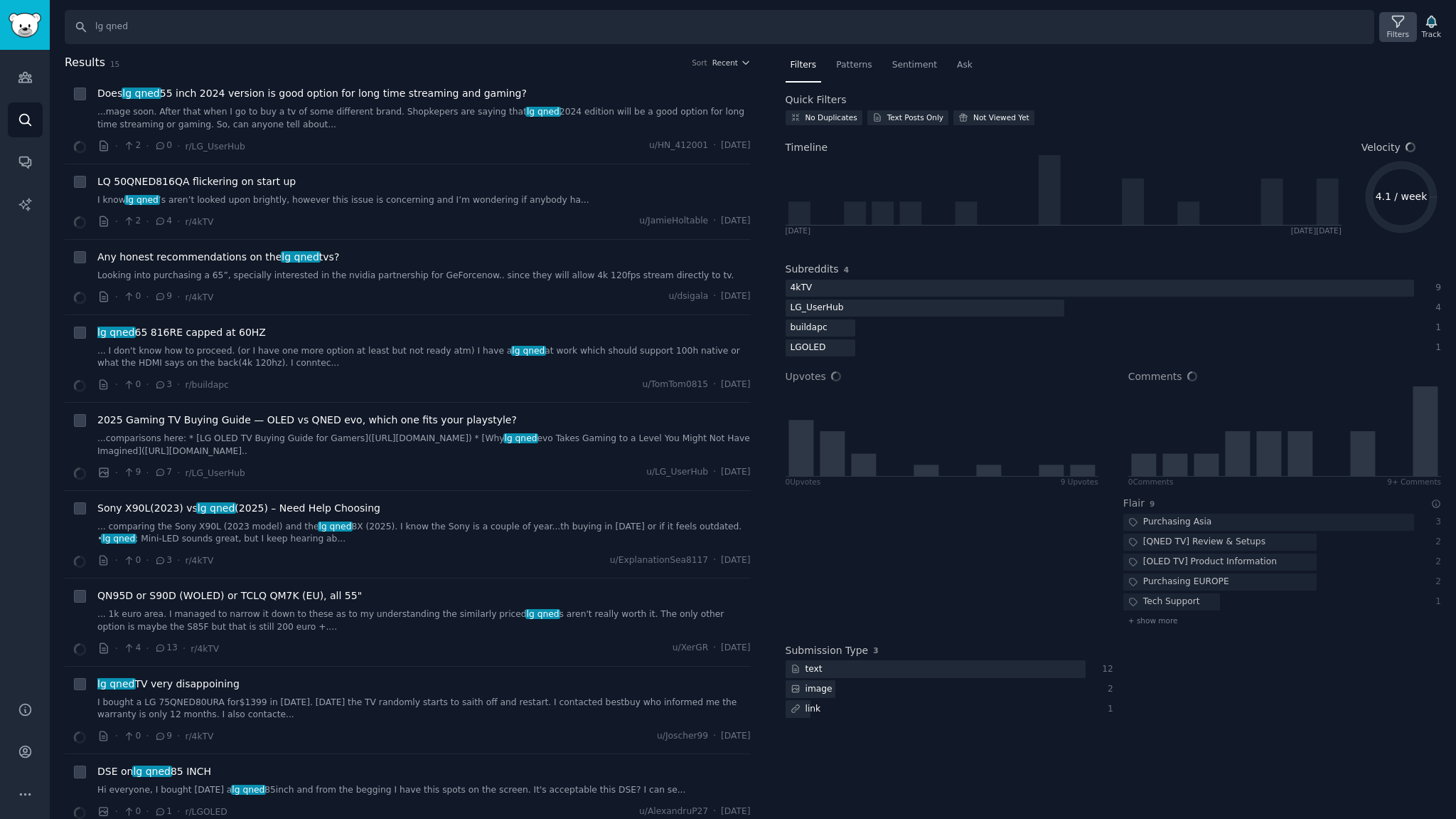
click at [1399, 29] on div "Filters" at bounding box center [1399, 34] width 22 height 10
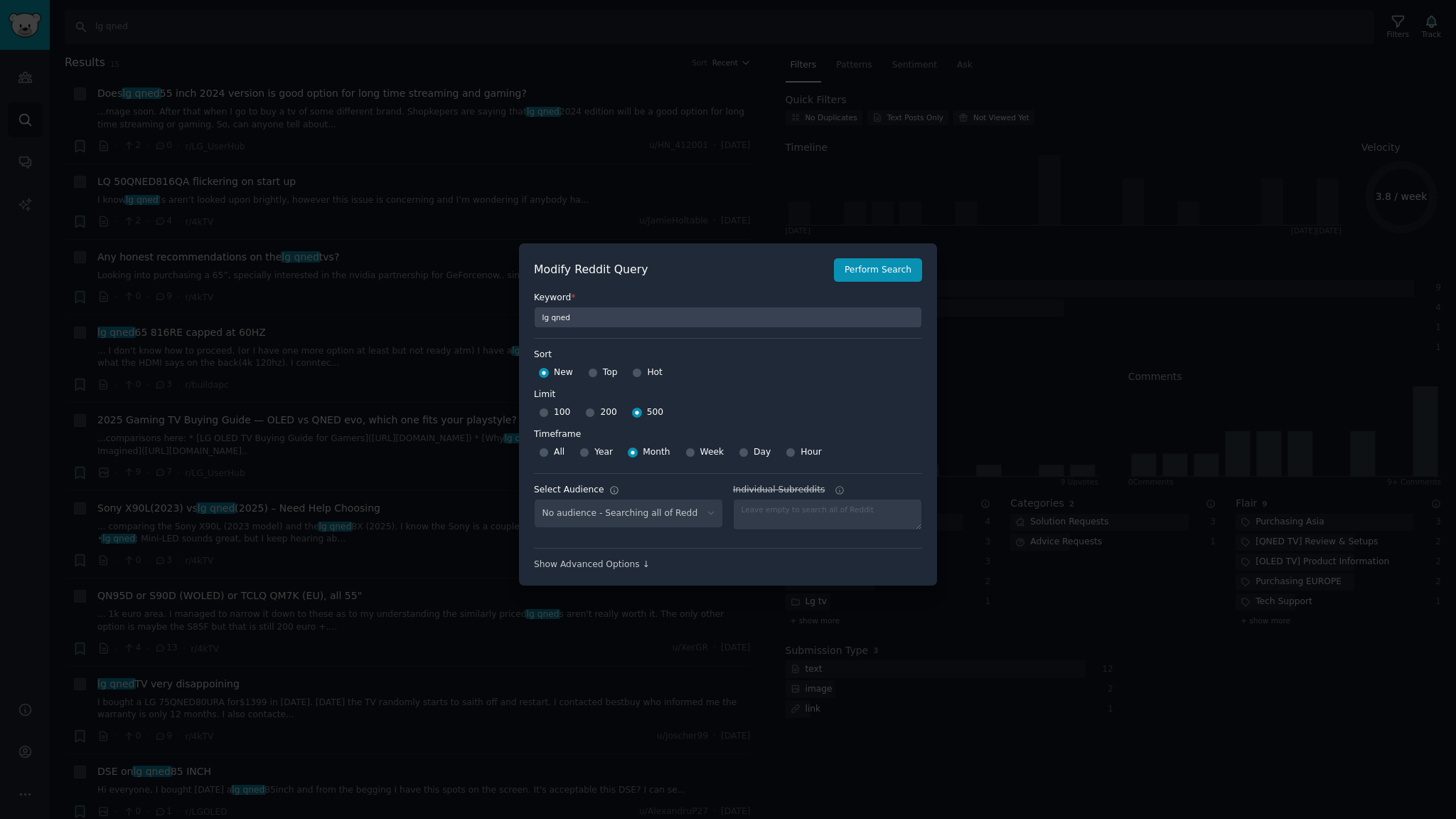
select select "c7830b3eec"
click at [886, 123] on div at bounding box center [728, 410] width 1456 height 819
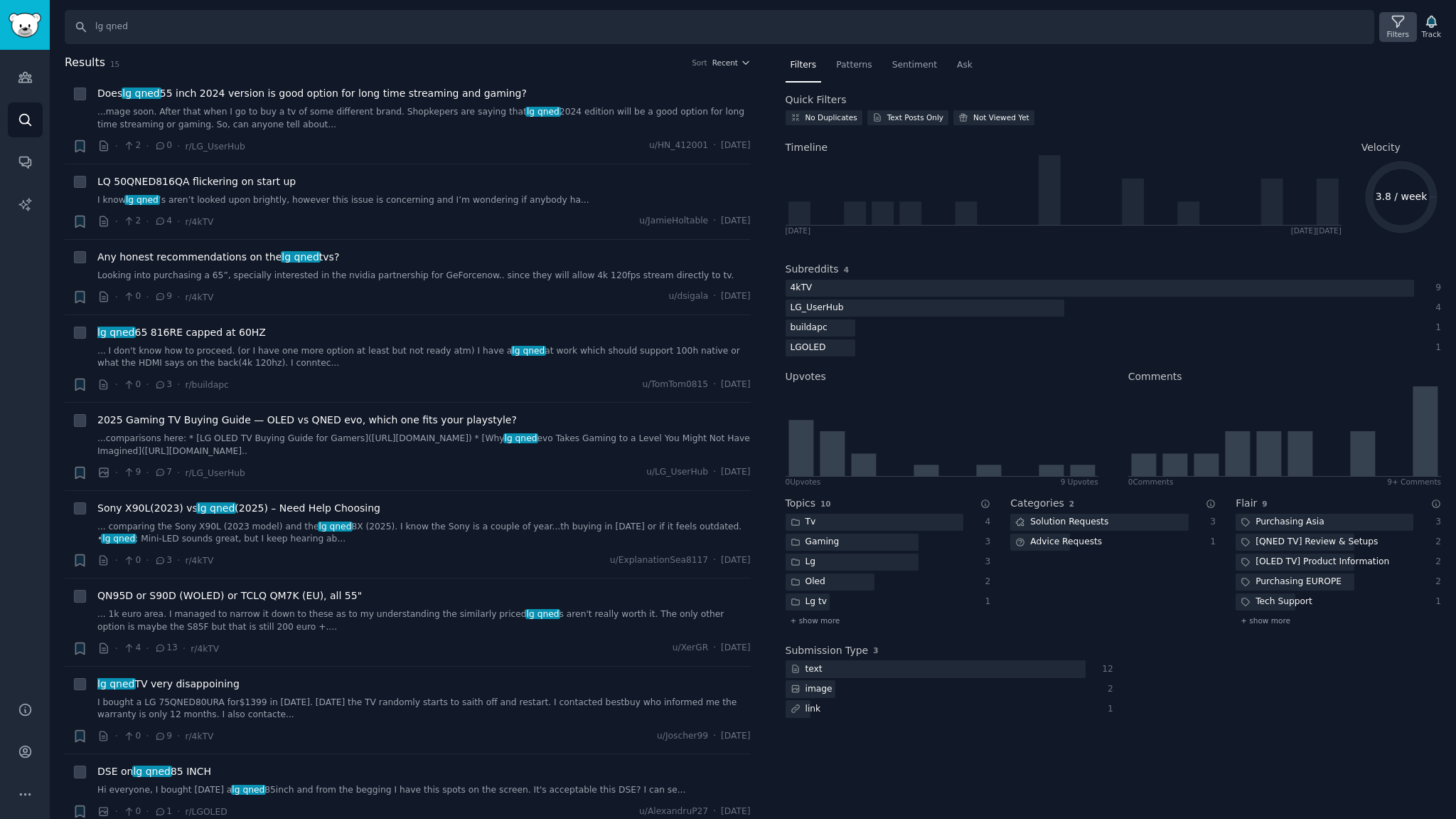
click at [1402, 29] on div "Filters" at bounding box center [1399, 34] width 22 height 10
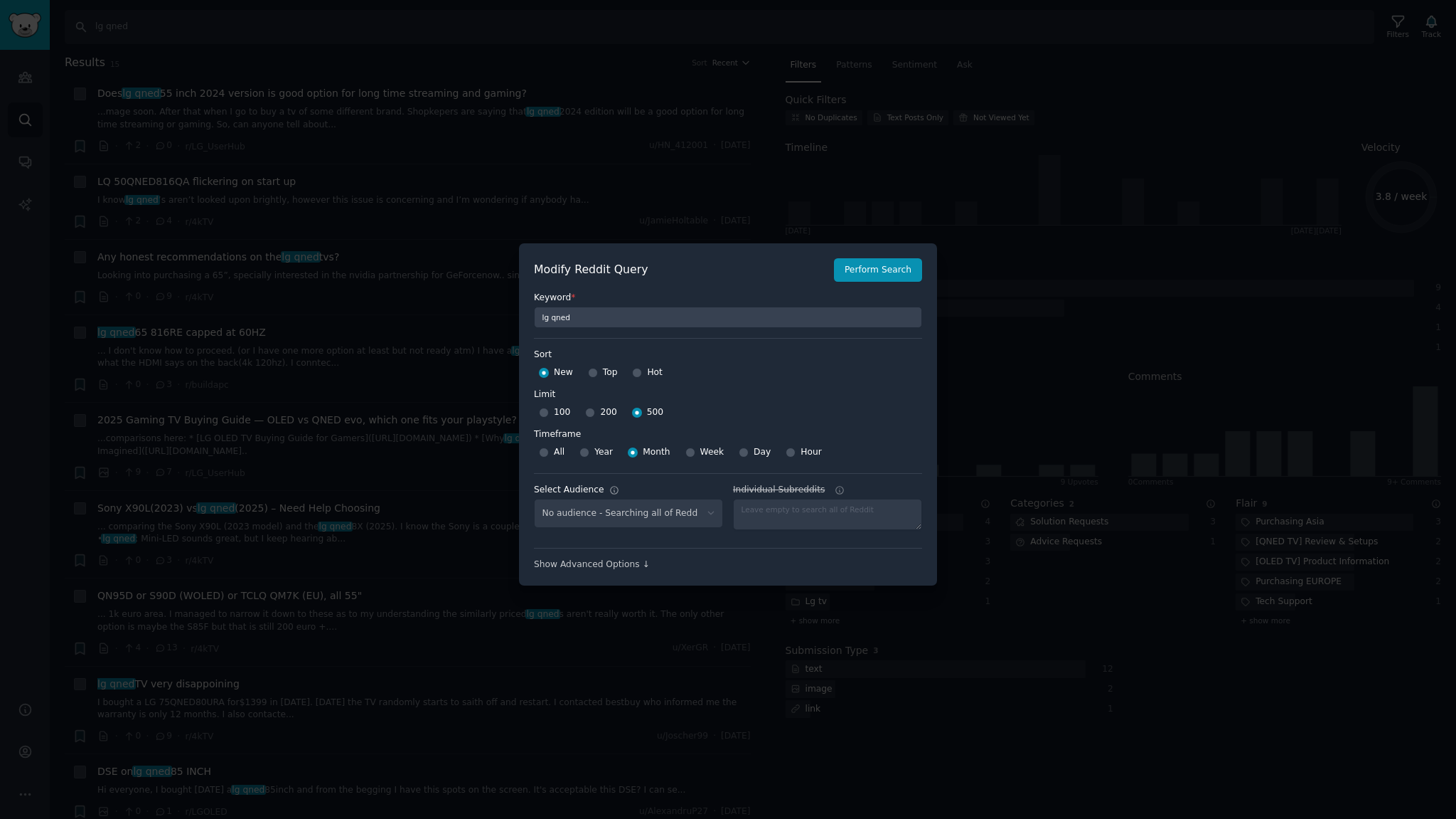
select select "c7830b3eec"
click at [773, 100] on div at bounding box center [728, 410] width 1456 height 819
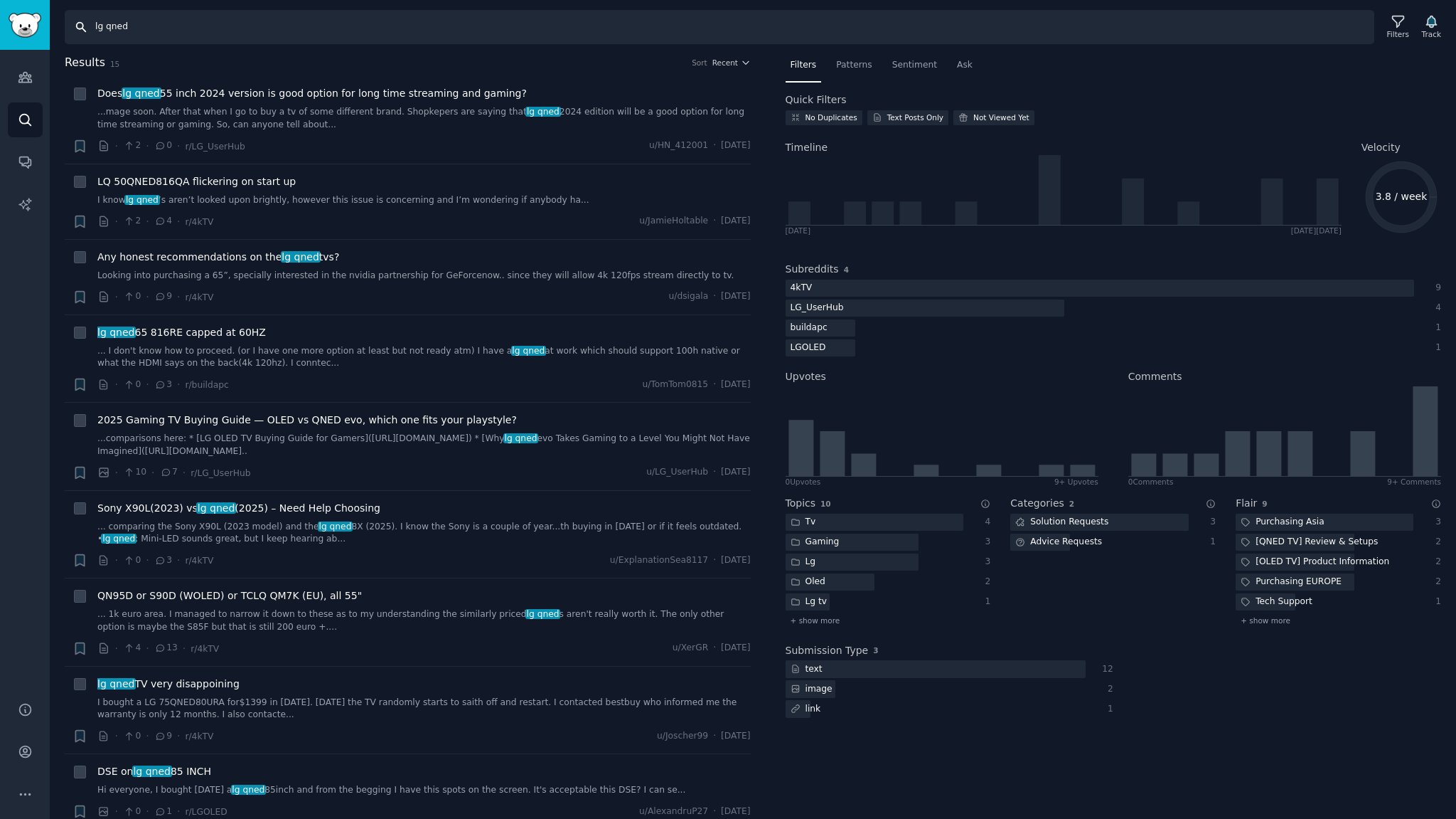
click at [170, 25] on input "lg qned" at bounding box center [719, 26] width 1309 height 34
drag, startPoint x: 170, startPoint y: 25, endPoint x: 0, endPoint y: 3, distance: 171.4
click at [0, 8] on div "Audiences Search Conversations AI Reports Help Account More Search lg qned Filt…" at bounding box center [728, 410] width 1456 height 819
type input "samsung qled tv"
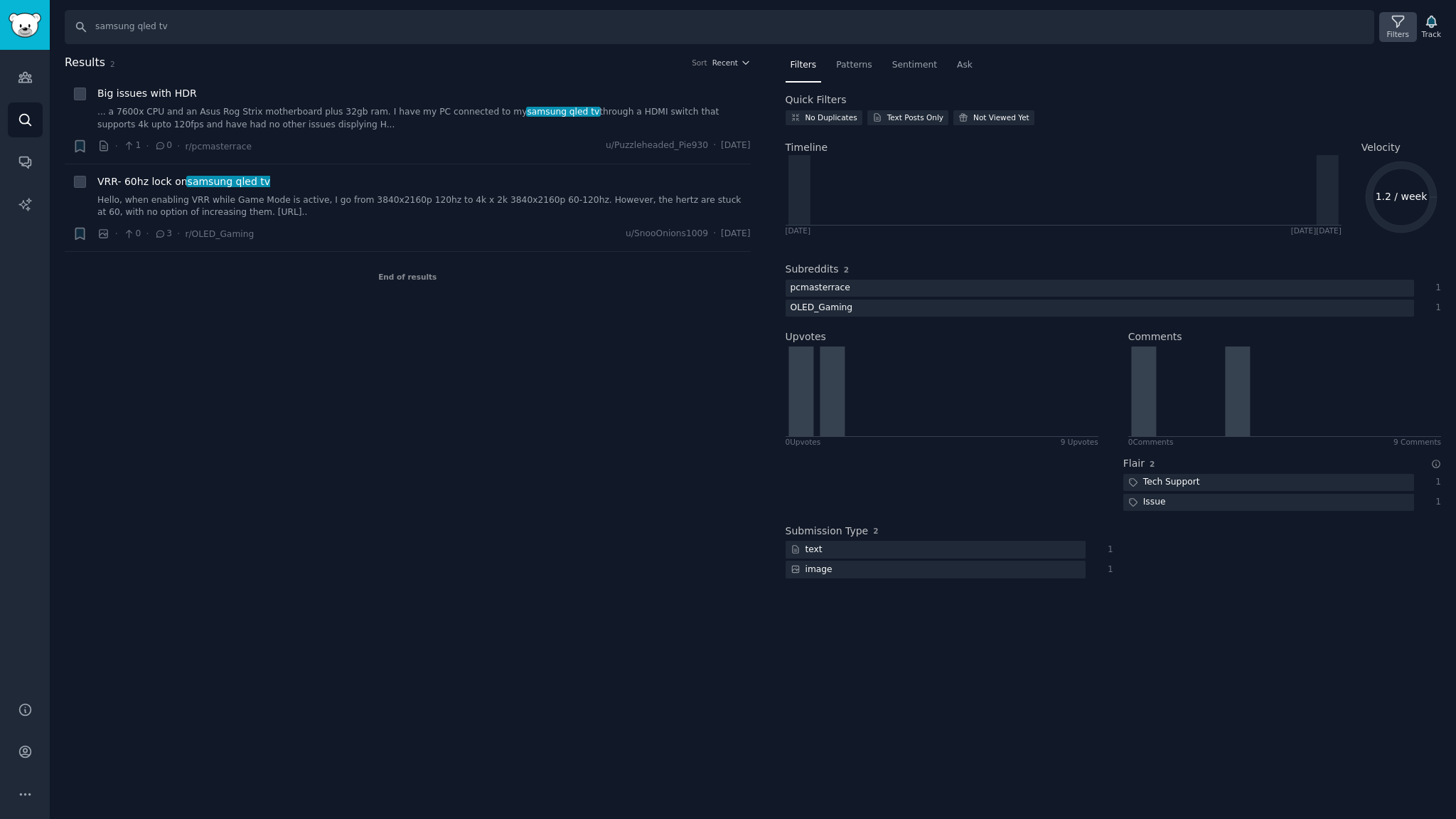
click at [1399, 23] on icon at bounding box center [1398, 22] width 15 height 15
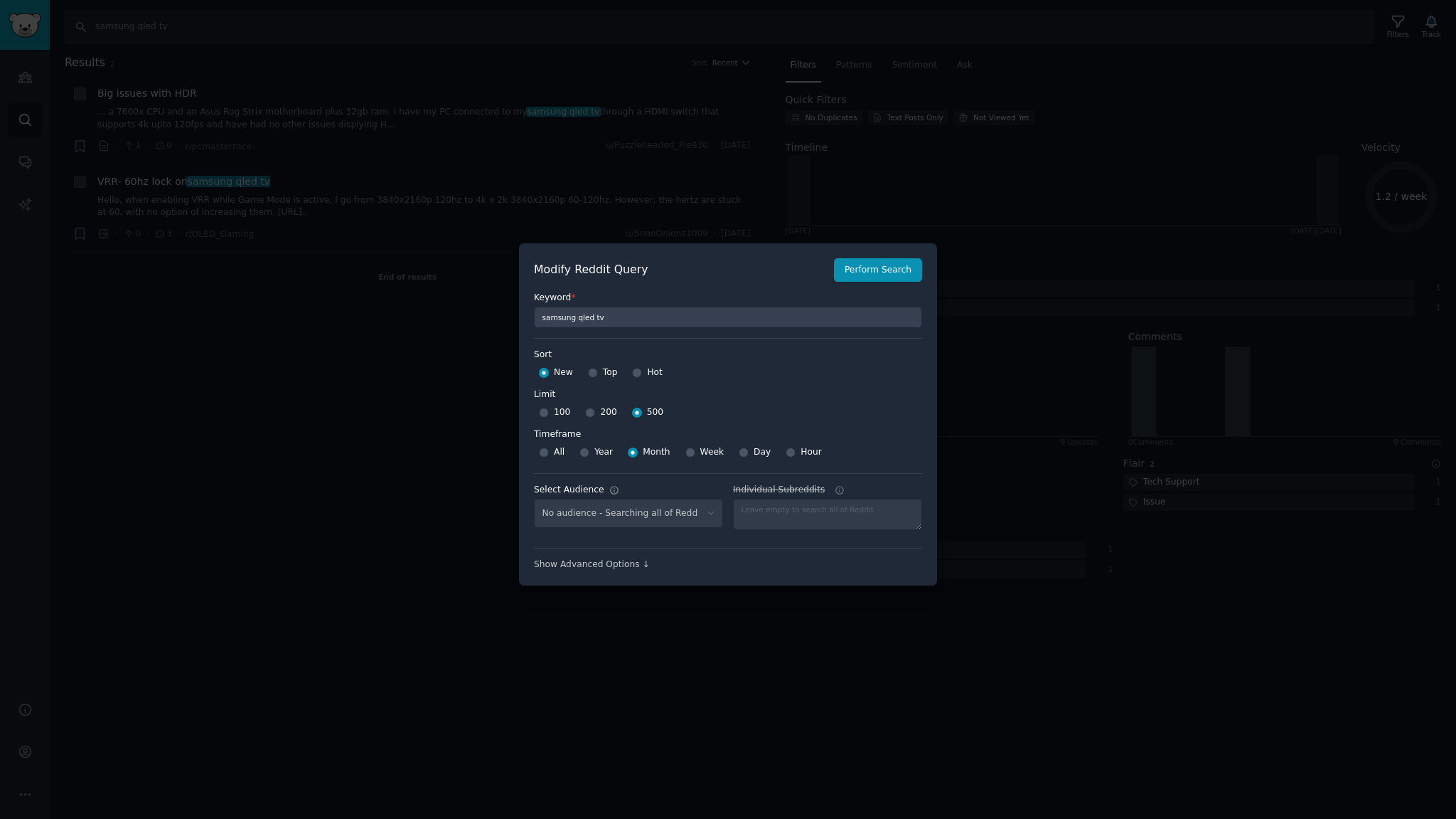
select select "c7830b3eec"
click at [683, 515] on select "No audience - Searching all of Reddit stanbyme - 35 Subreddits internetexplorer…" at bounding box center [628, 513] width 189 height 29
select select
click at [534, 499] on select "No audience - Searching all of Reddit stanbyme - 35 Subreddits internetexplorer…" at bounding box center [628, 513] width 189 height 29
click at [887, 272] on button "Perform Search" at bounding box center [878, 270] width 88 height 24
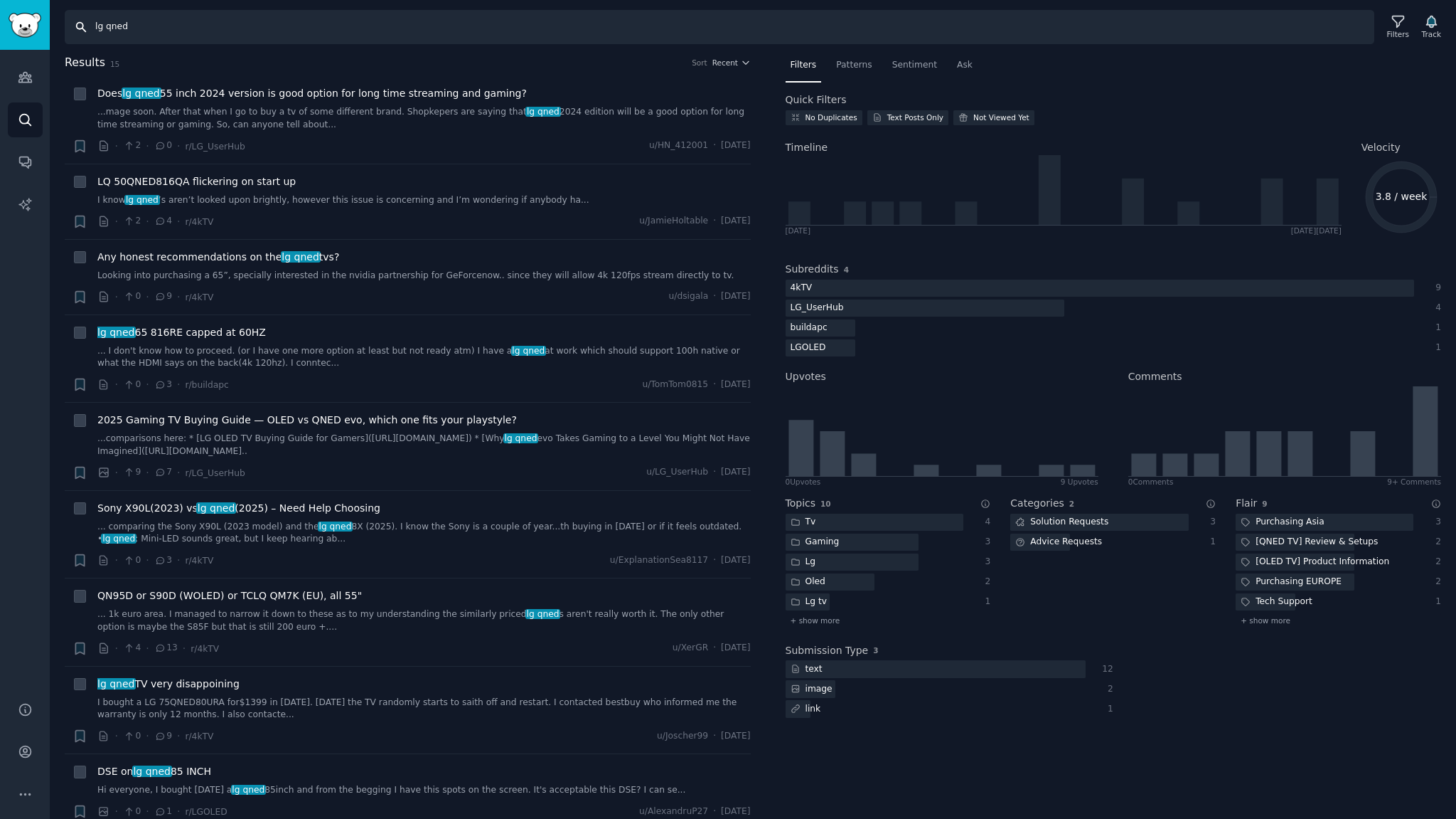
click at [166, 34] on input "lg qned" at bounding box center [719, 26] width 1309 height 34
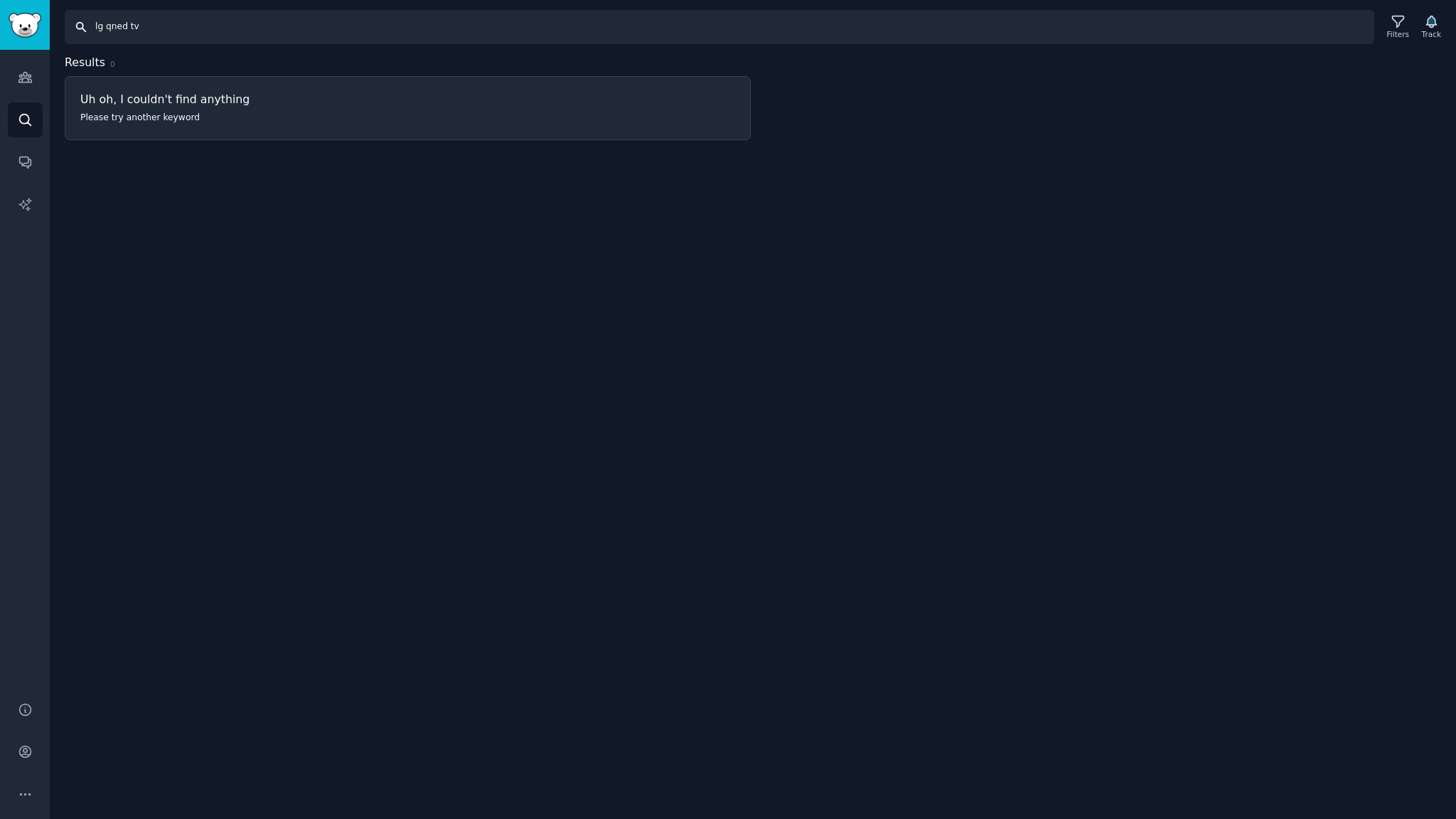
type input "lg qned tv"
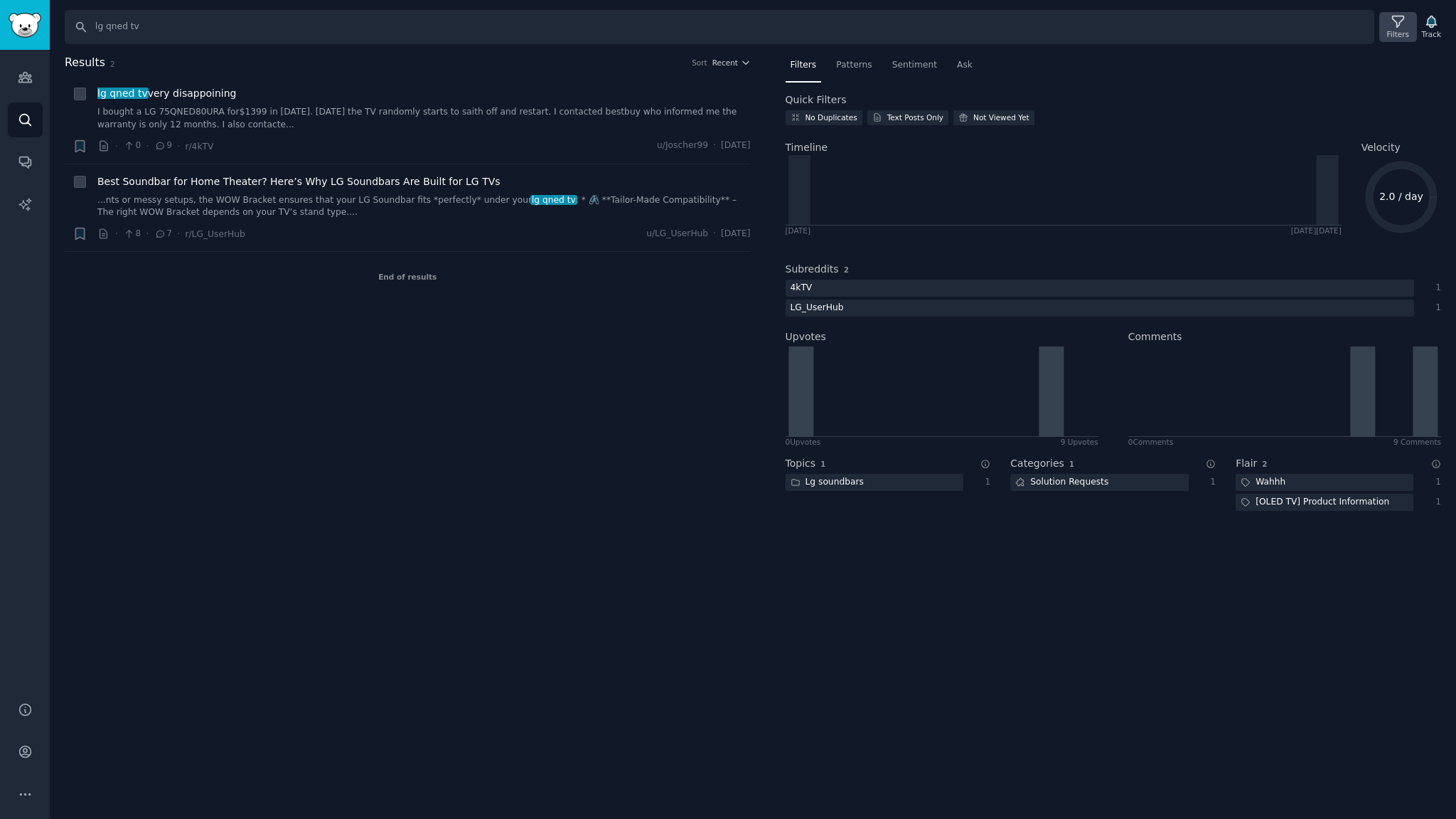
click at [1395, 25] on icon at bounding box center [1398, 22] width 15 height 15
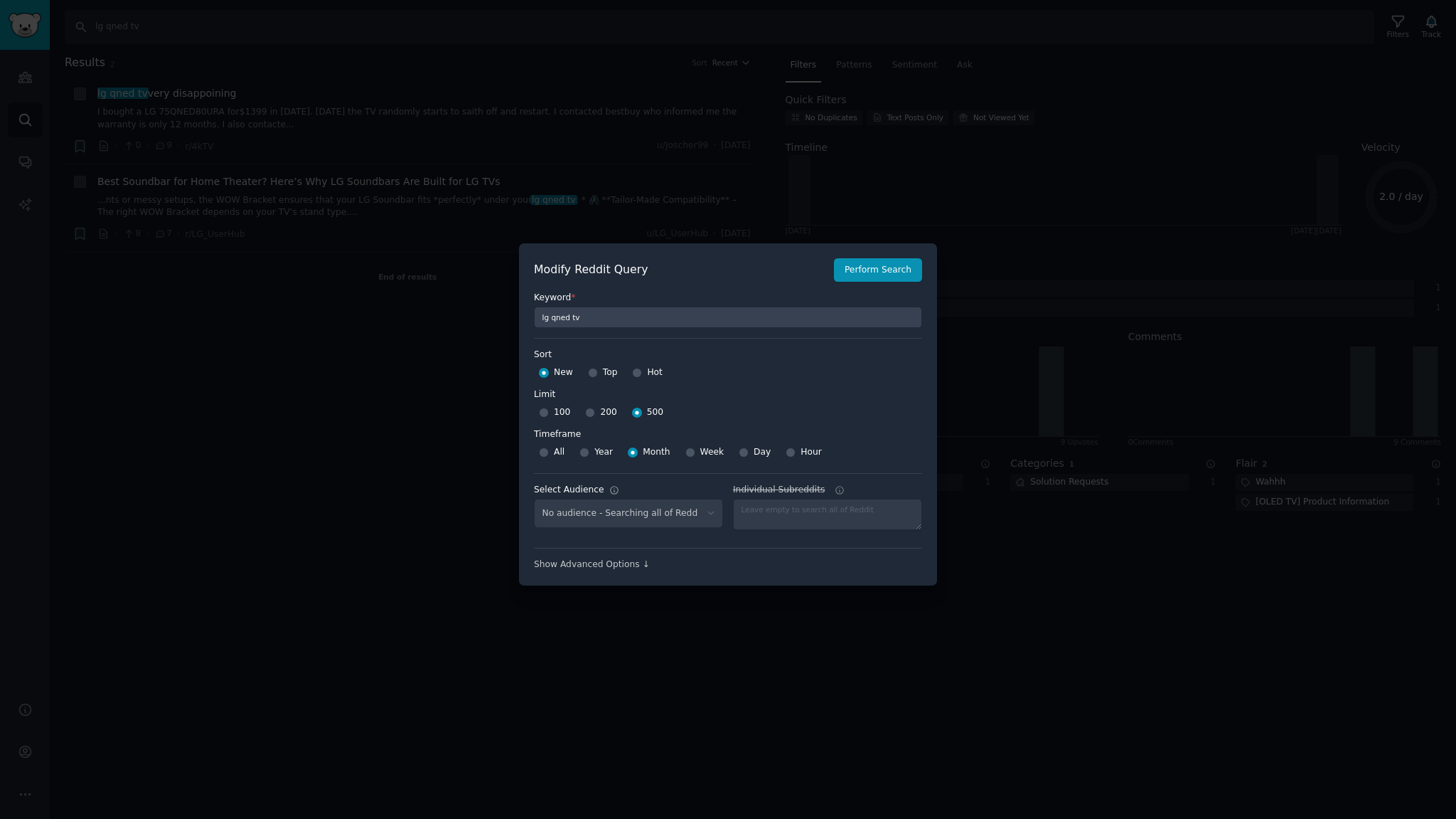
select select "c7830b3eec"
click at [673, 509] on select "No audience - Searching all of Reddit stanbyme - 35 Subreddits internetexplorer…" at bounding box center [628, 513] width 189 height 29
select select
click at [534, 499] on select "No audience - Searching all of Reddit stanbyme - 35 Subreddits internetexplorer…" at bounding box center [628, 513] width 189 height 29
click at [875, 277] on button "Perform Search" at bounding box center [878, 270] width 88 height 24
